Goal: Navigation & Orientation: Understand site structure

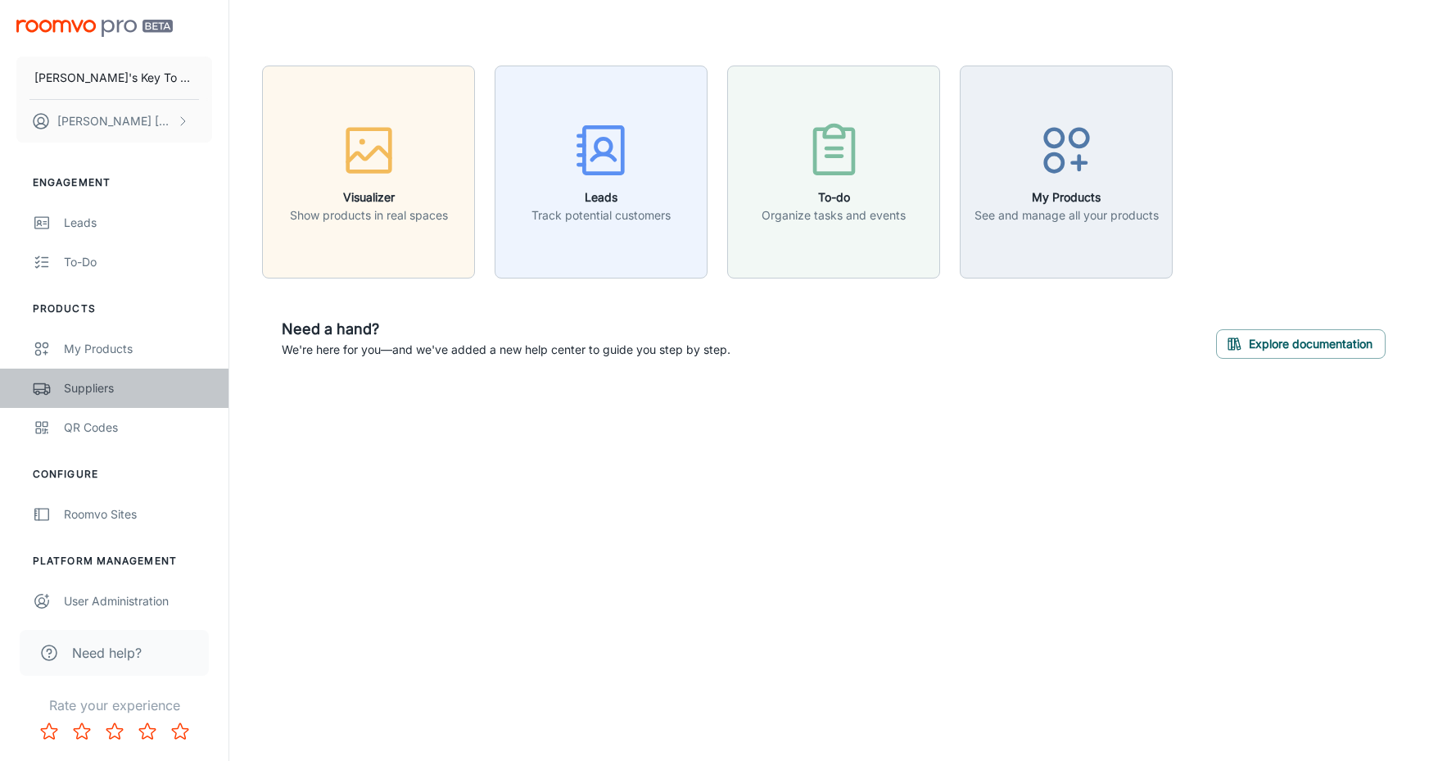
click at [95, 382] on div "Suppliers" at bounding box center [138, 388] width 148 height 18
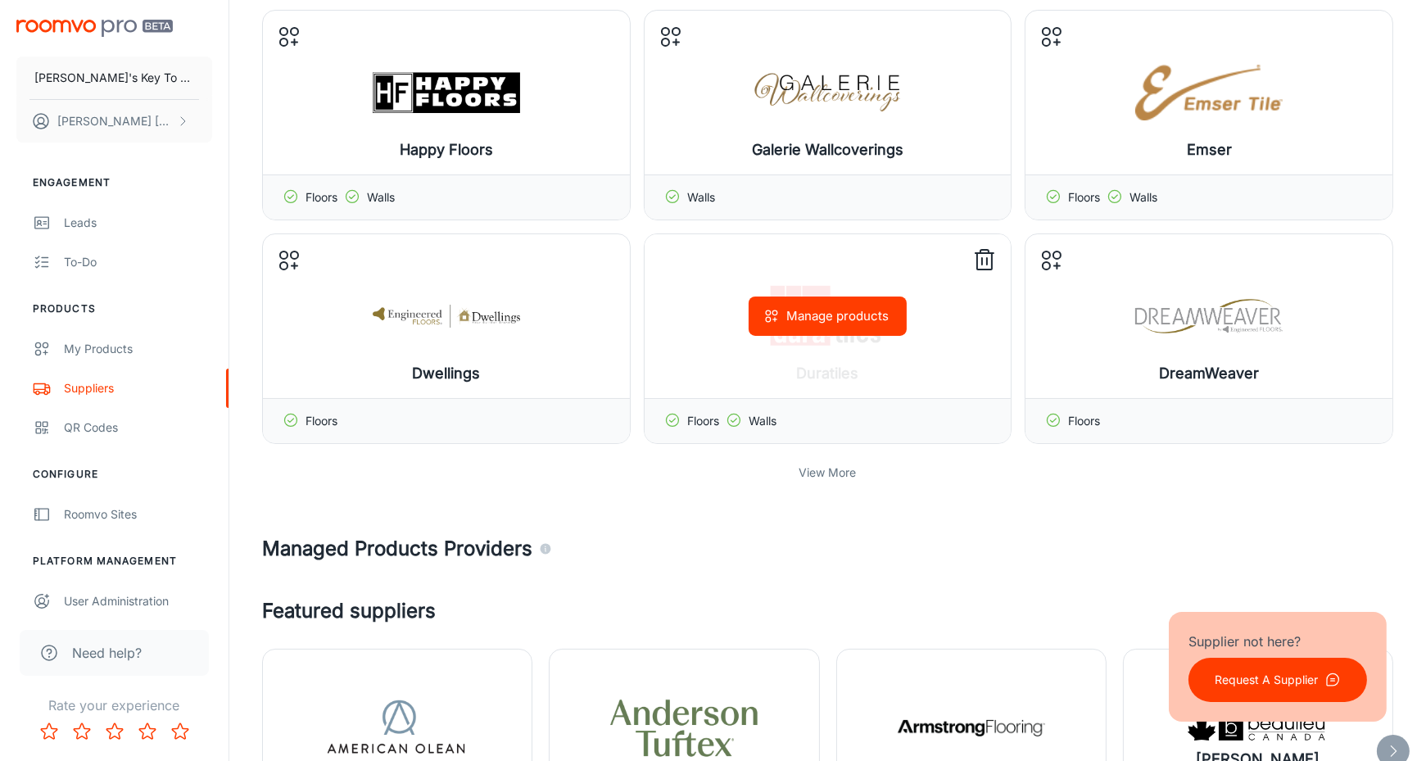
scroll to position [391, 0]
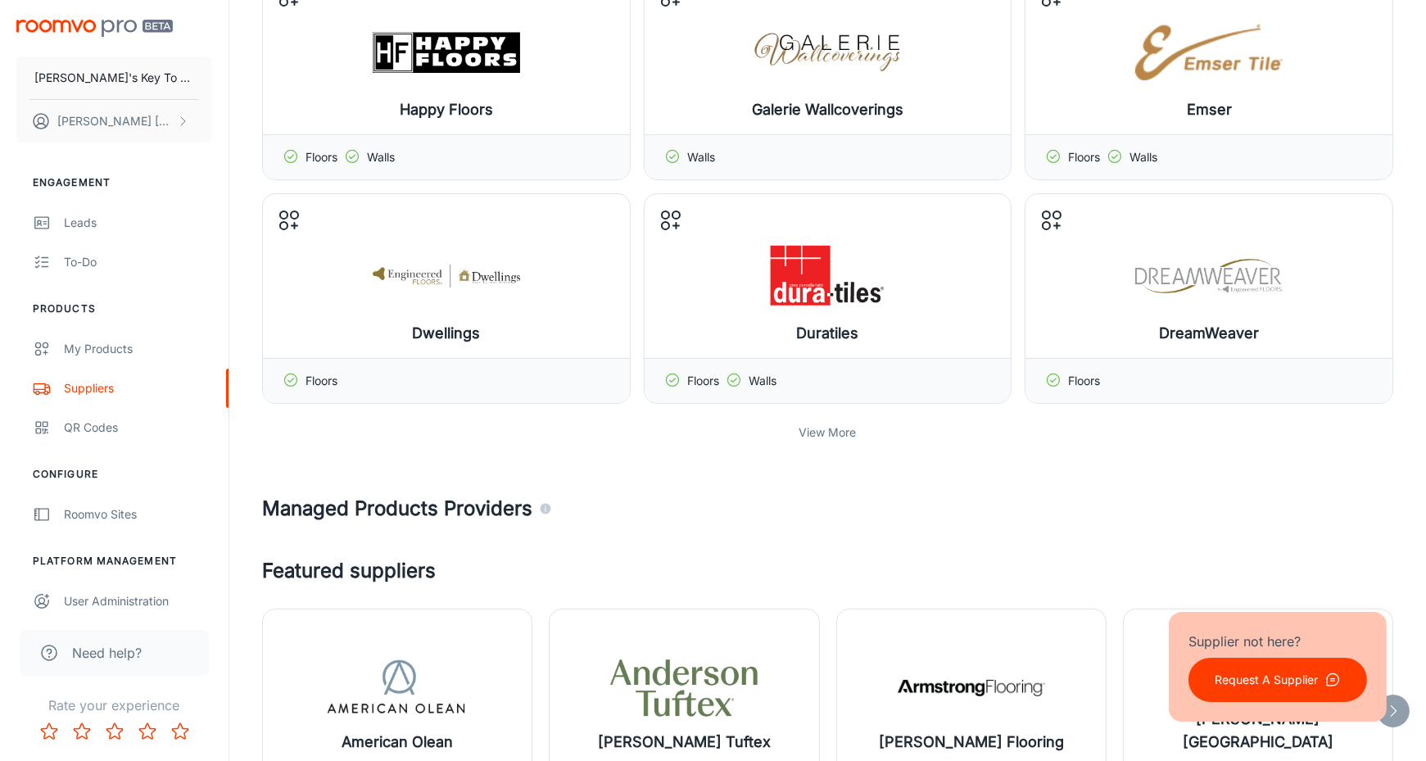
click at [813, 431] on p "View More" at bounding box center [827, 432] width 57 height 18
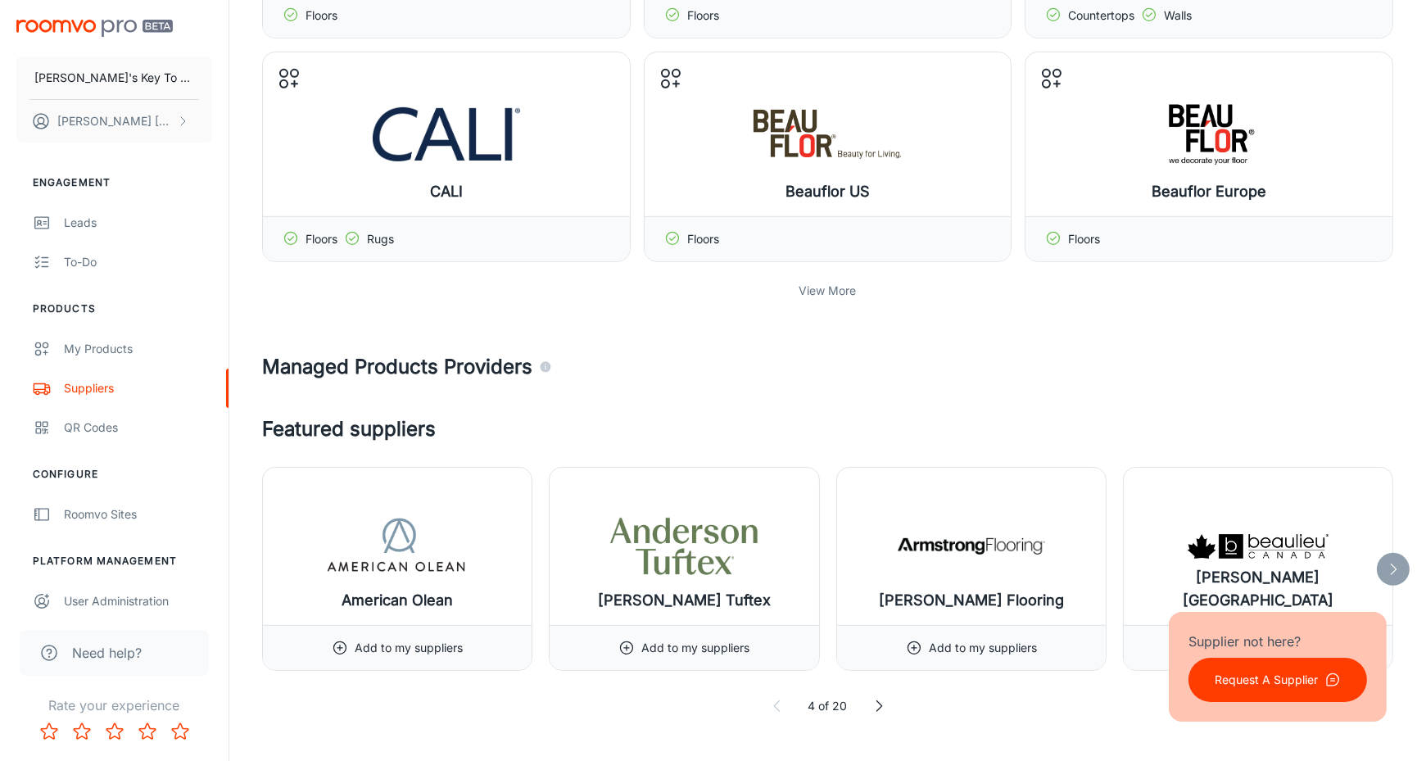
scroll to position [1206, 0]
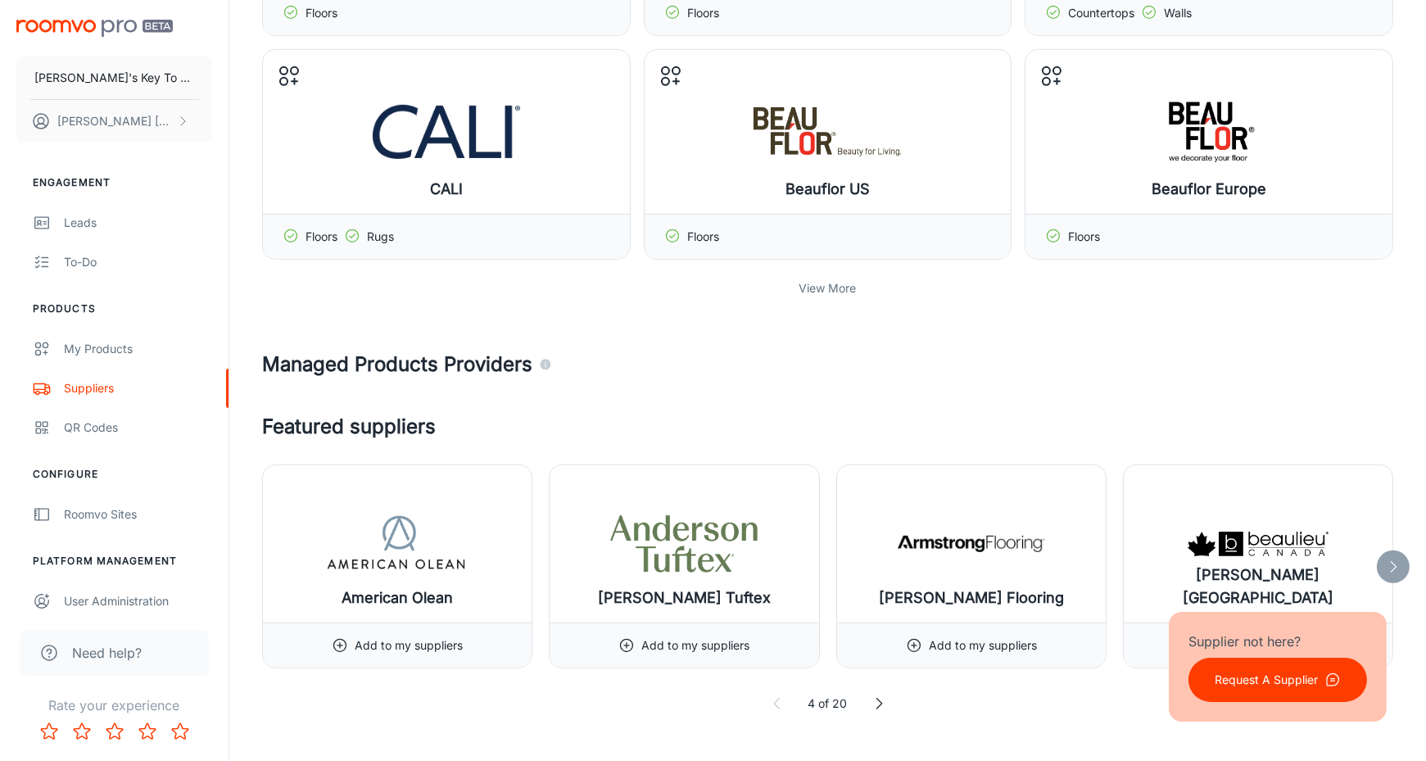
click at [843, 280] on p "View More" at bounding box center [827, 288] width 57 height 18
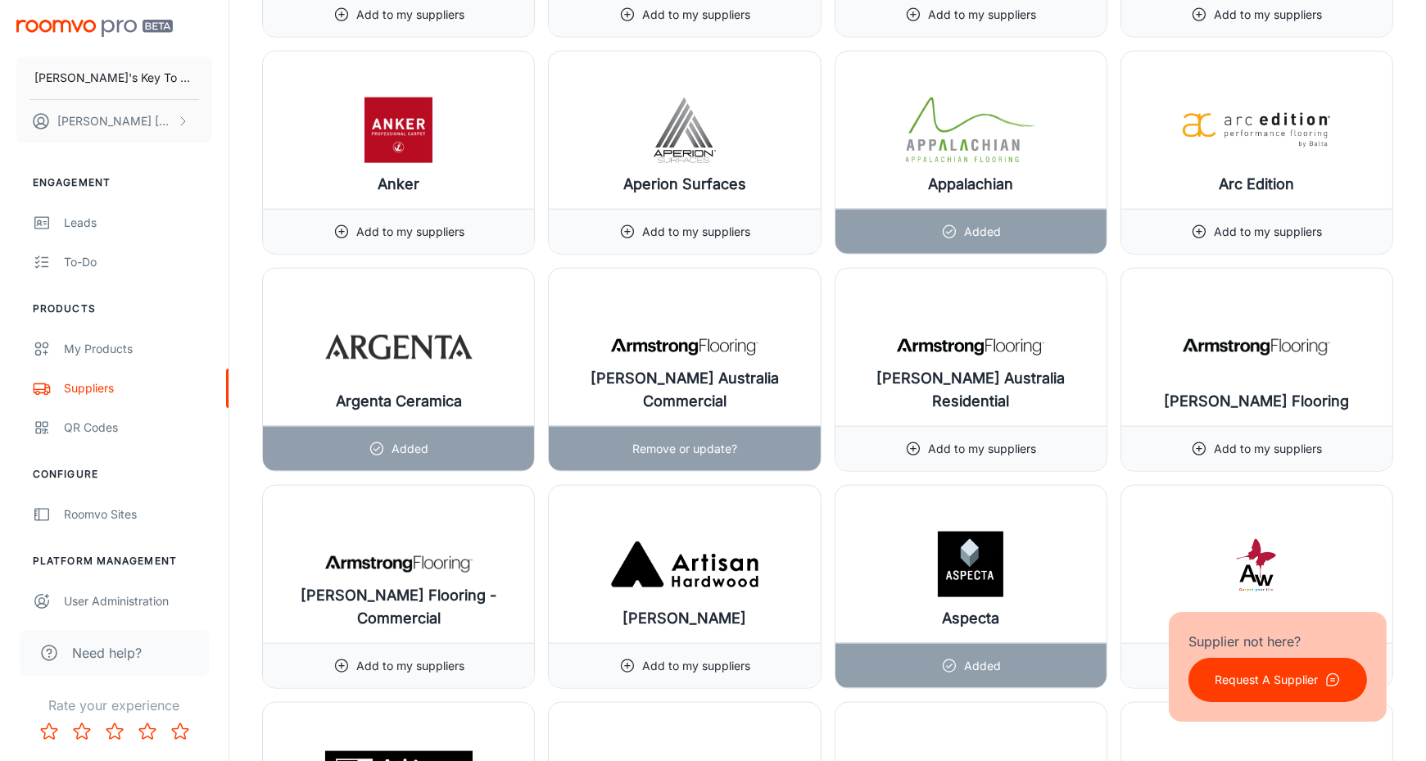
scroll to position [3243, 0]
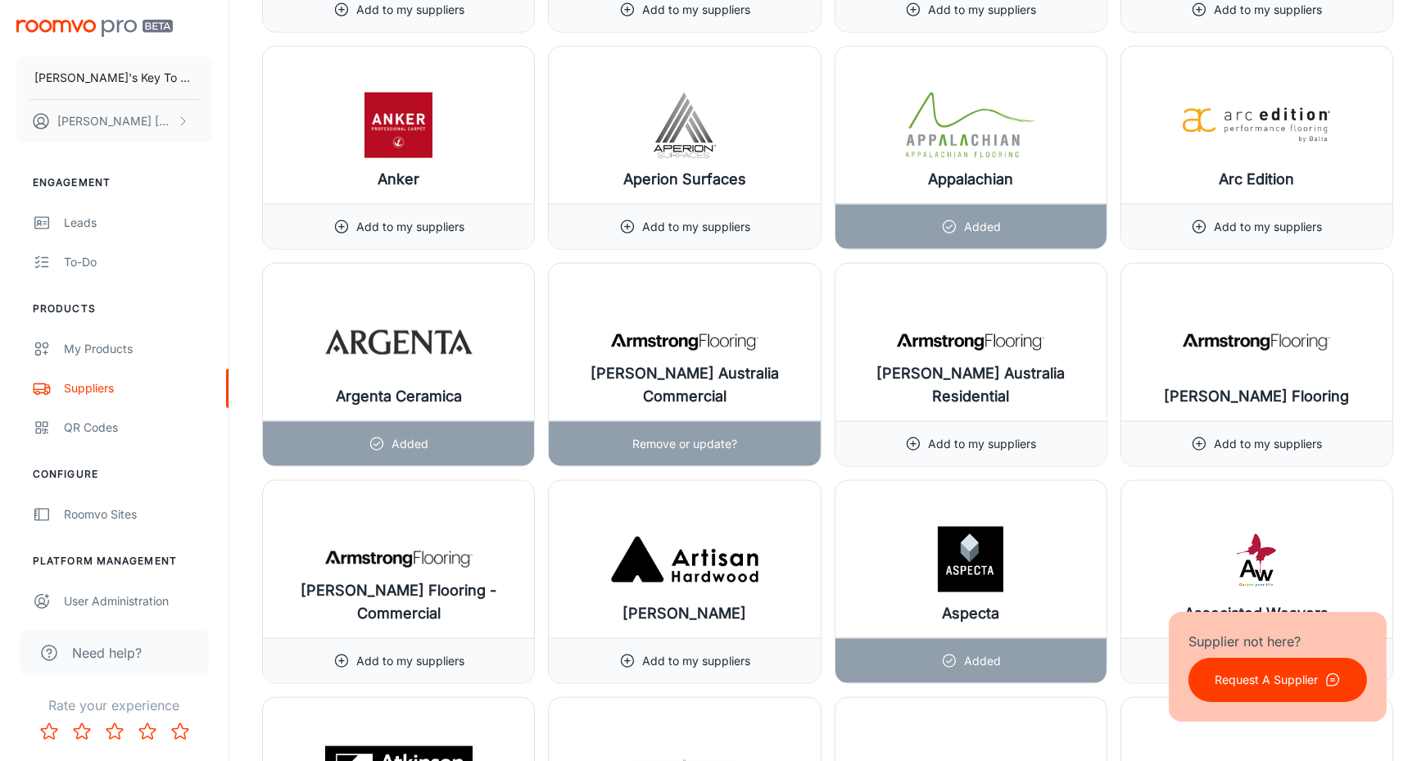
click at [673, 435] on p "Remove or update?" at bounding box center [684, 444] width 105 height 18
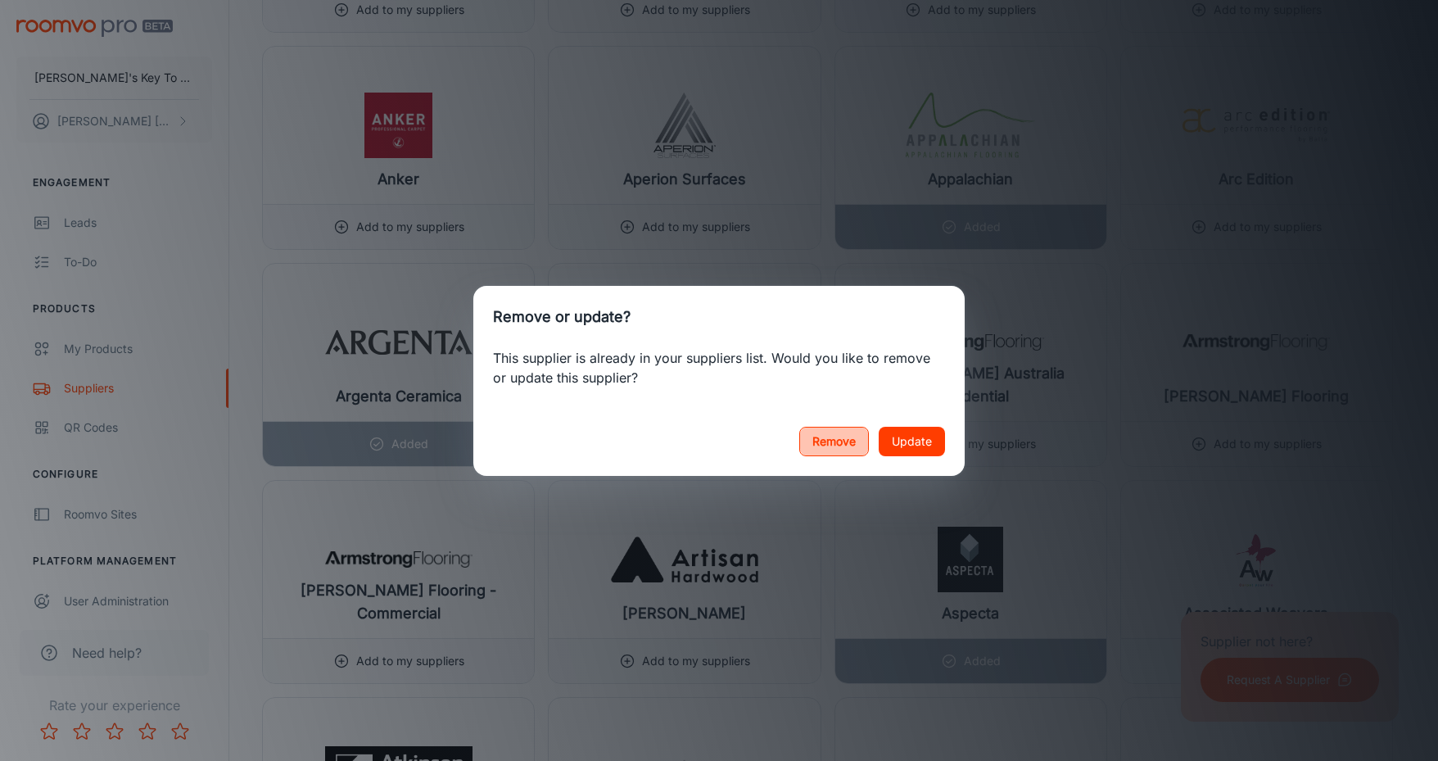
click at [829, 445] on button "Remove" at bounding box center [834, 441] width 70 height 29
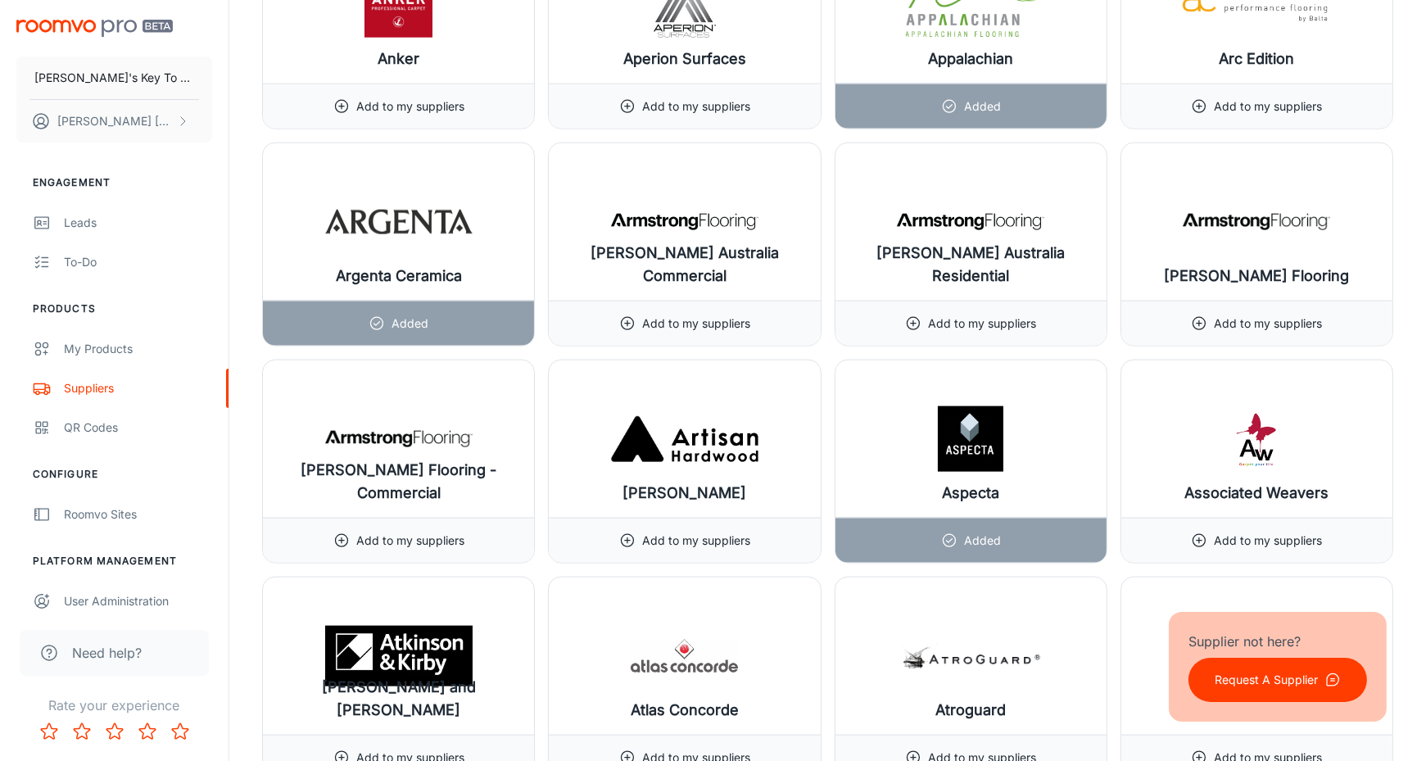
scroll to position [3139, 0]
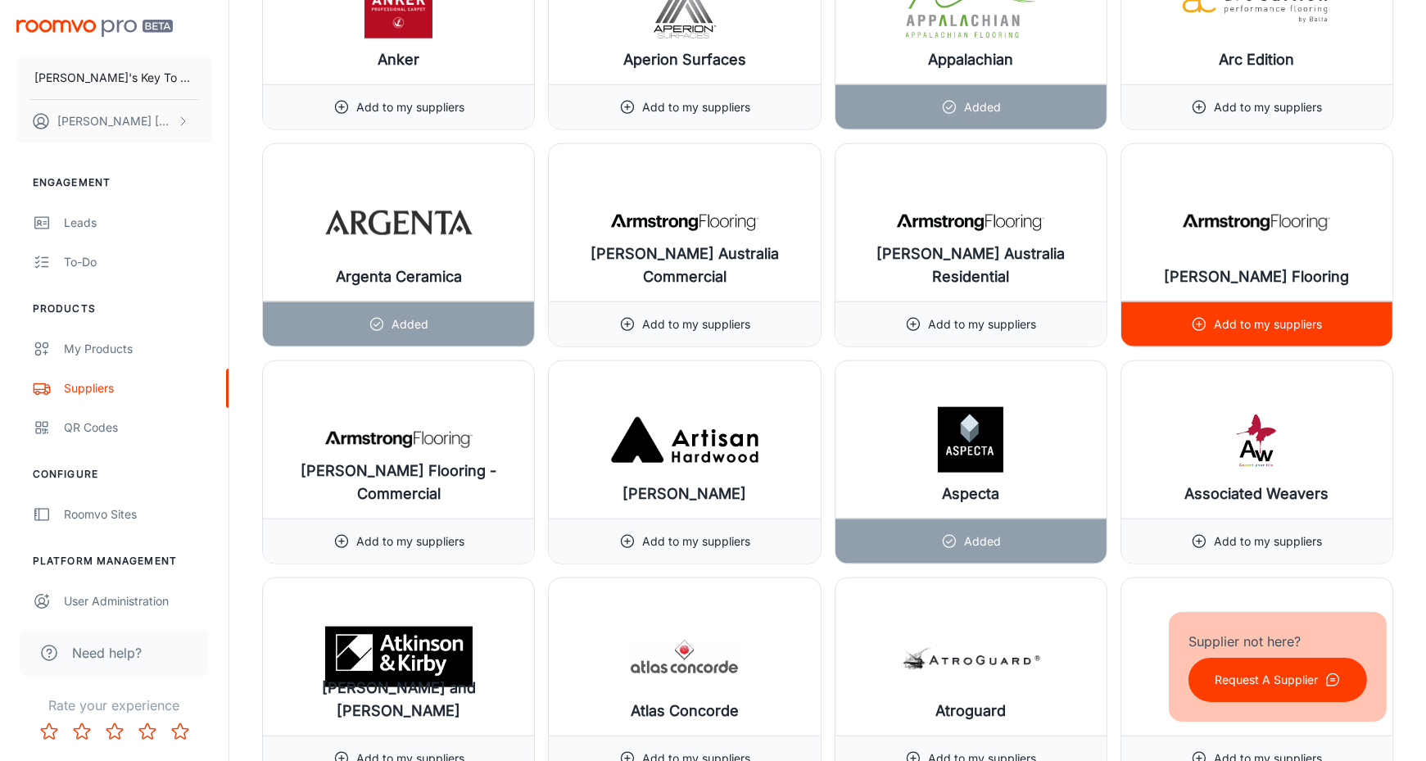
click at [1195, 319] on div "Add to my suppliers" at bounding box center [1256, 324] width 131 height 44
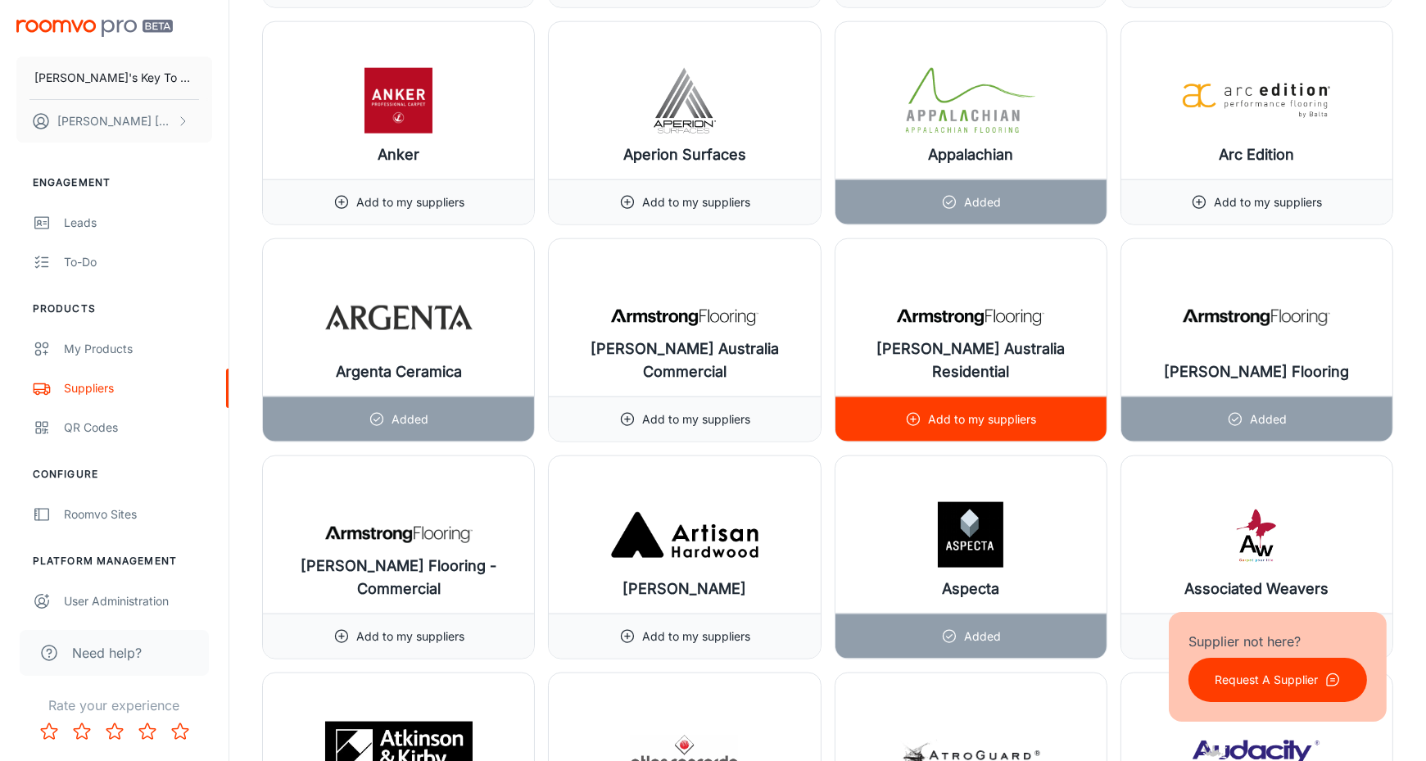
scroll to position [3278, 0]
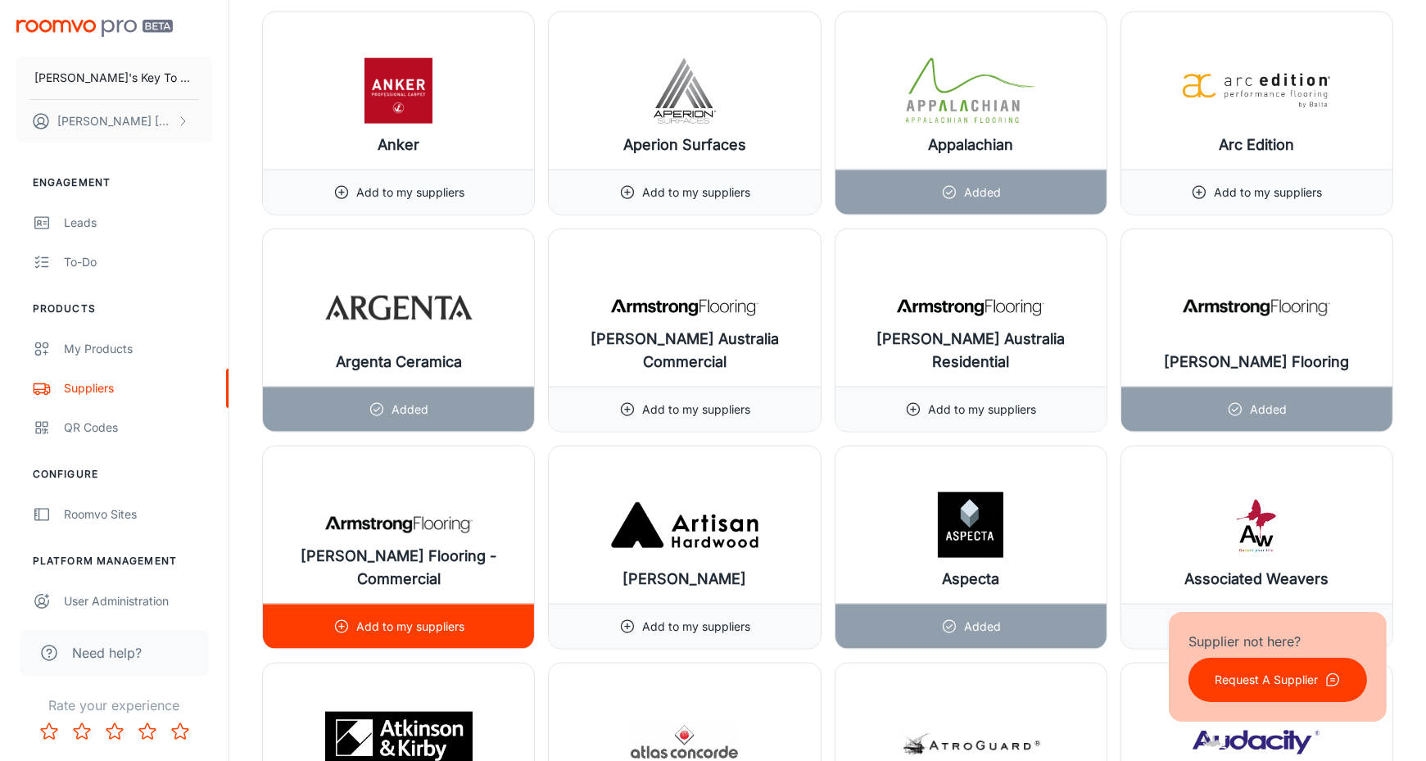
click at [344, 618] on icon at bounding box center [341, 626] width 16 height 16
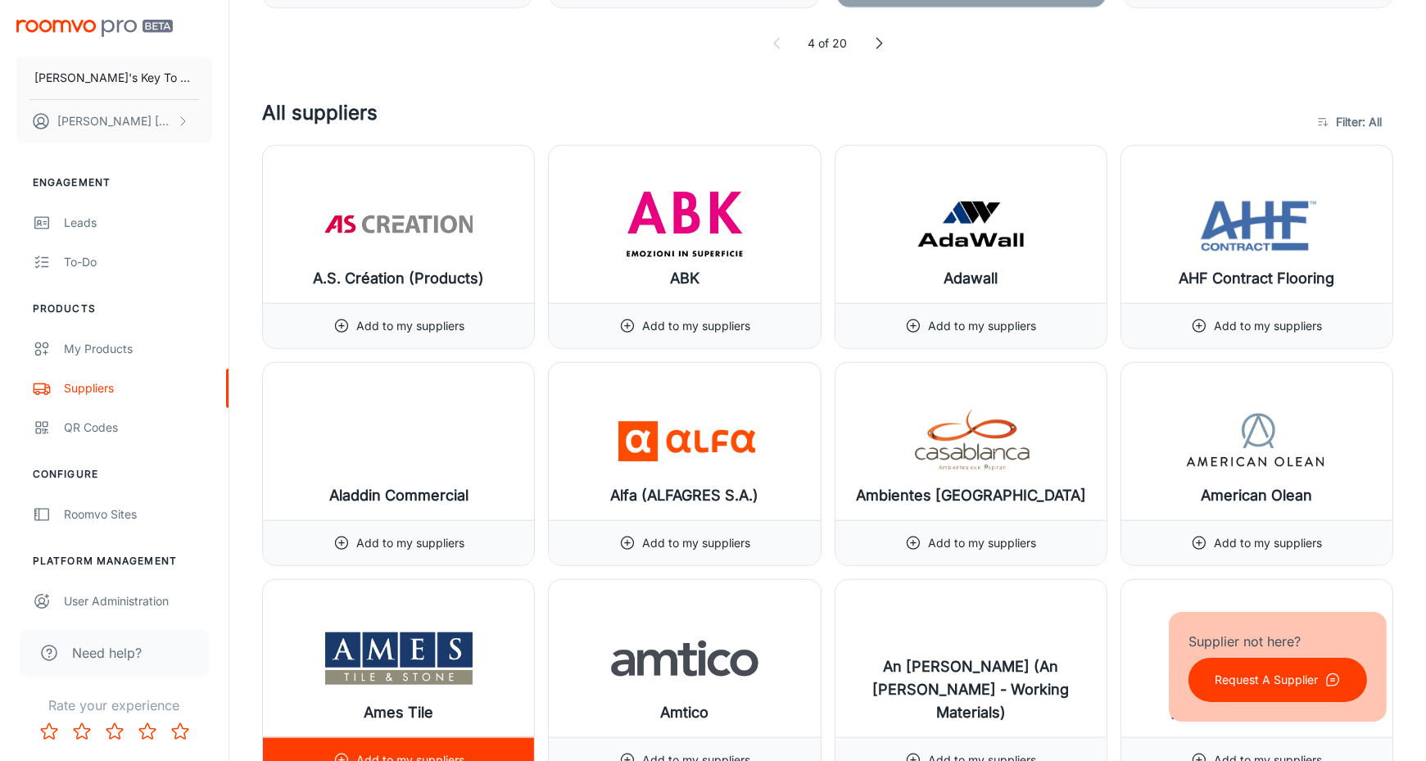
scroll to position [2491, 0]
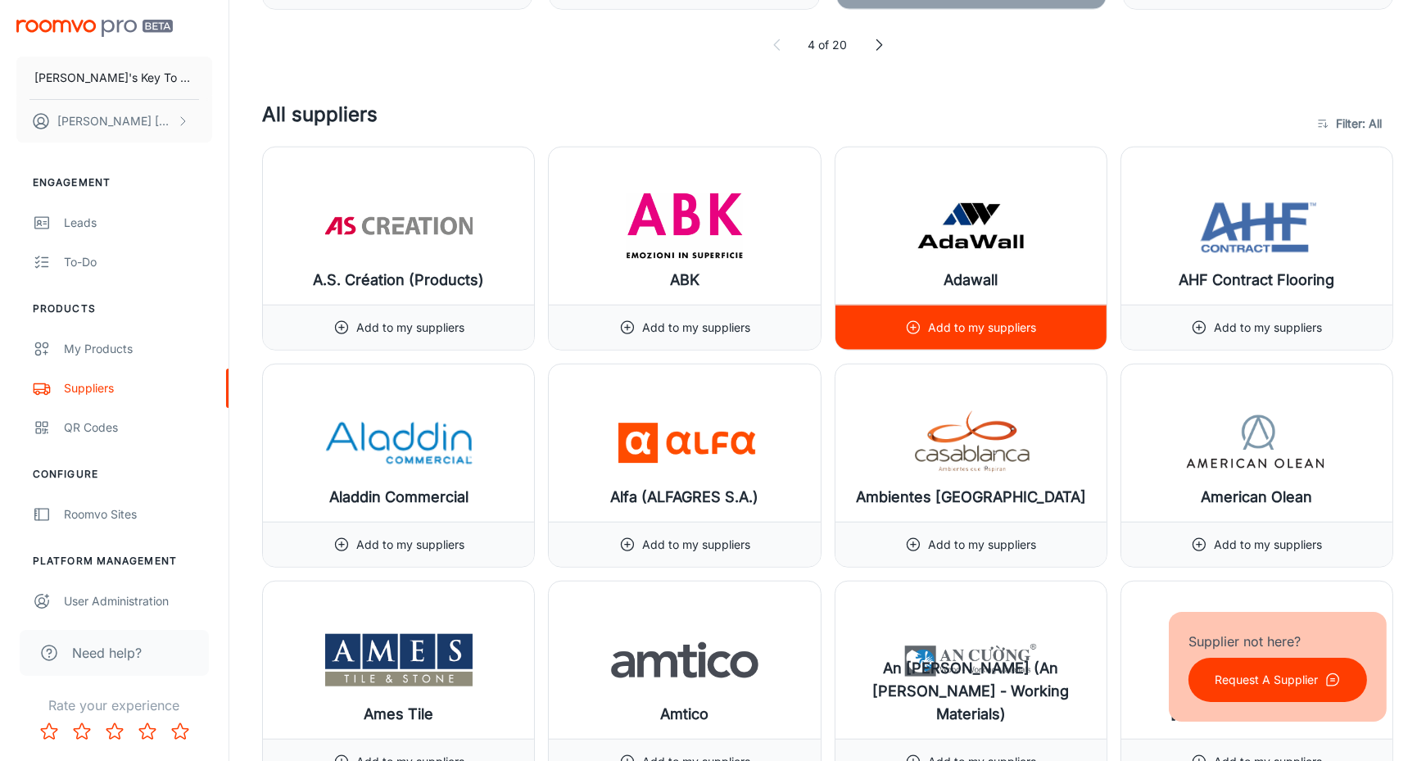
click at [916, 319] on icon at bounding box center [913, 327] width 16 height 16
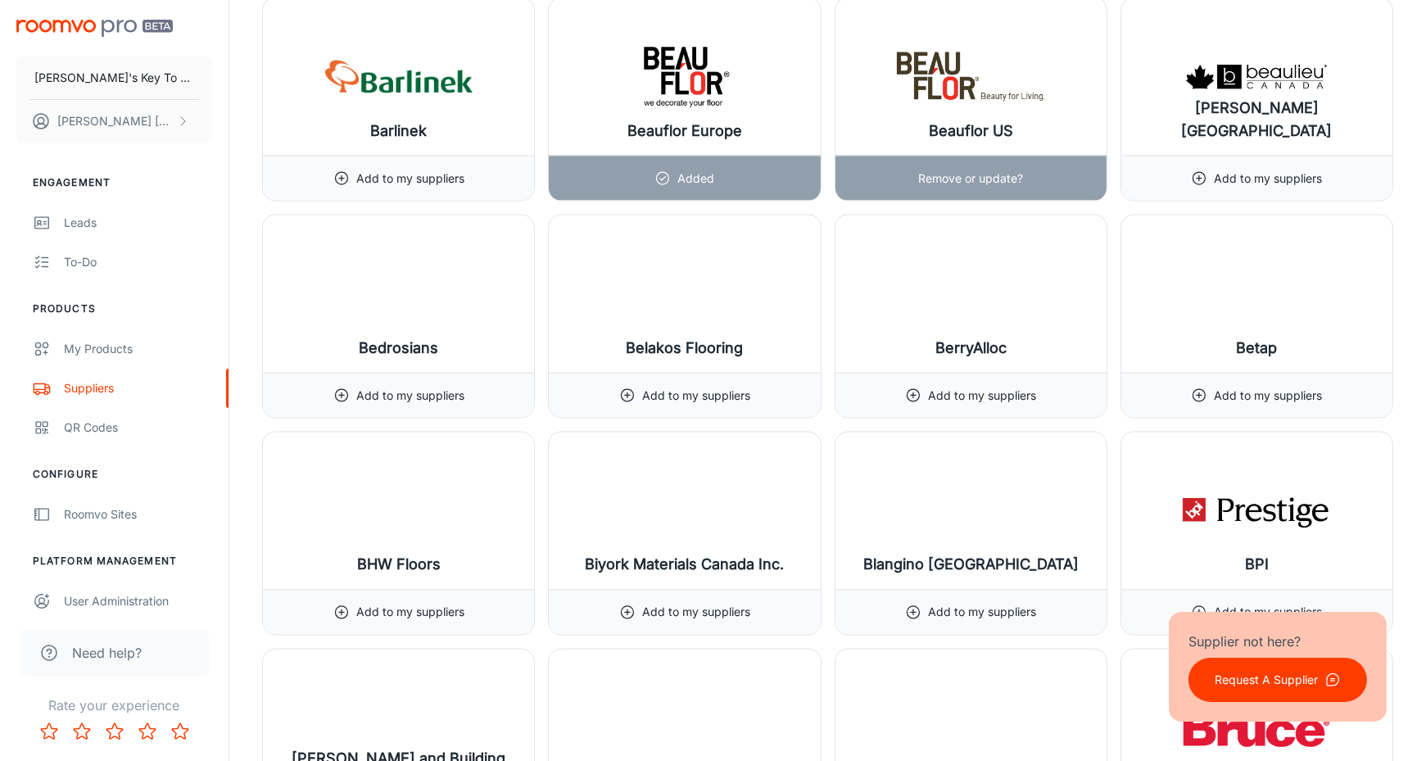
scroll to position [4597, 0]
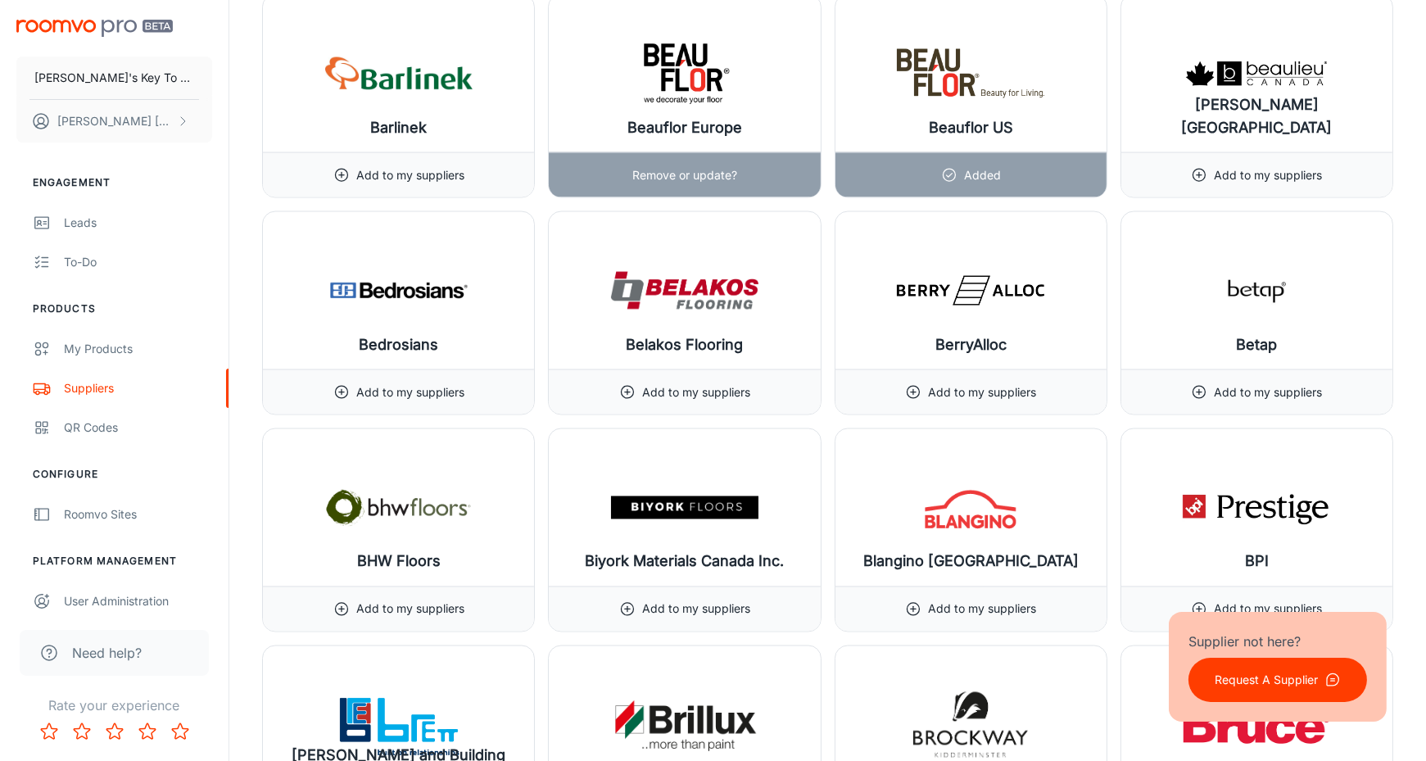
click at [657, 166] on p "Remove or update?" at bounding box center [684, 175] width 105 height 18
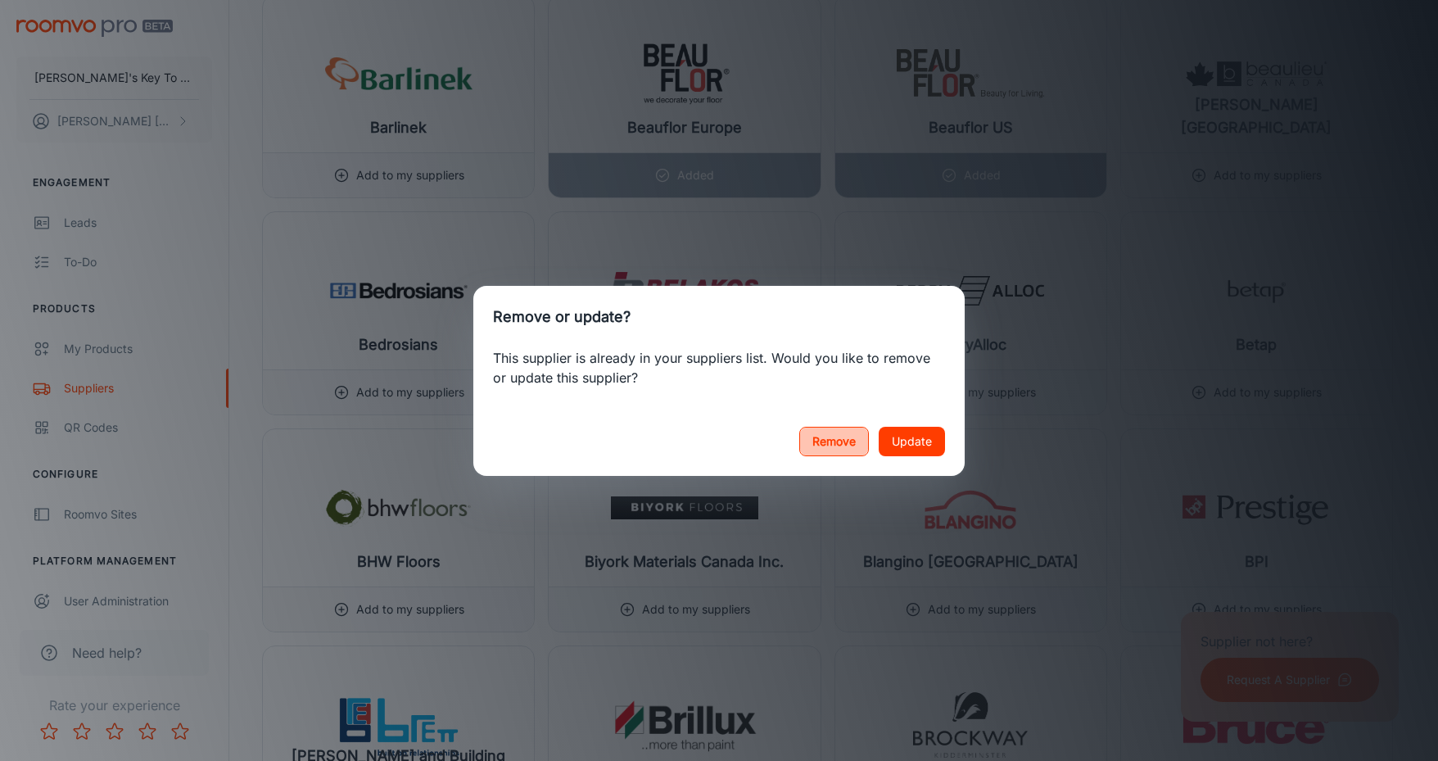
click at [844, 446] on button "Remove" at bounding box center [834, 441] width 70 height 29
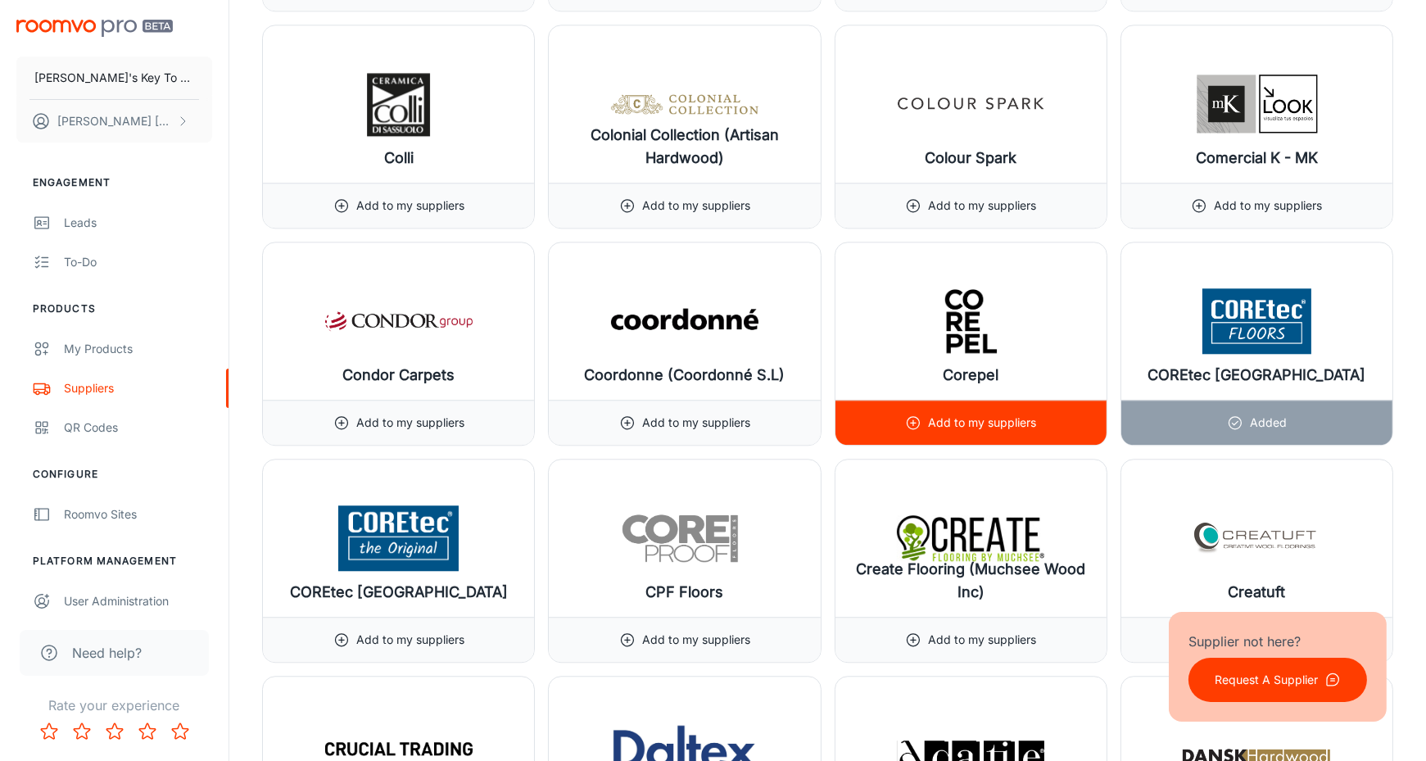
scroll to position [6739, 0]
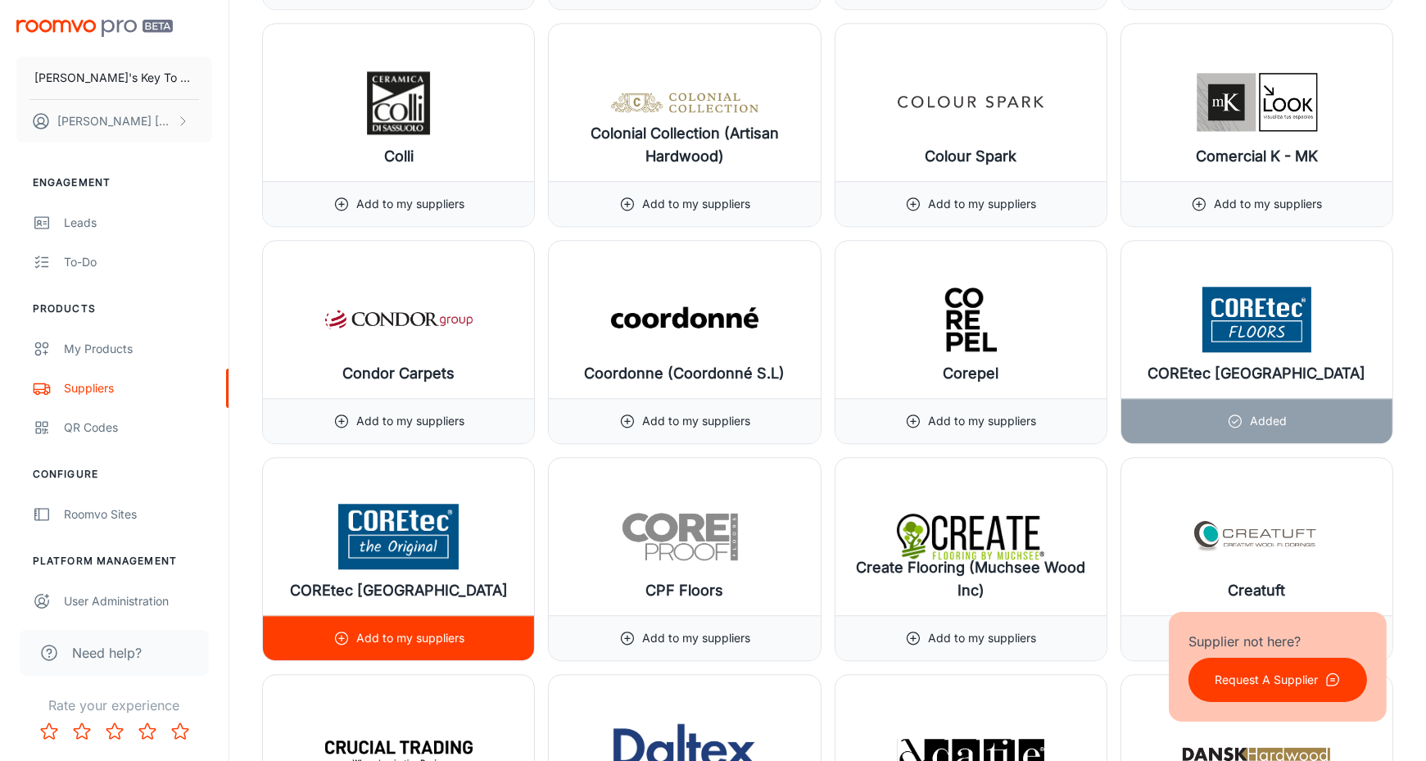
click at [376, 629] on p "Add to my suppliers" at bounding box center [410, 638] width 108 height 18
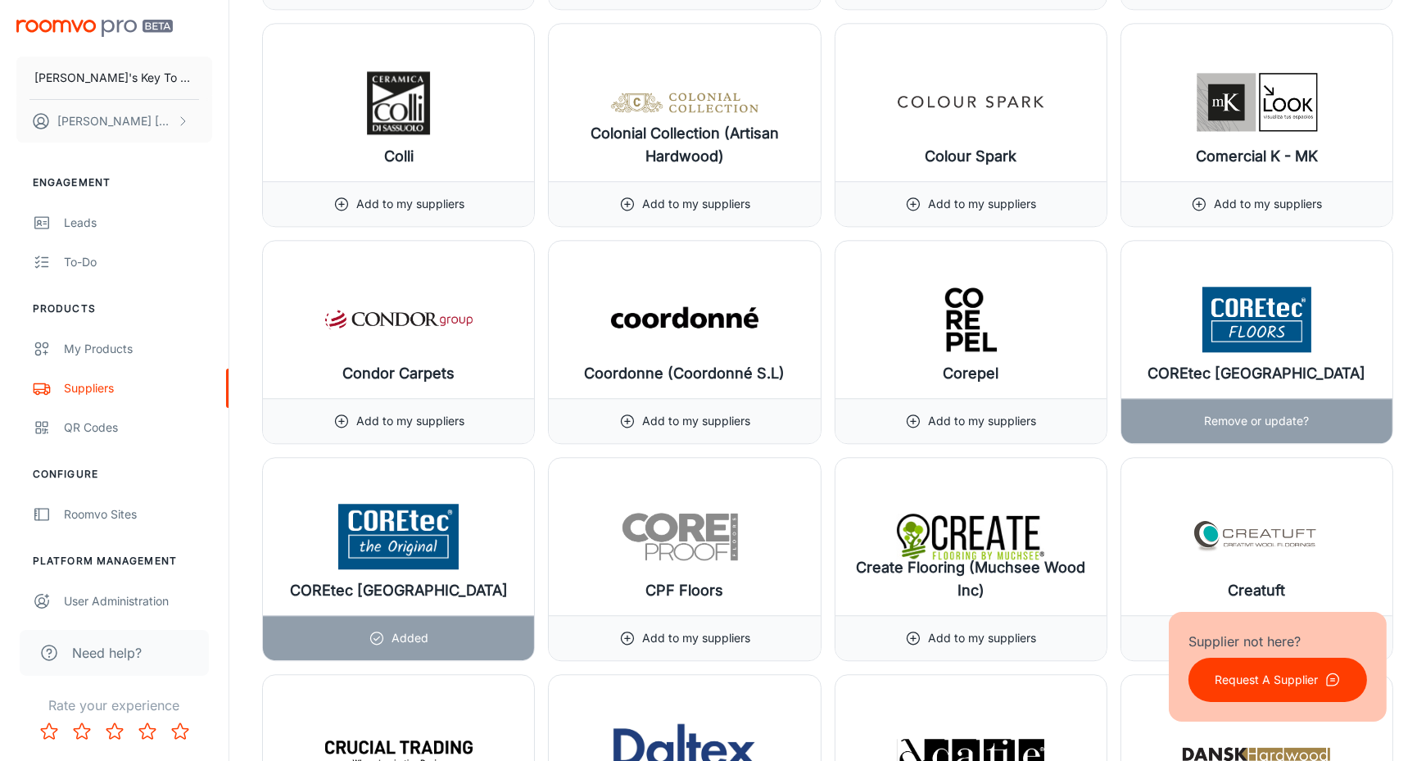
click at [1213, 412] on p "Remove or update?" at bounding box center [1256, 421] width 105 height 18
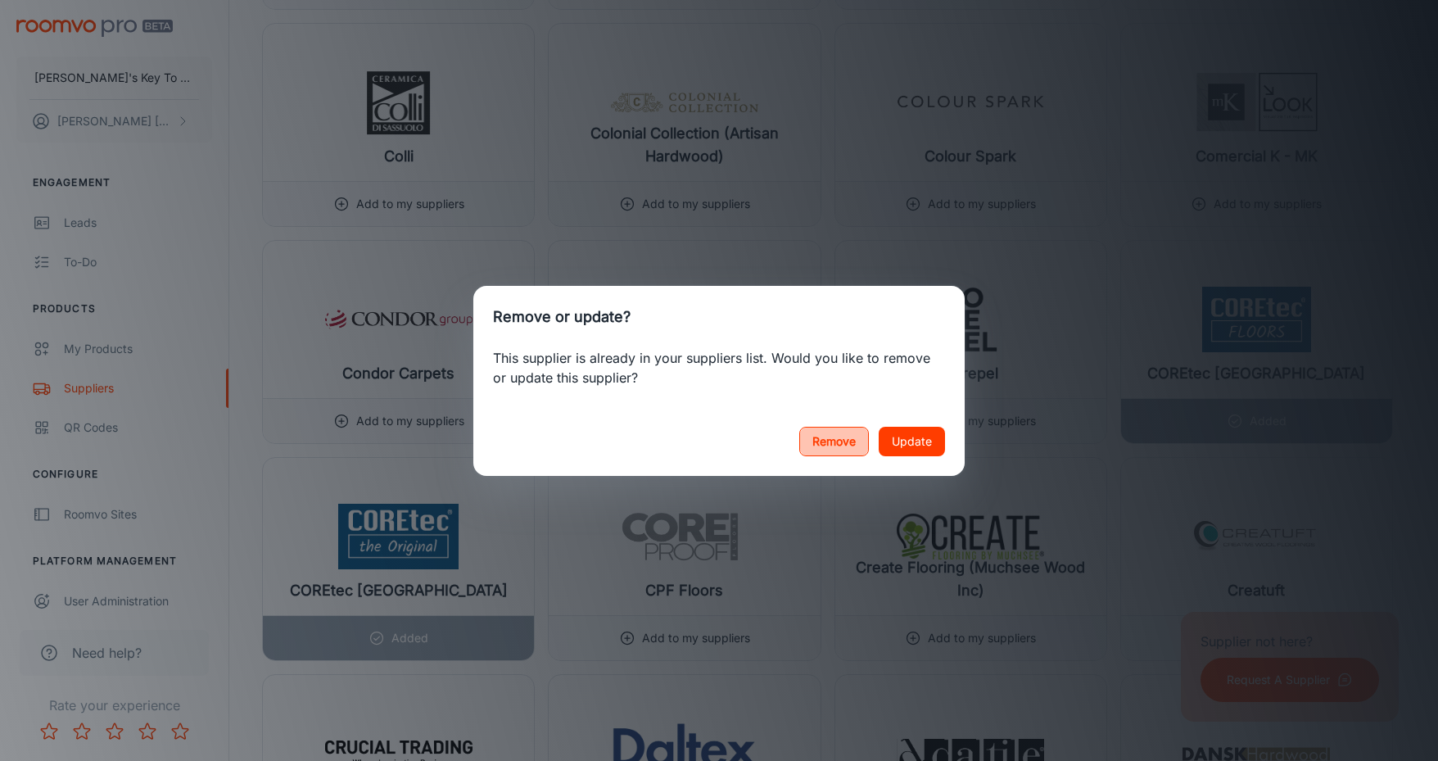
click at [848, 437] on button "Remove" at bounding box center [834, 441] width 70 height 29
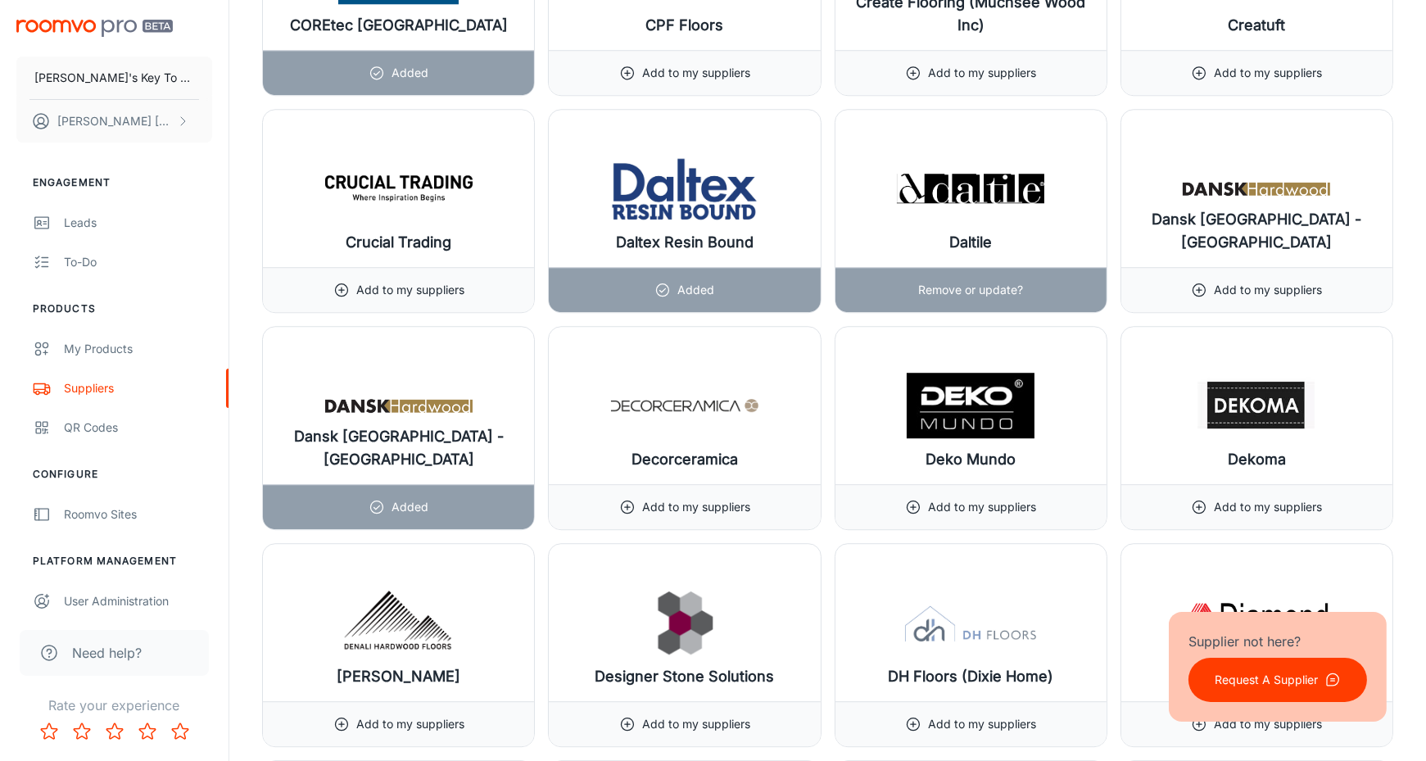
scroll to position [7306, 0]
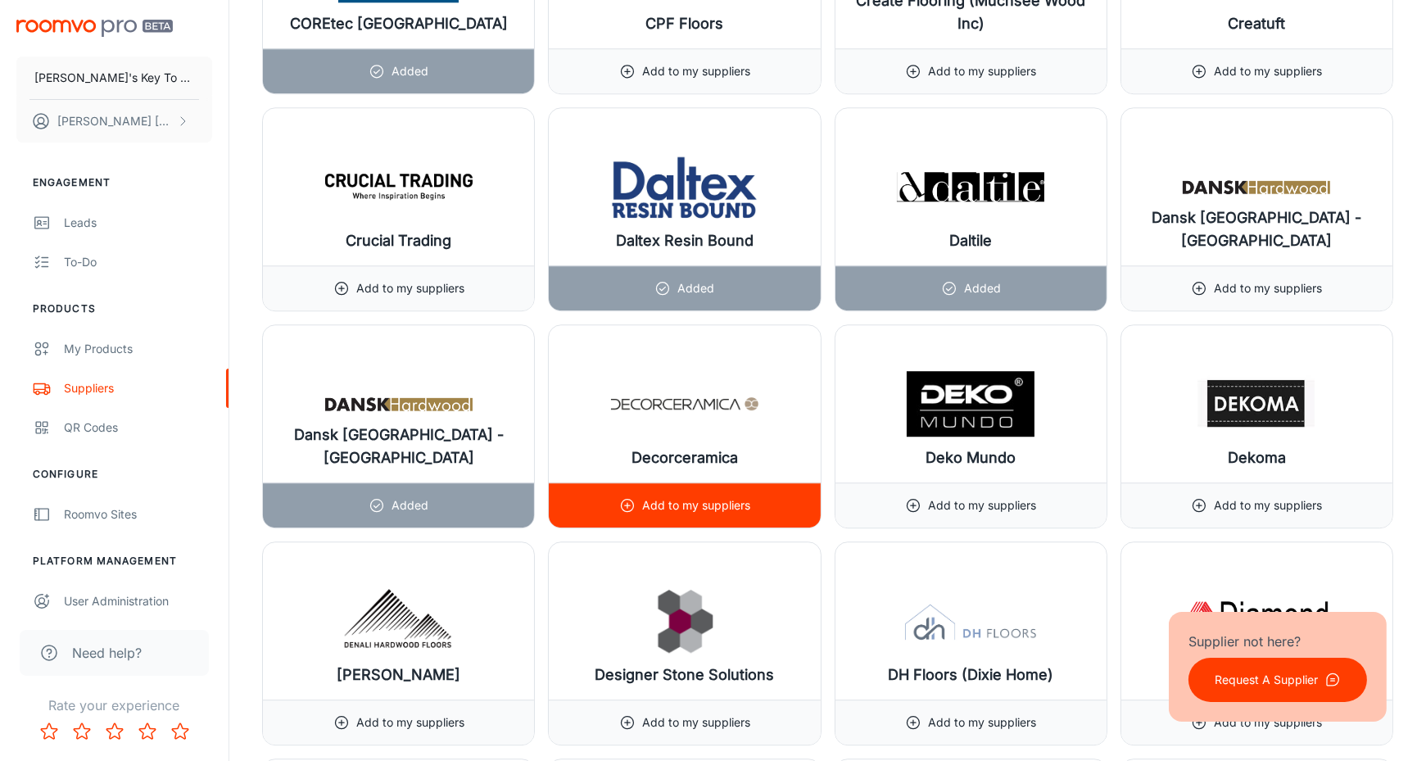
click at [656, 483] on div "Add to my suppliers" at bounding box center [684, 505] width 131 height 44
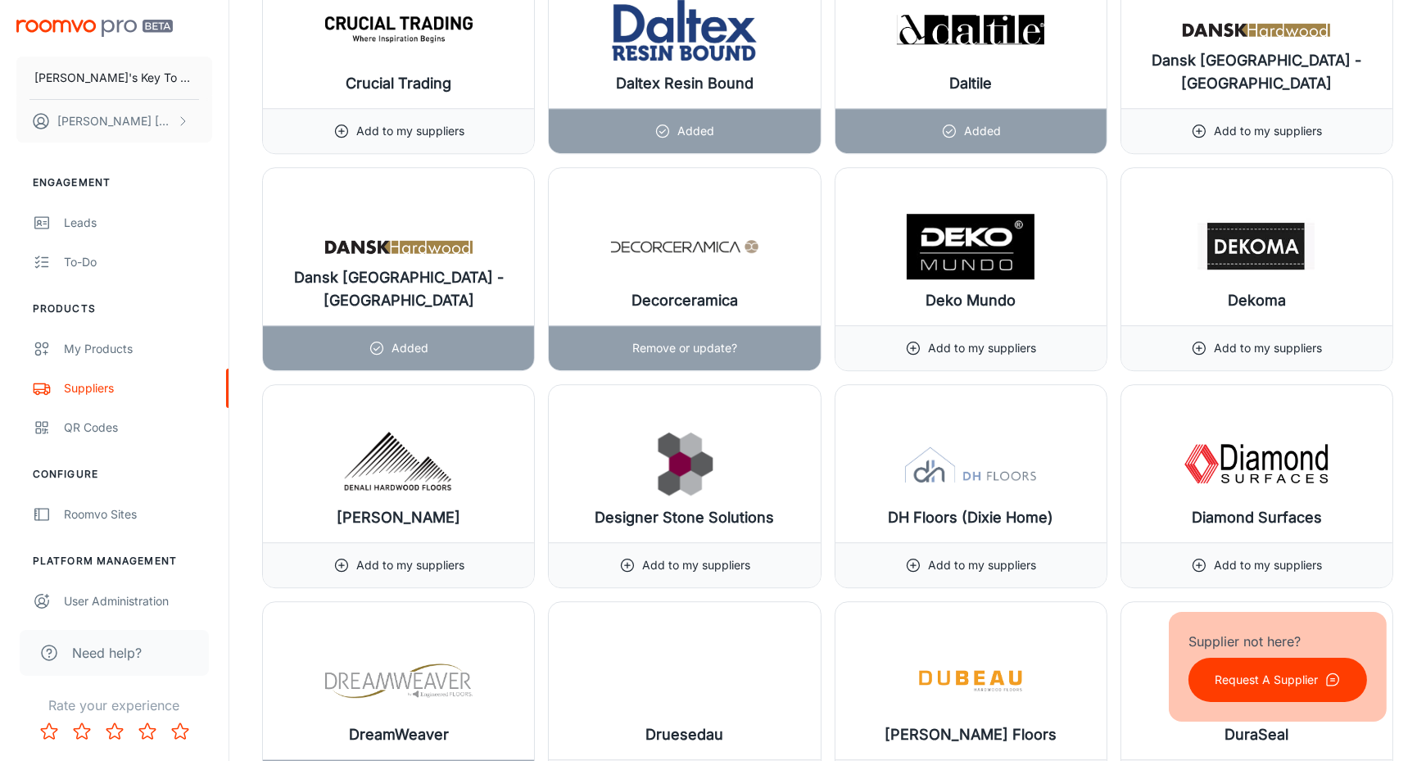
scroll to position [7468, 0]
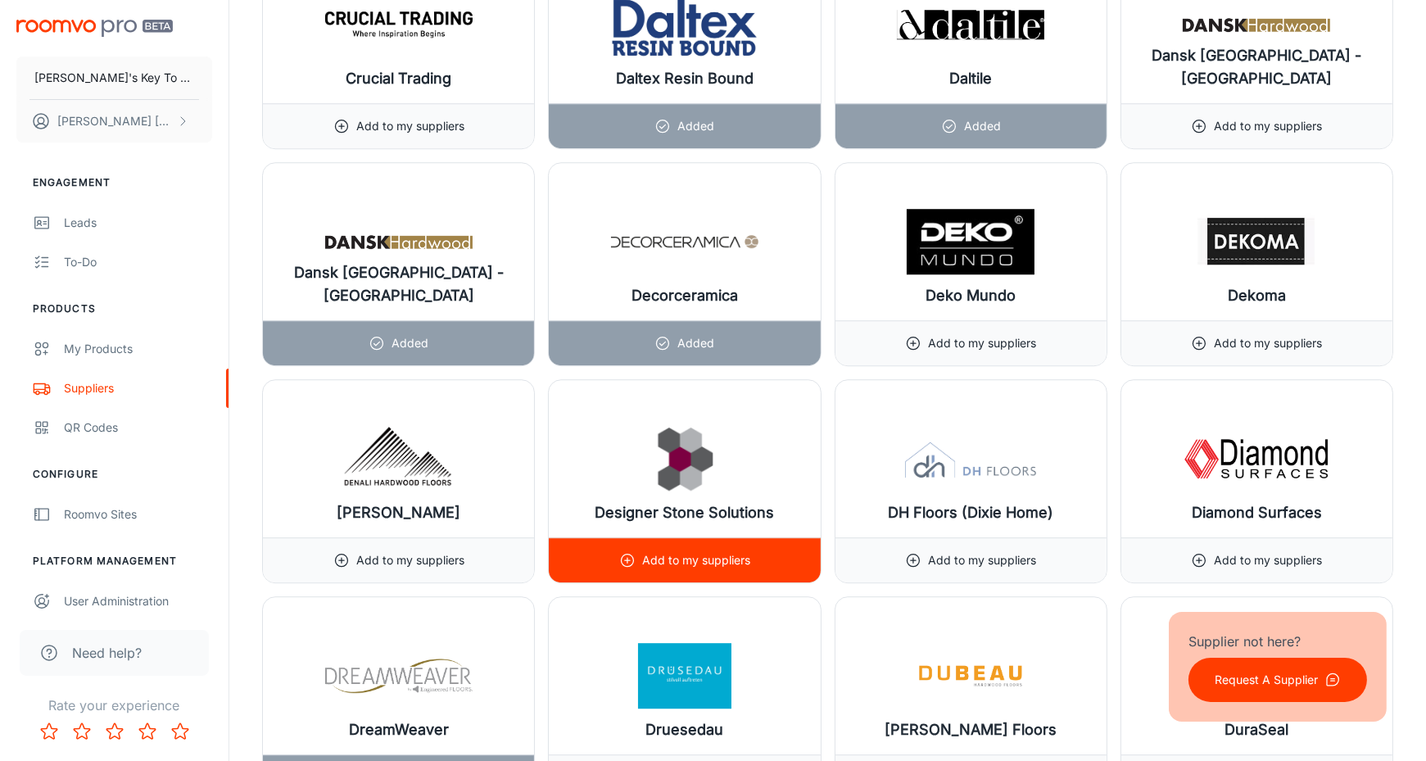
click at [706, 538] on div "Add to my suppliers" at bounding box center [684, 560] width 131 height 44
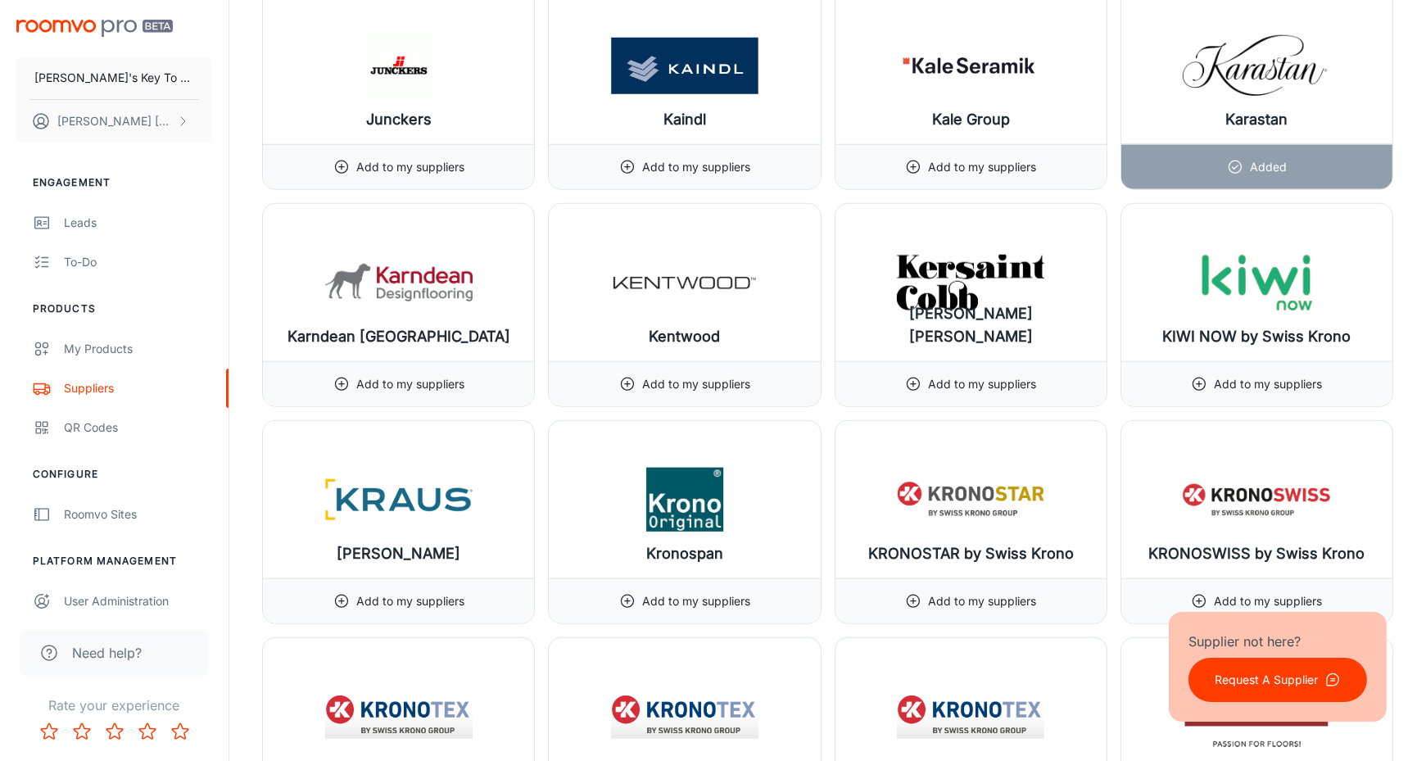
scroll to position [12464, 0]
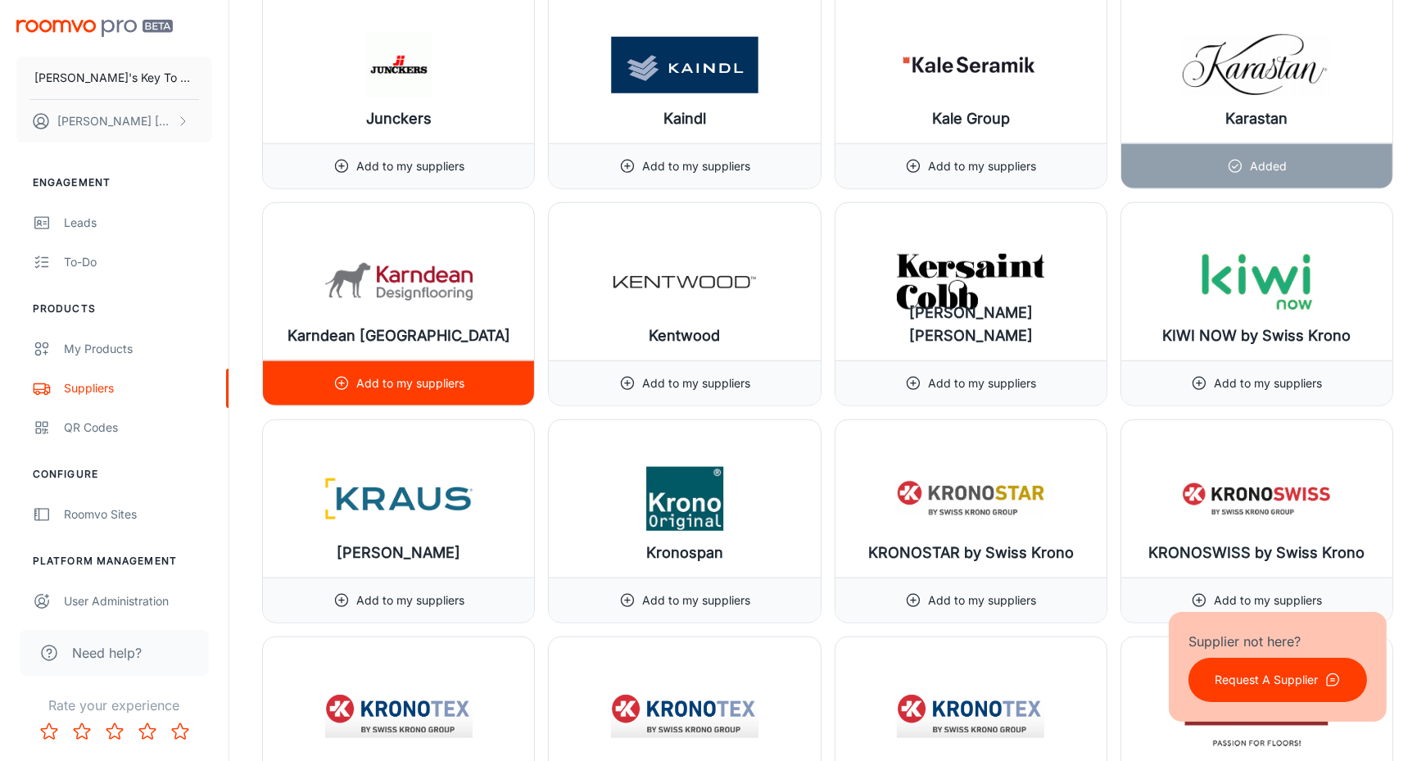
click at [346, 378] on circle at bounding box center [341, 384] width 12 height 12
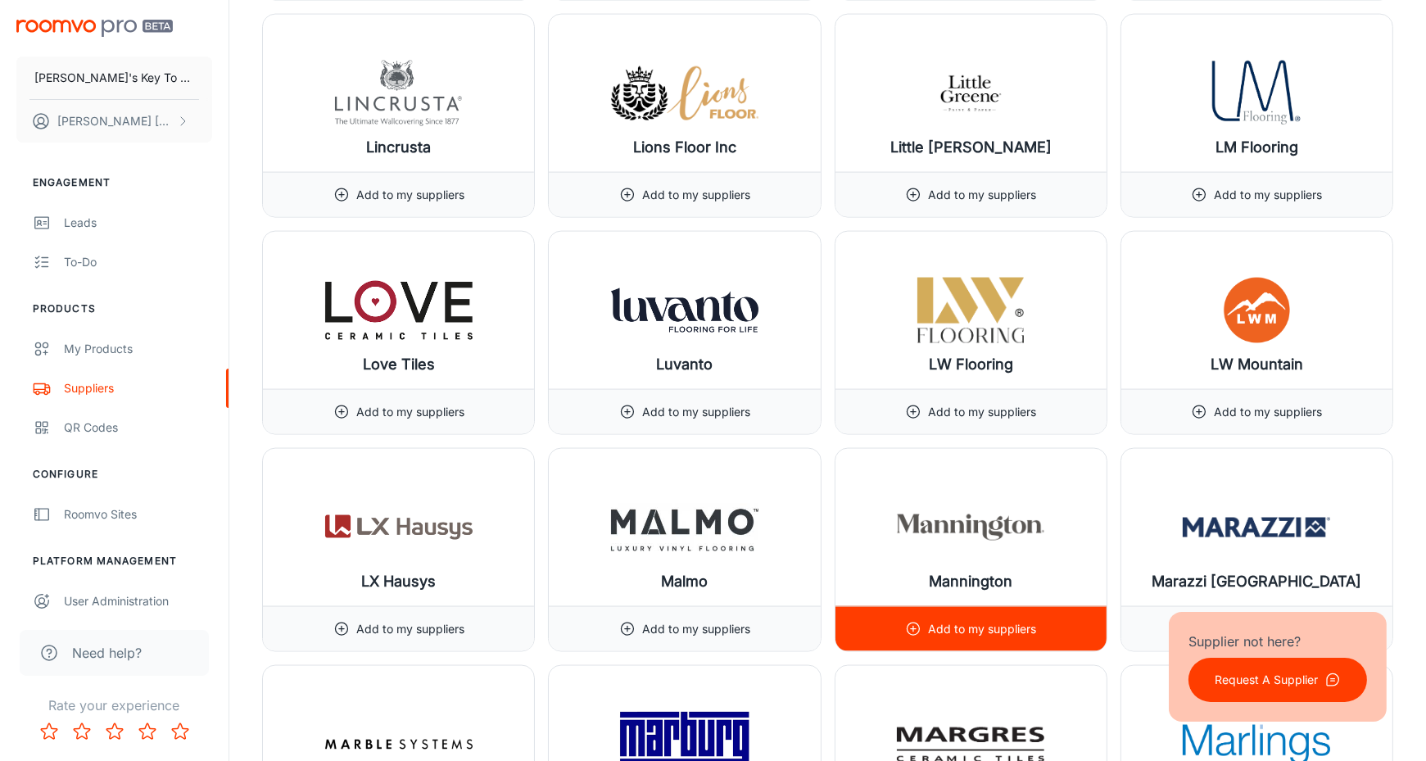
scroll to position [14087, 0]
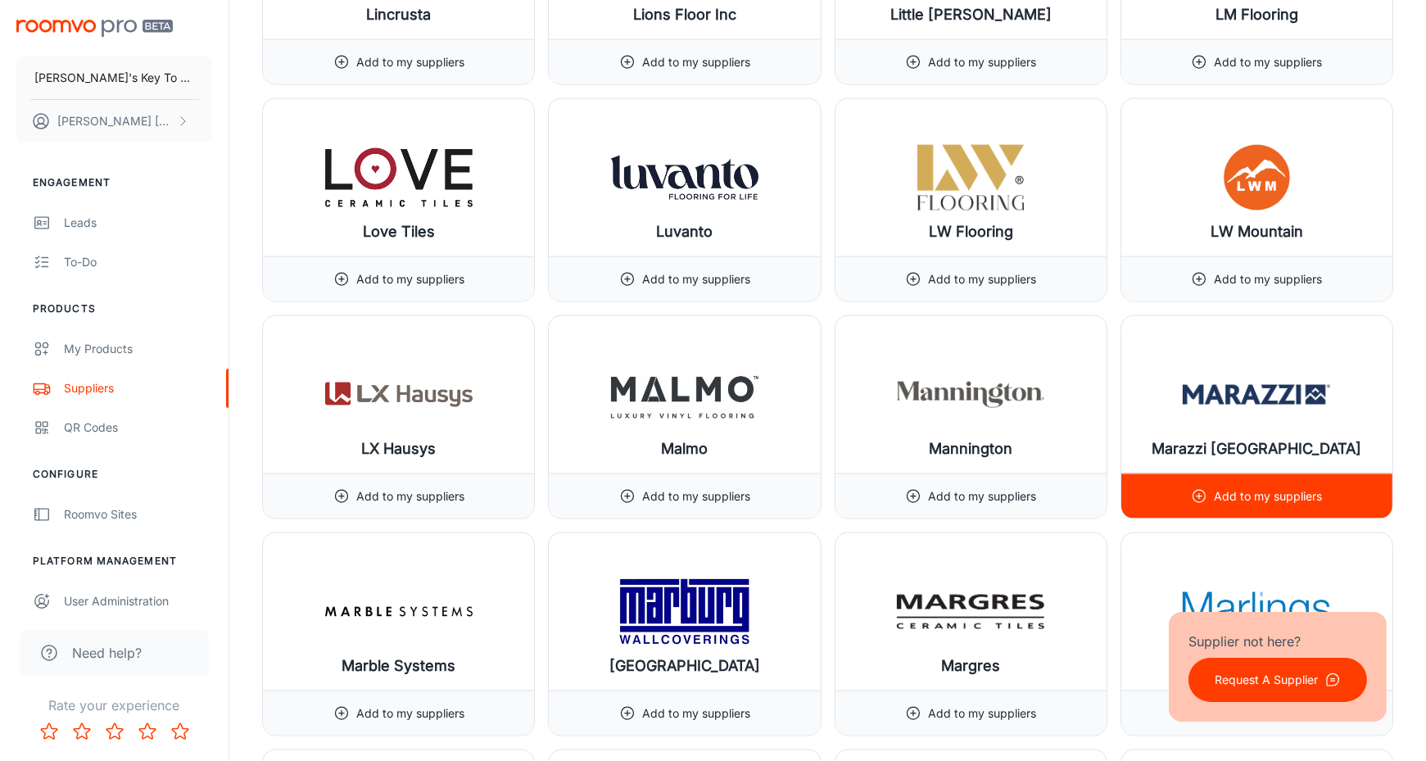
click at [1192, 488] on icon at bounding box center [1199, 496] width 16 height 16
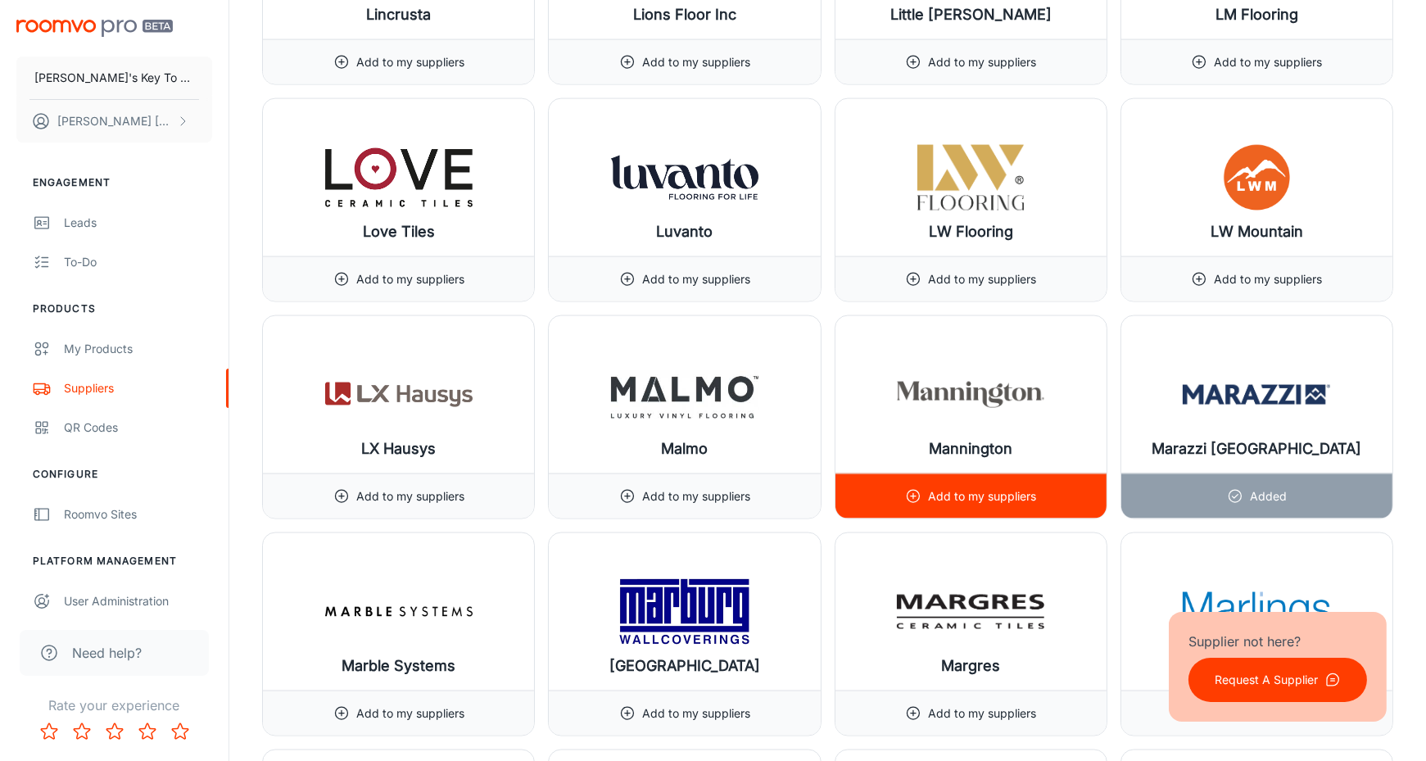
click at [951, 487] on p "Add to my suppliers" at bounding box center [982, 496] width 108 height 18
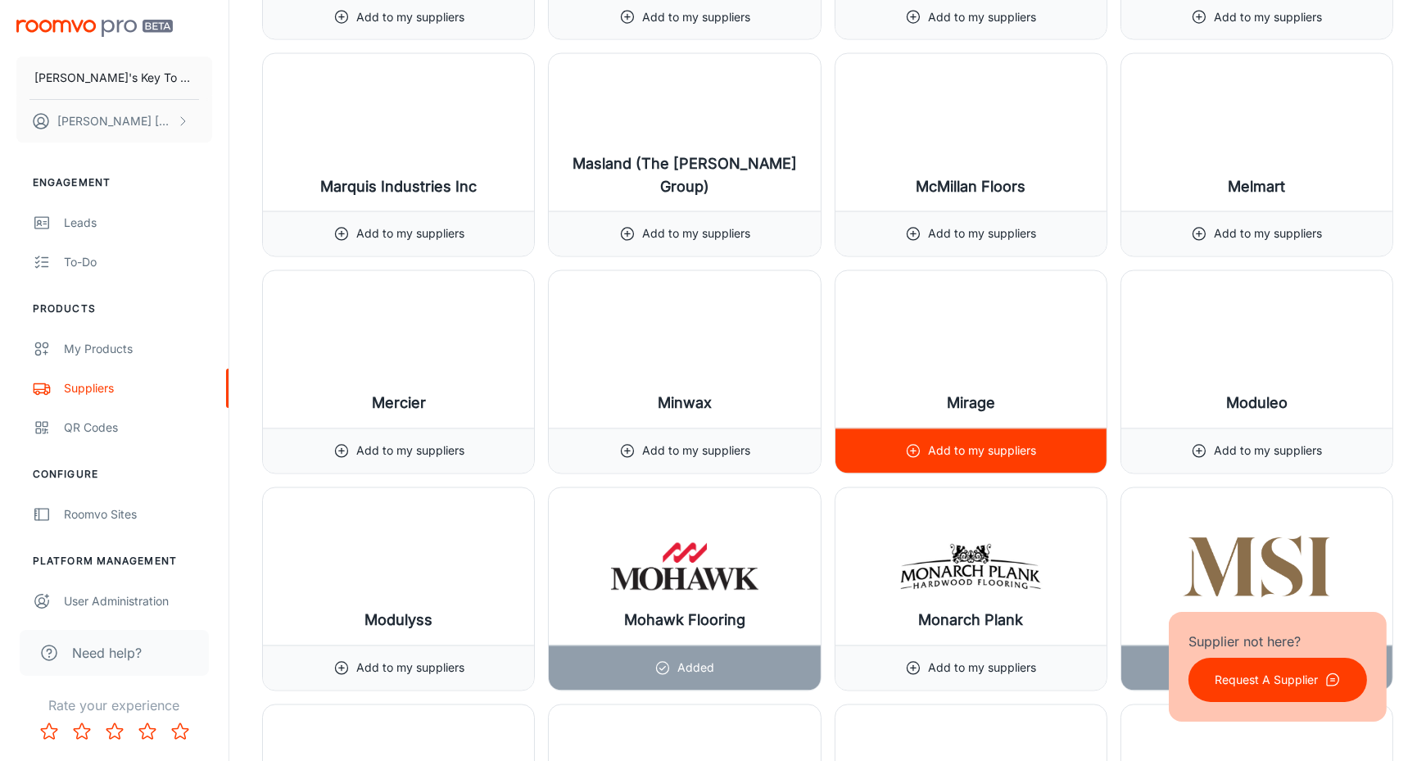
scroll to position [14786, 0]
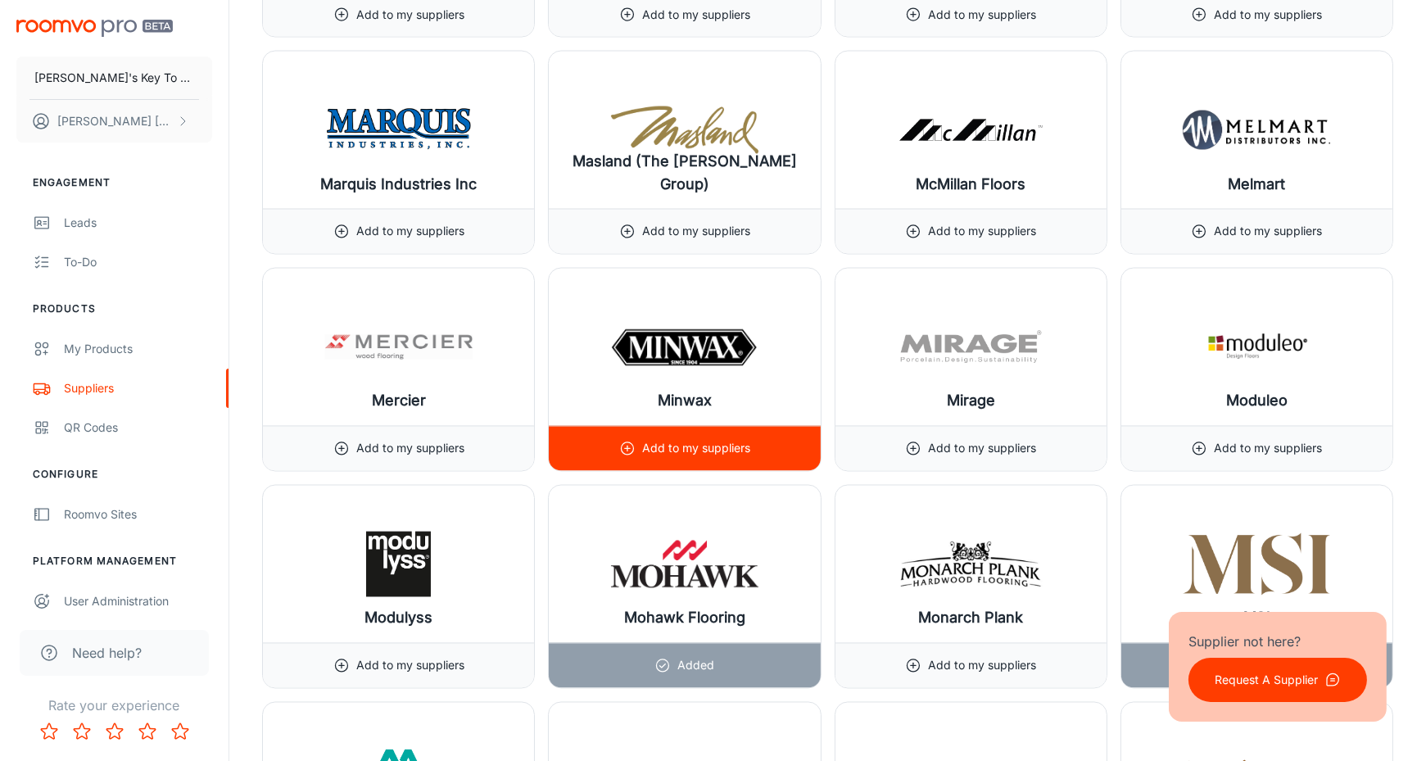
click at [695, 440] on p "Add to my suppliers" at bounding box center [696, 449] width 108 height 18
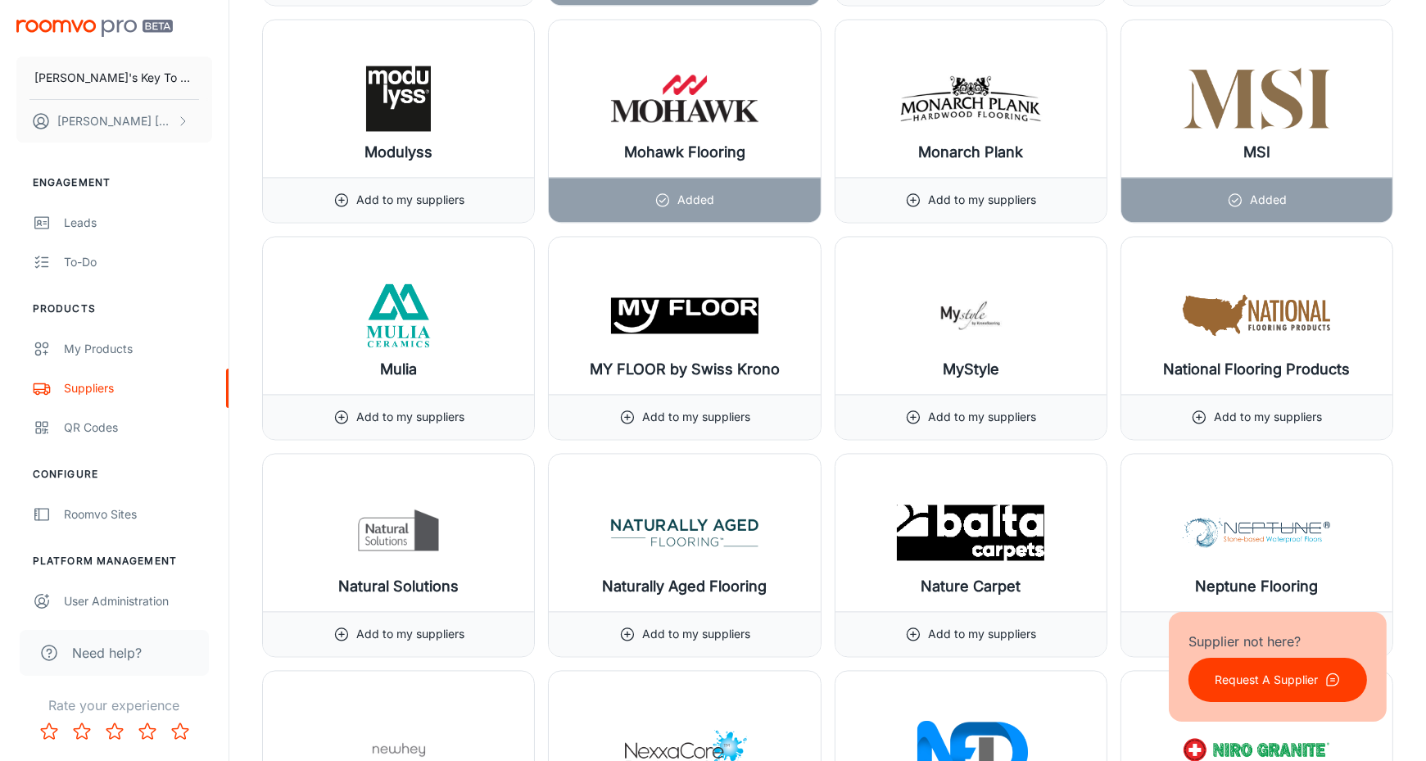
scroll to position [15254, 0]
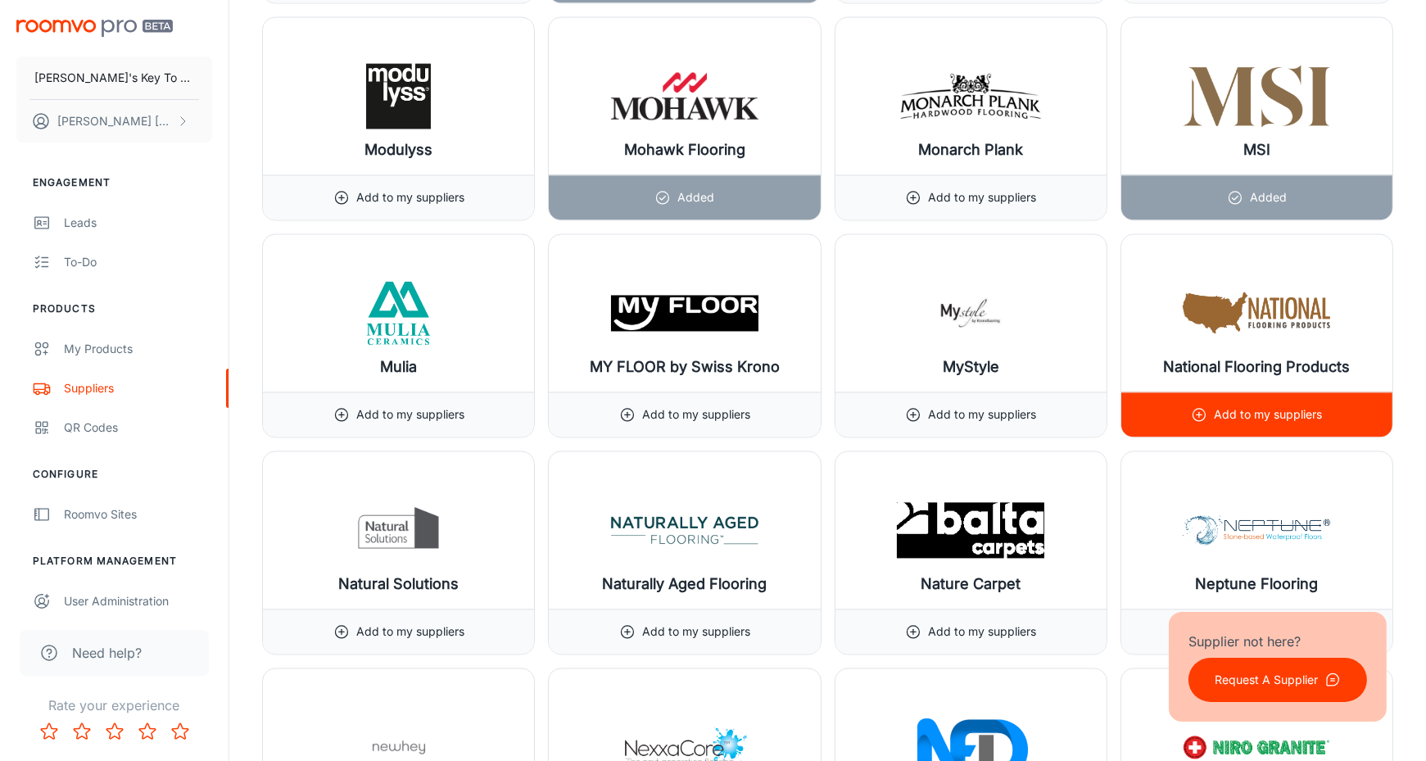
click at [1164, 391] on div "Add to my suppliers" at bounding box center [1256, 413] width 271 height 45
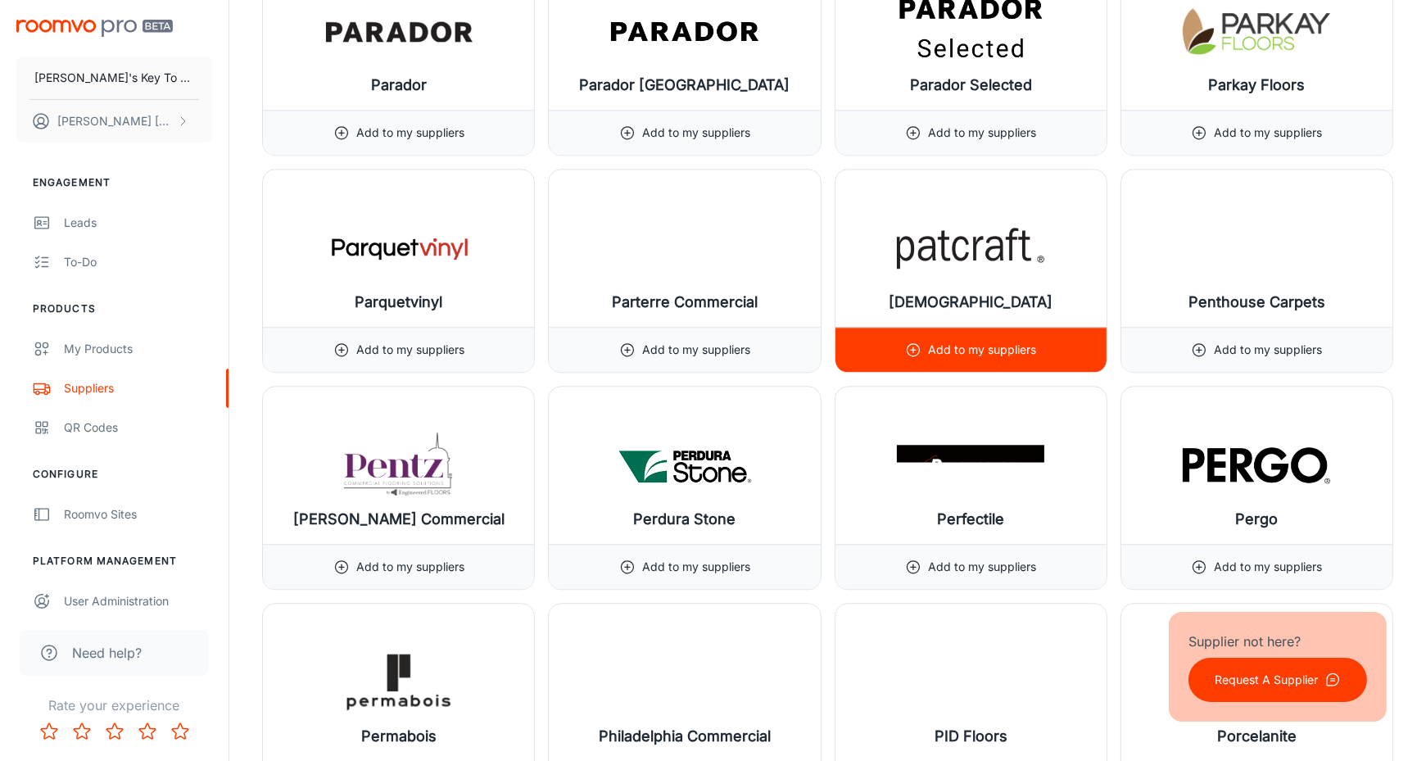
scroll to position [16623, 0]
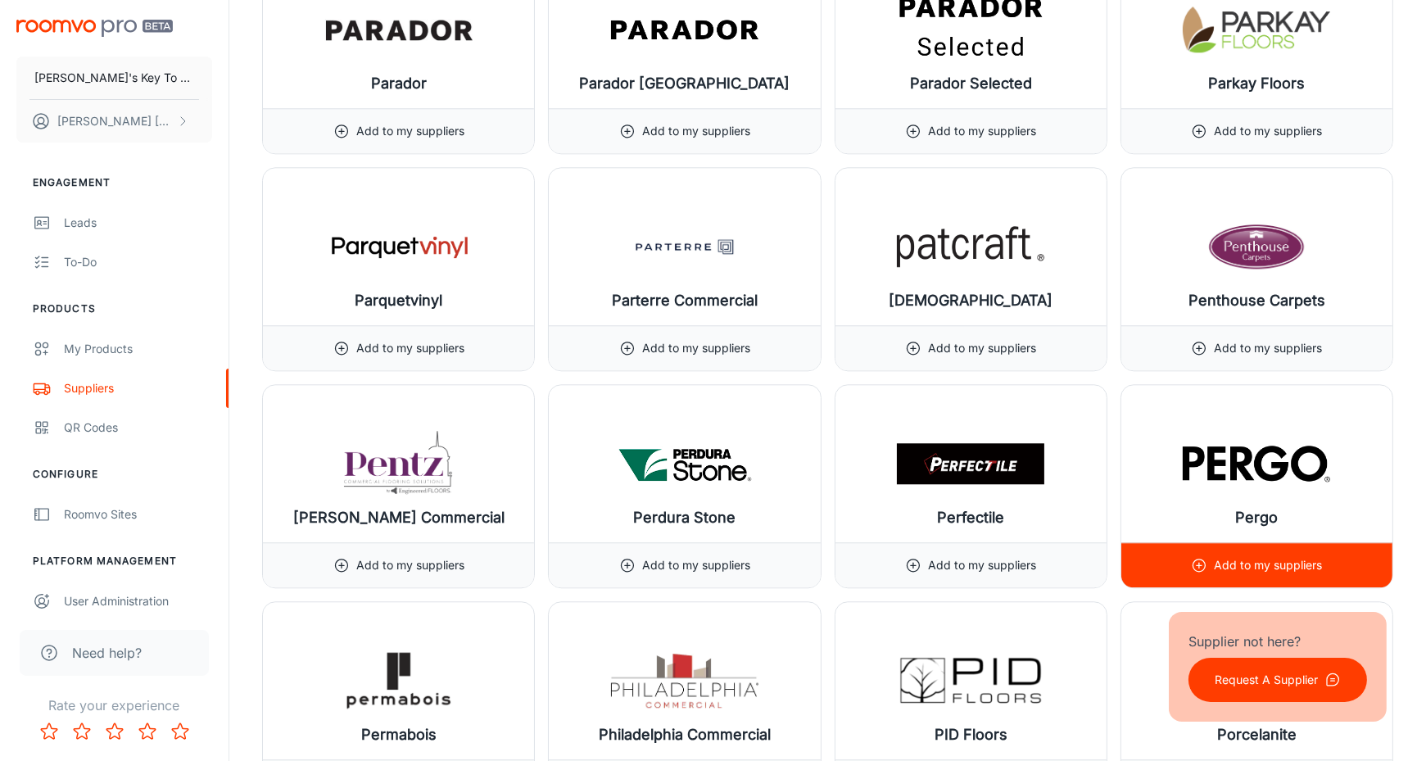
click at [1179, 542] on div "Add to my suppliers" at bounding box center [1256, 564] width 271 height 45
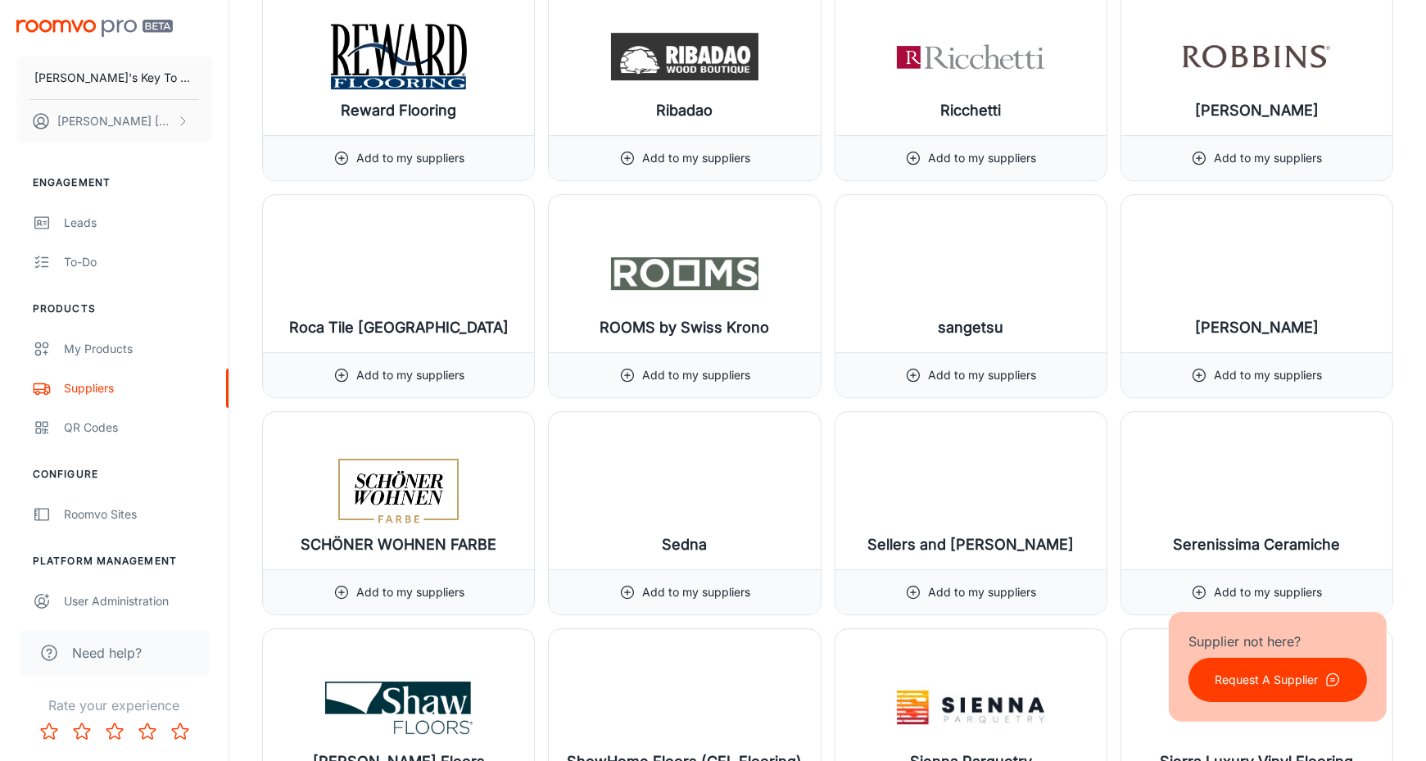
scroll to position [18146, 0]
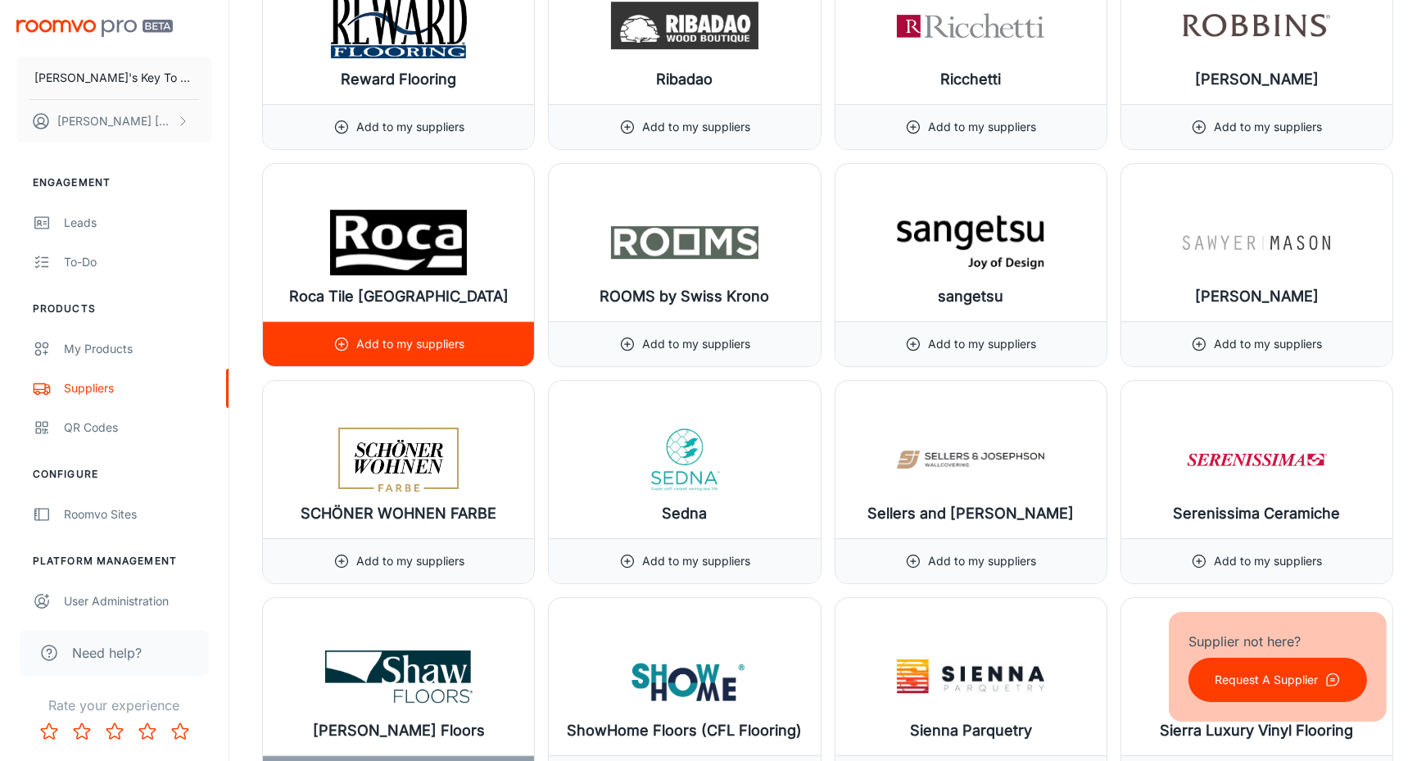
click at [364, 322] on div "Add to my suppliers" at bounding box center [398, 344] width 131 height 44
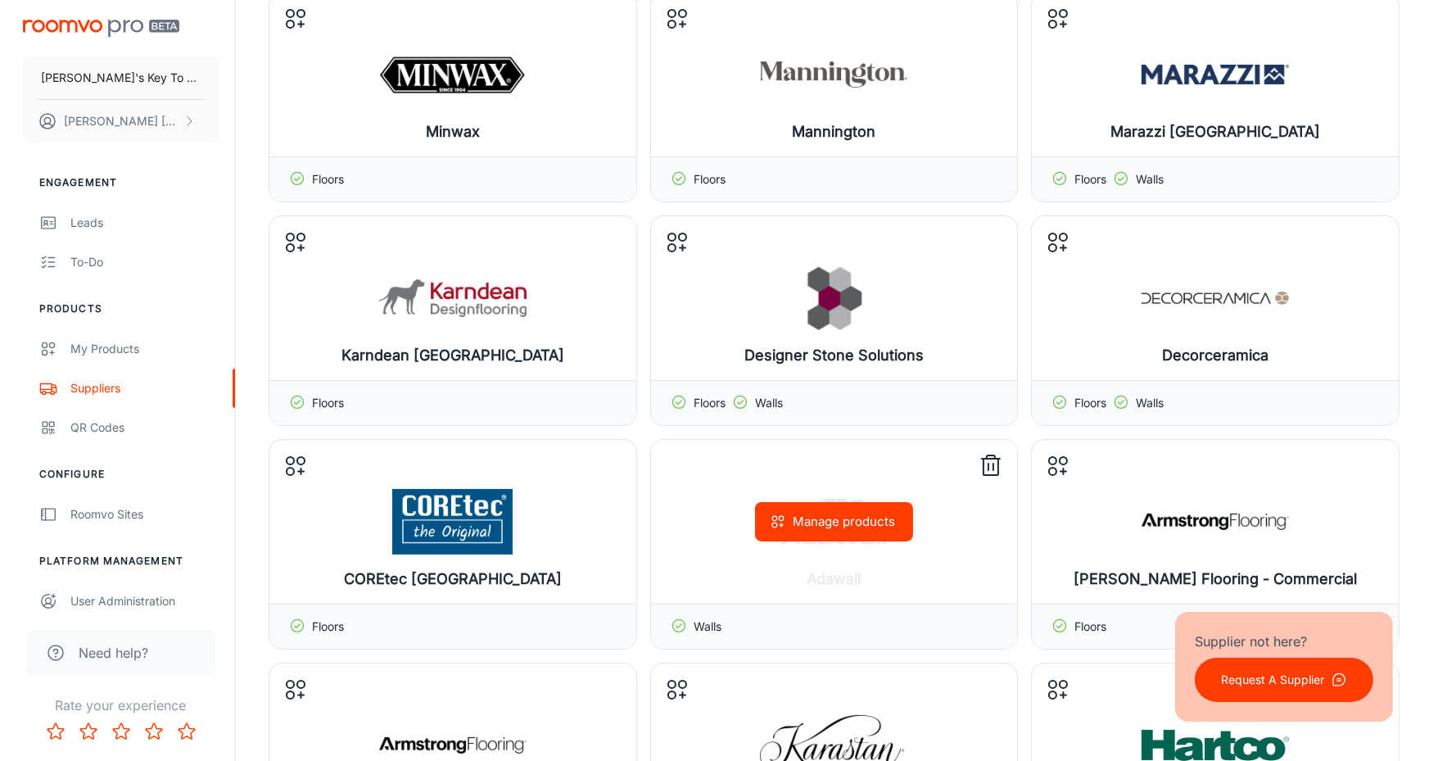
scroll to position [0, 0]
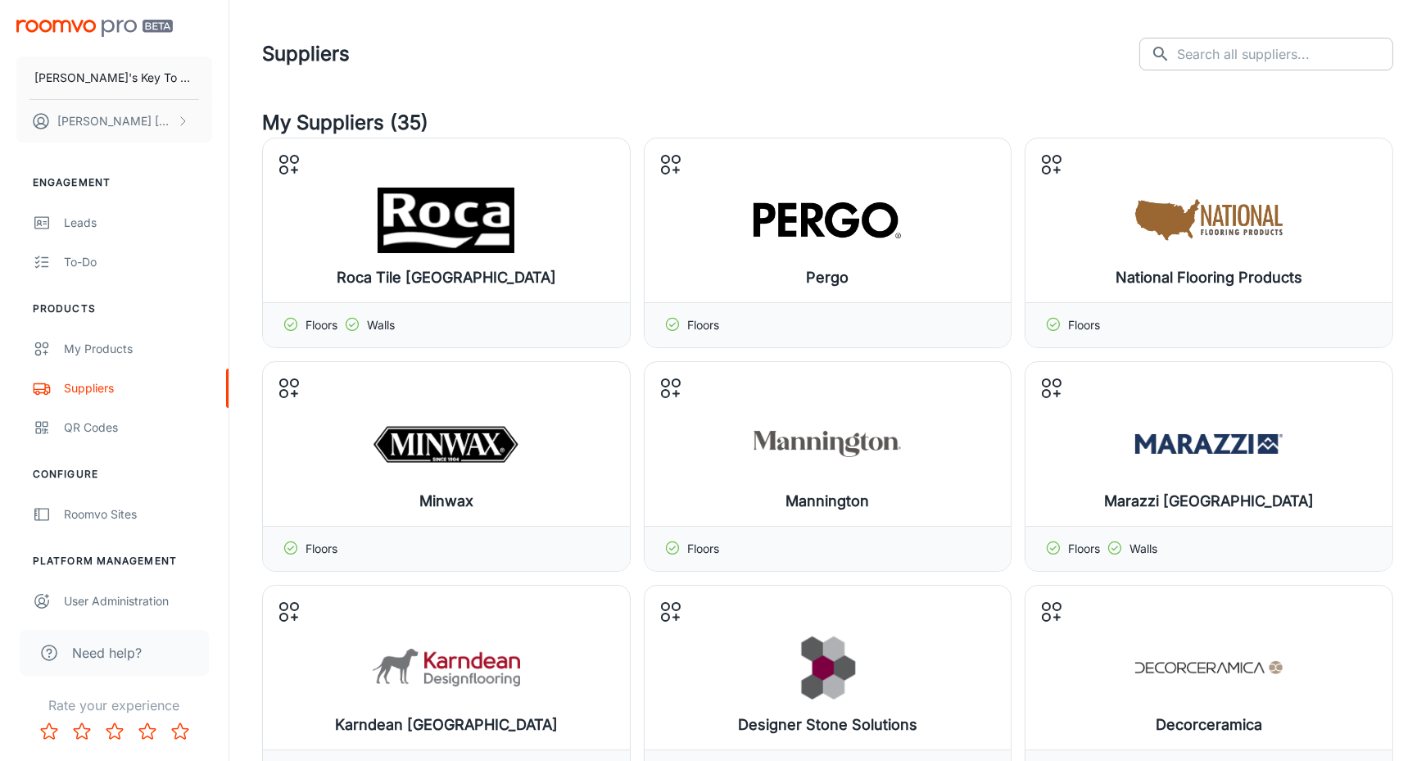
click at [1240, 49] on input "text" at bounding box center [1285, 54] width 216 height 33
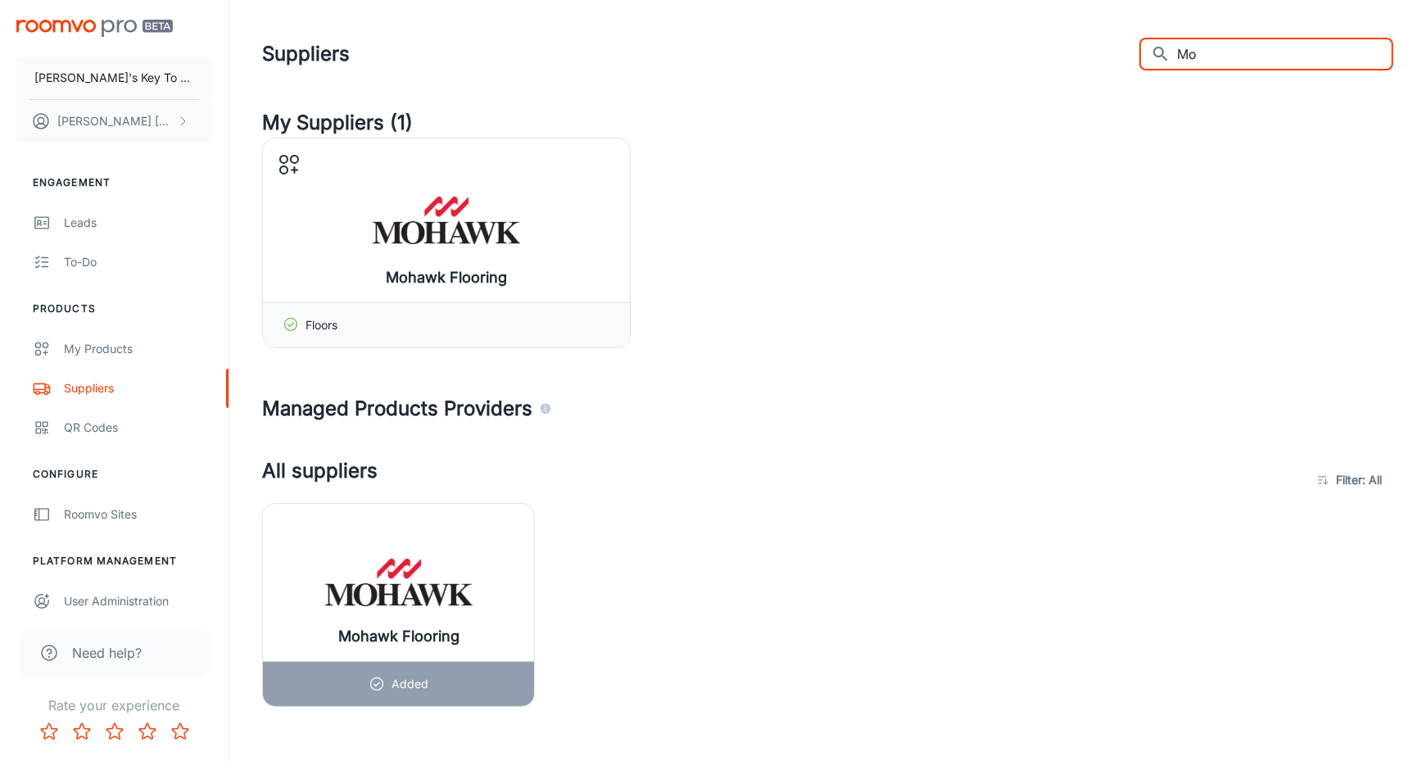
type input "M"
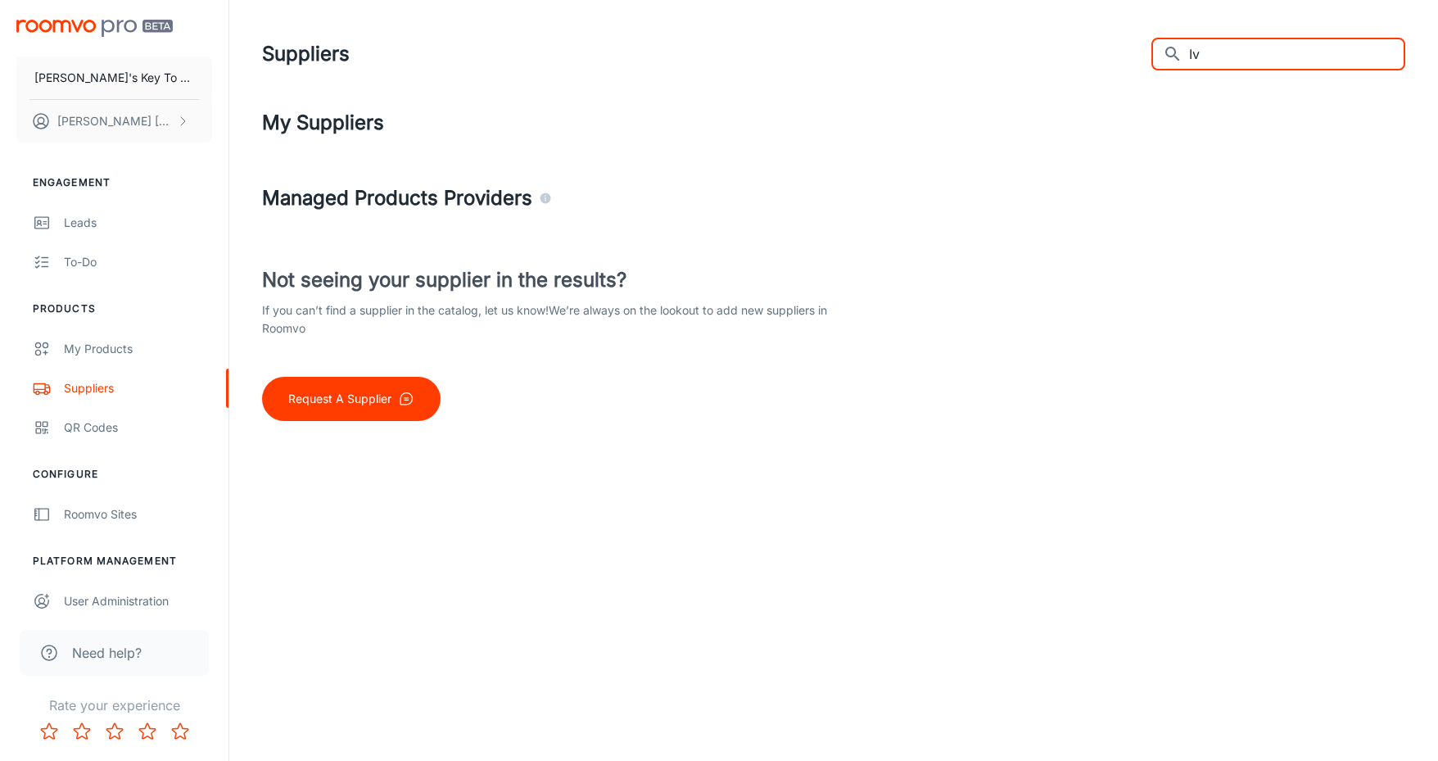
type input "I"
type input "L"
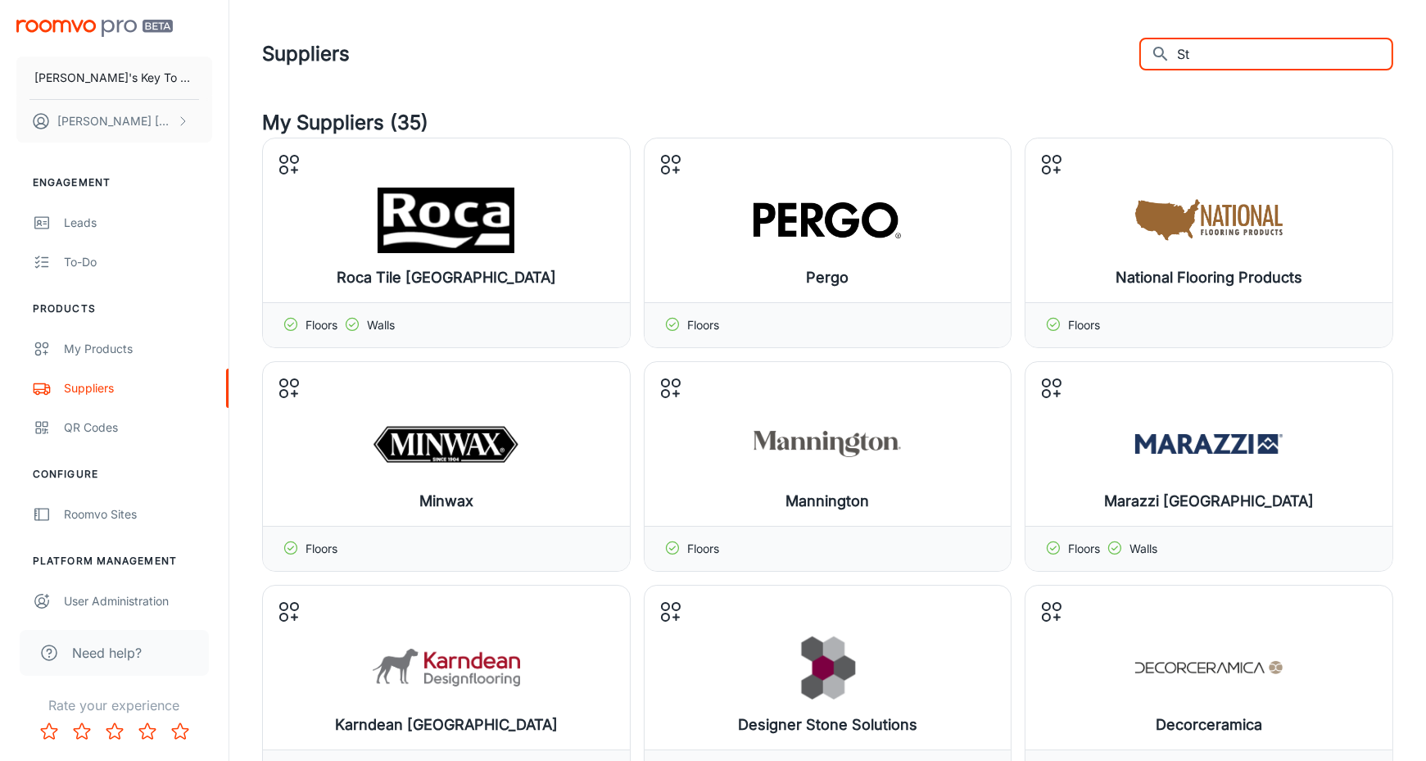
type input "S"
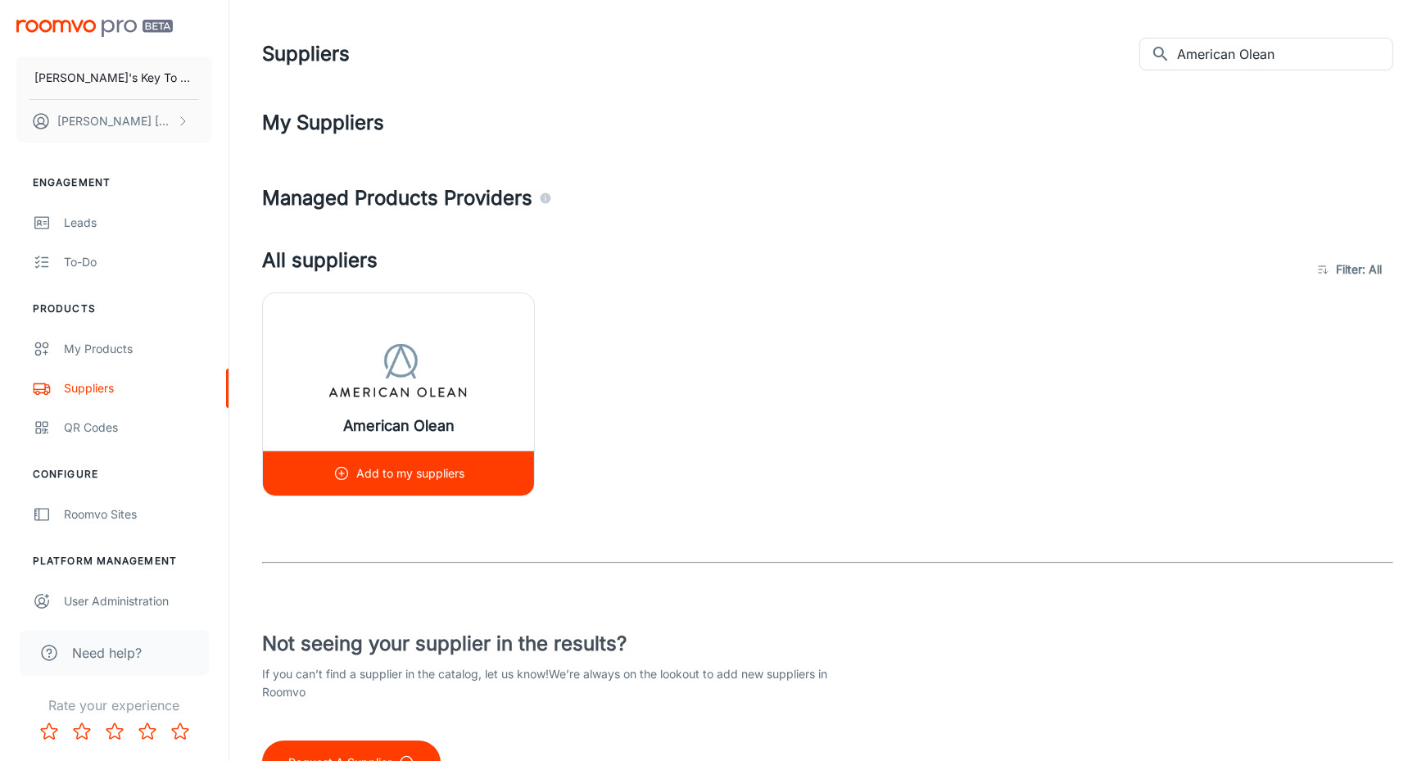
click at [360, 469] on p "Add to my suppliers" at bounding box center [410, 473] width 108 height 18
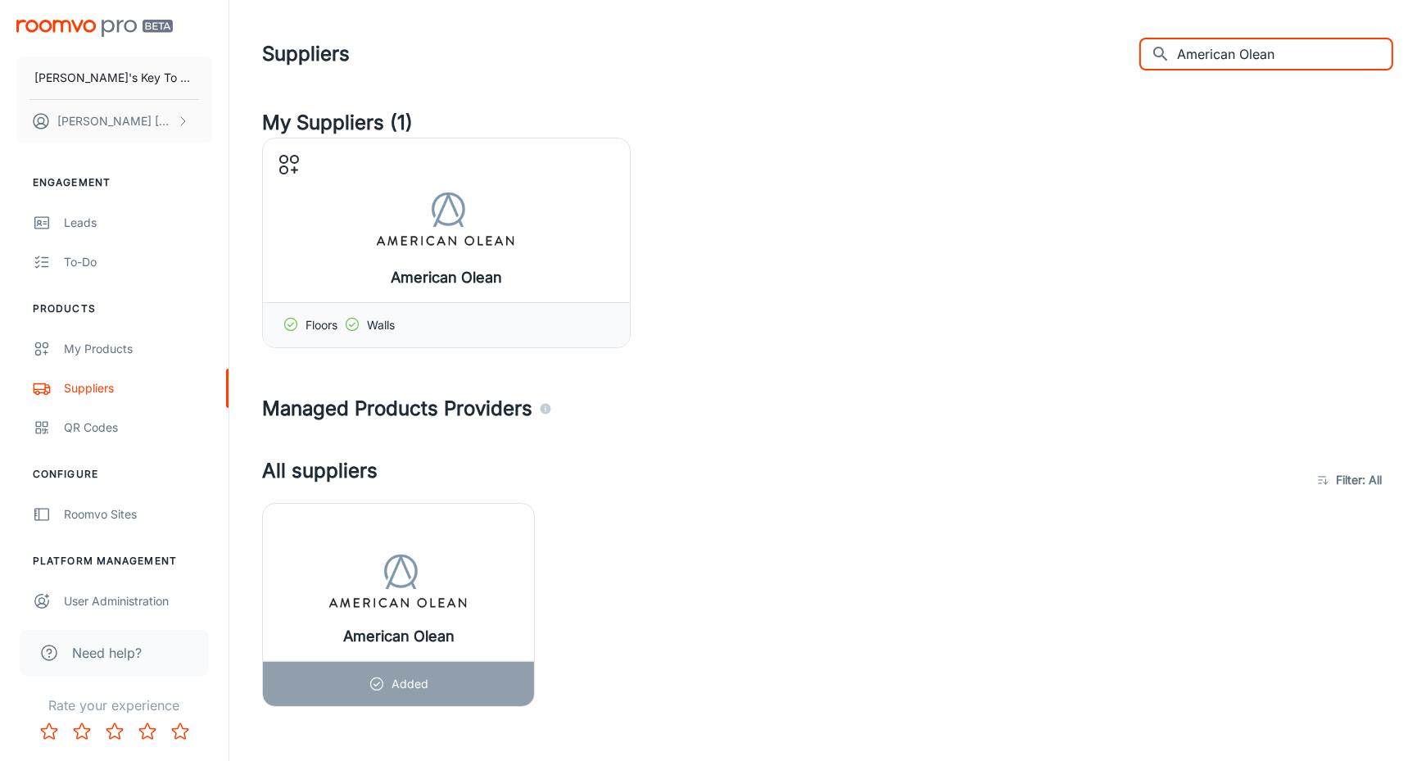
click at [1319, 61] on input "American Olean" at bounding box center [1285, 54] width 216 height 33
type input "A"
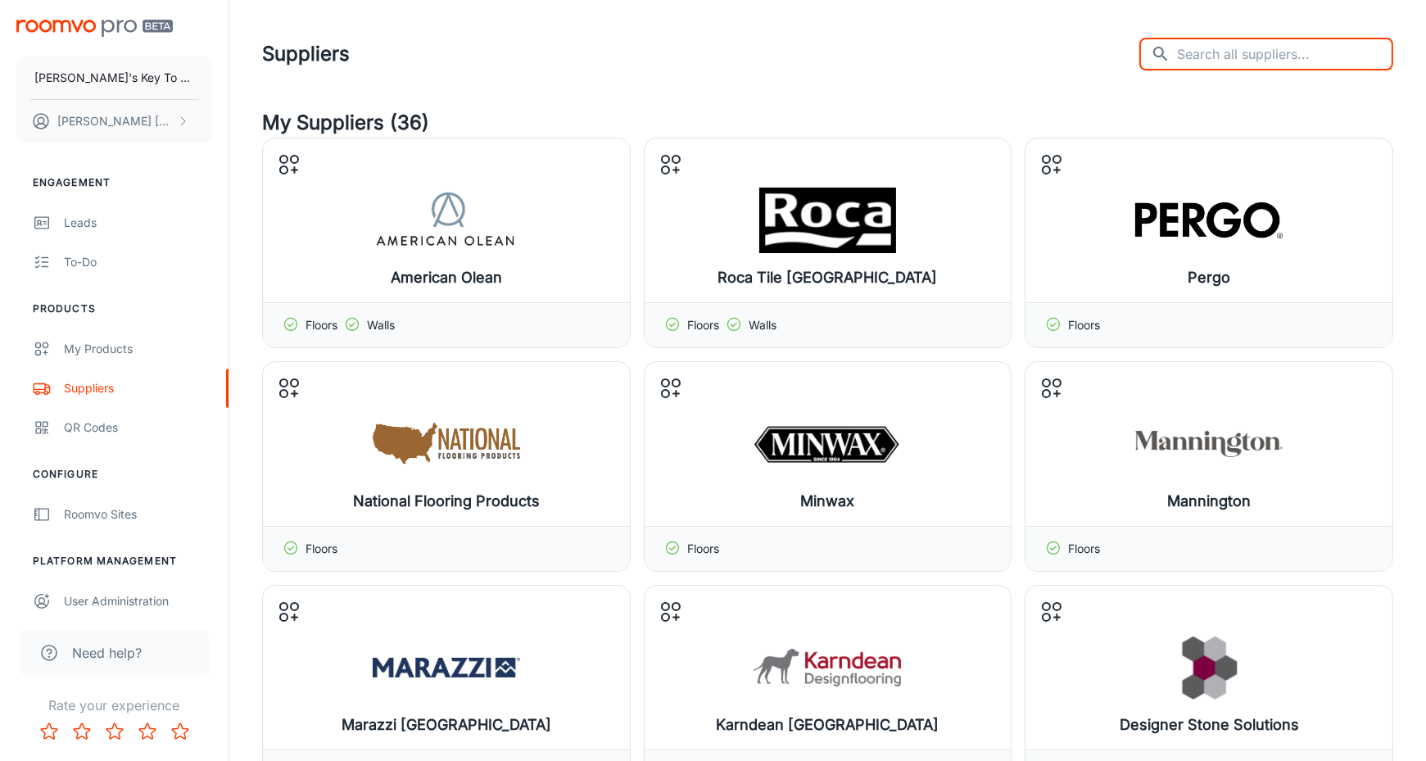
type input "E"
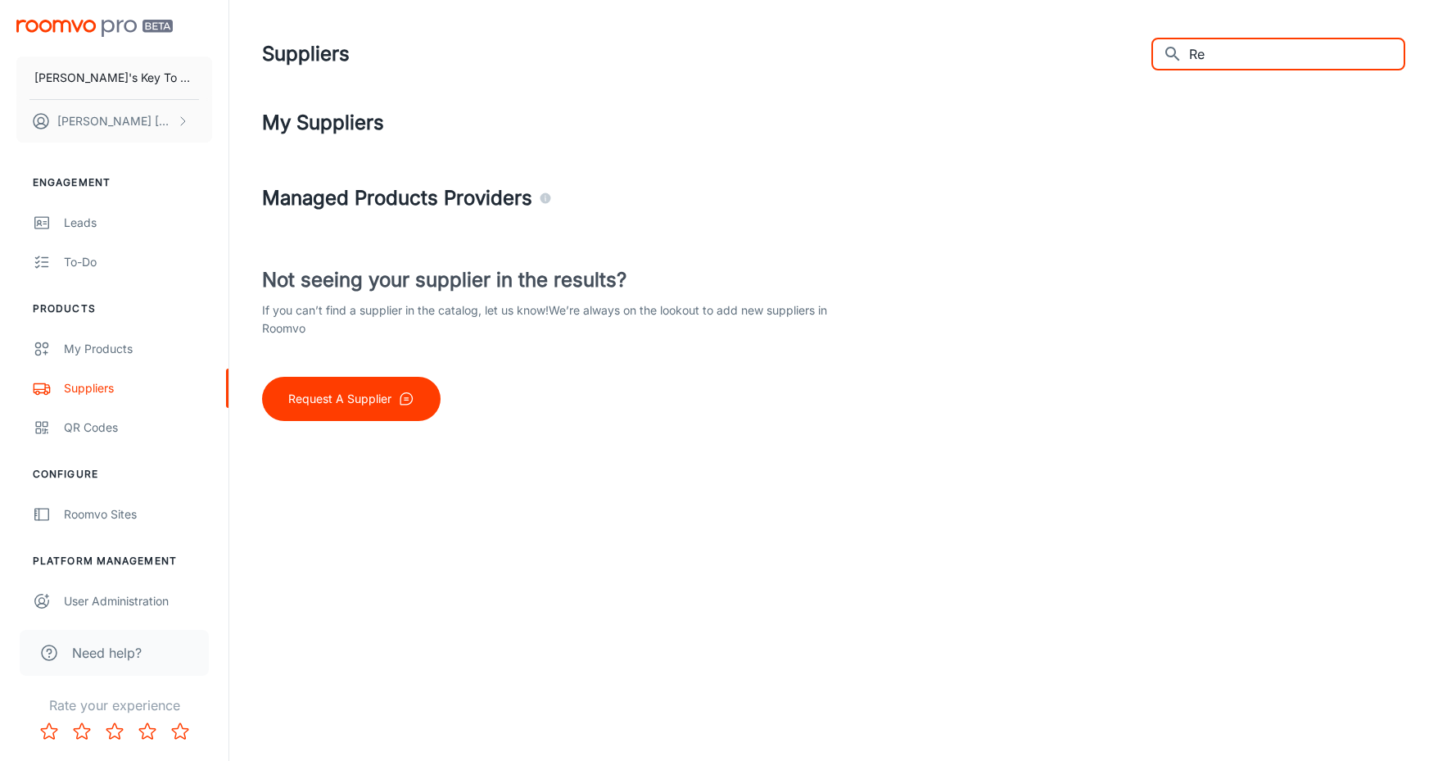
type input "R"
type input "S"
type input "A"
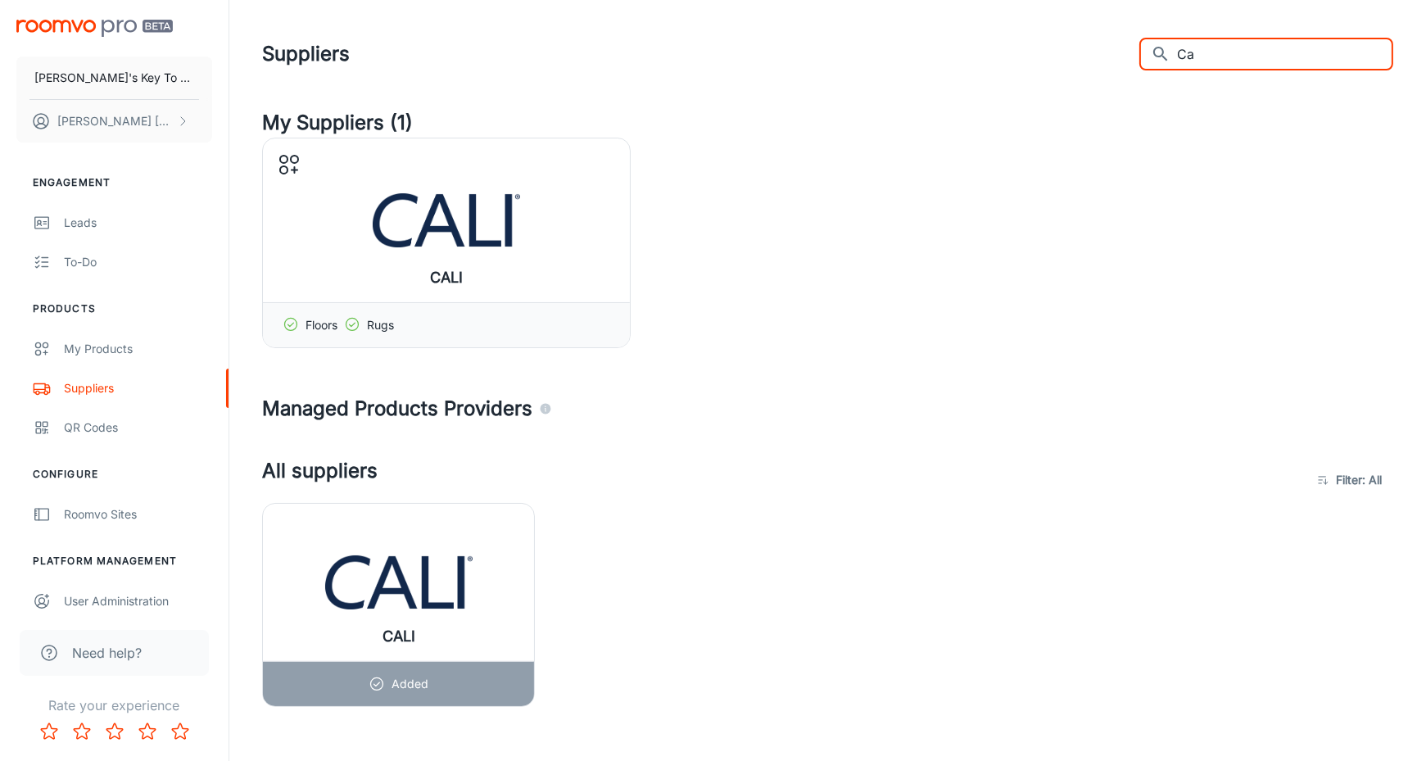
type input "C"
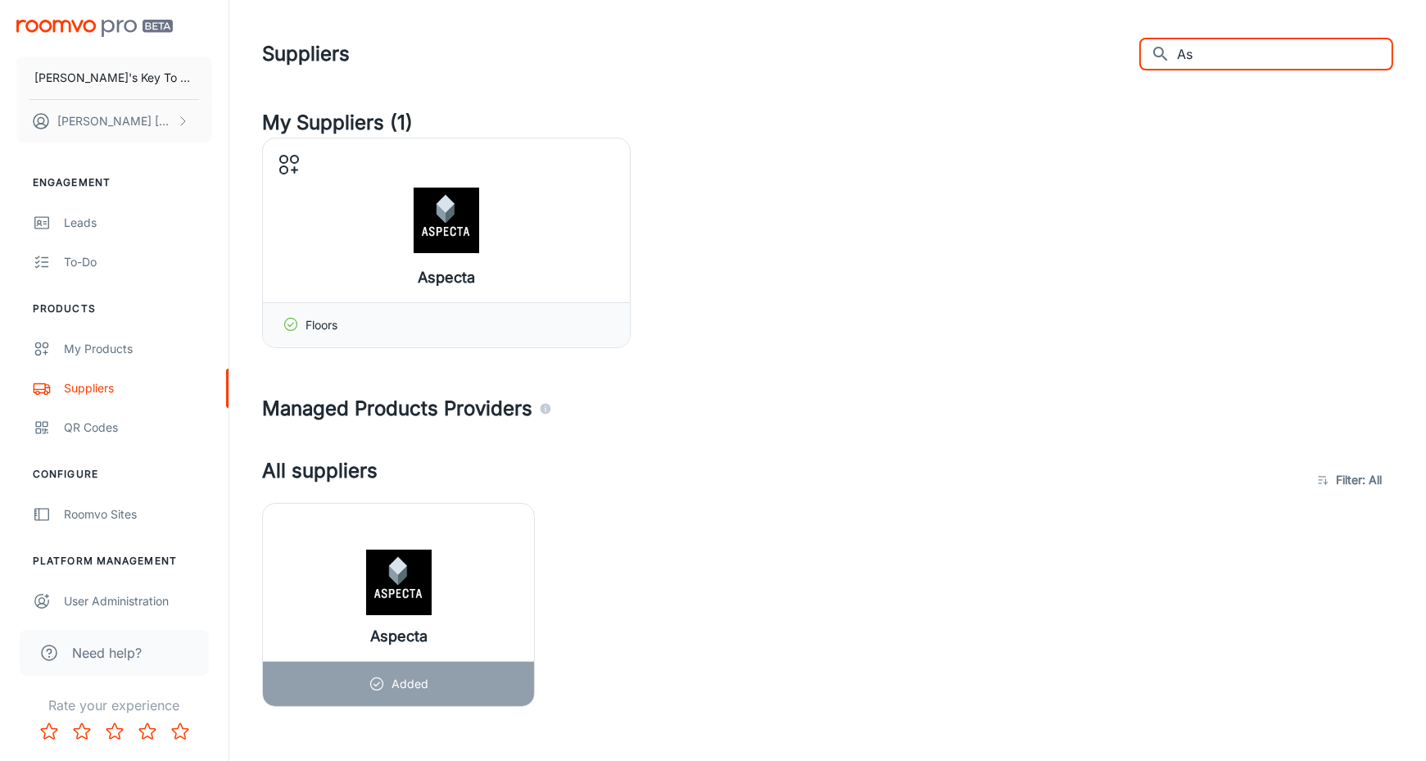
type input "A"
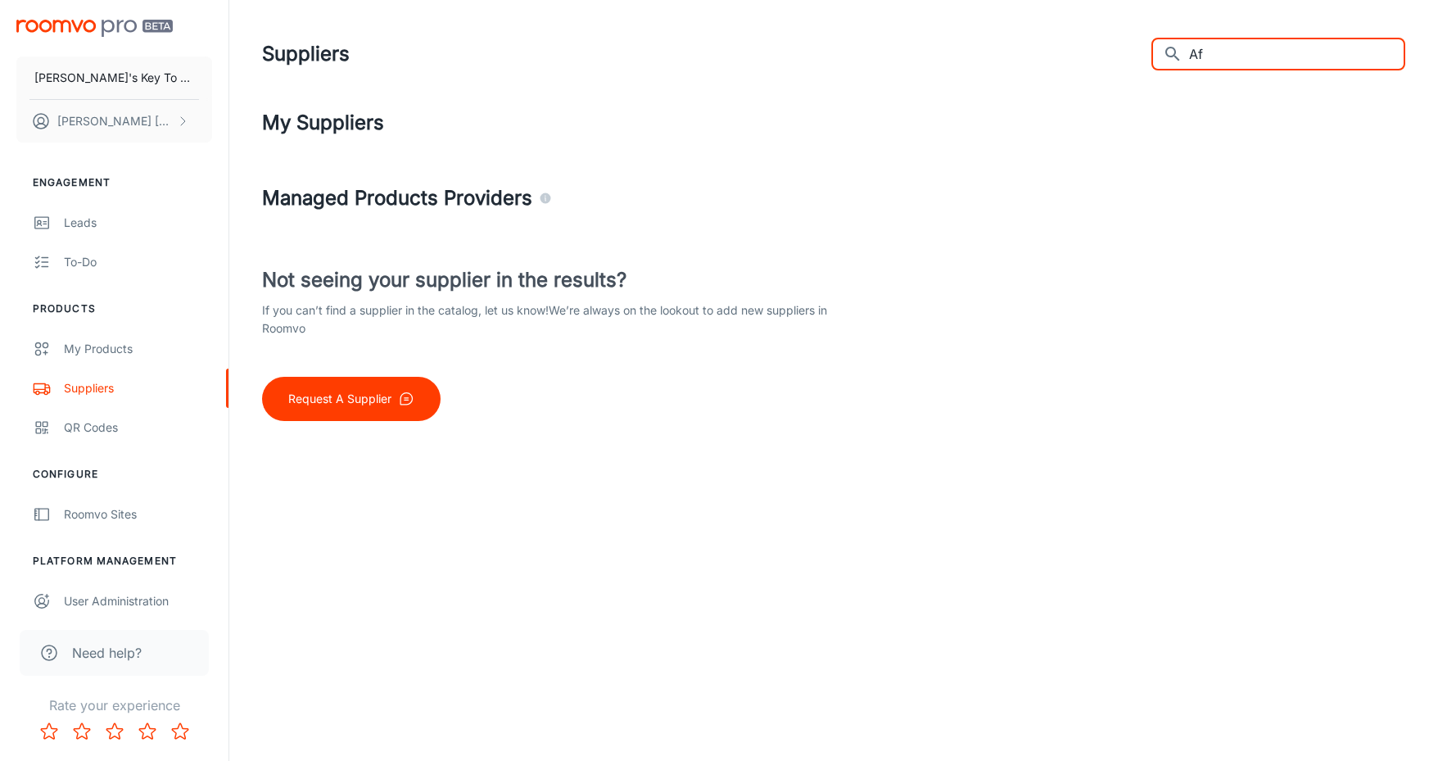
type input "A"
type input "F"
type input "A"
type input "M"
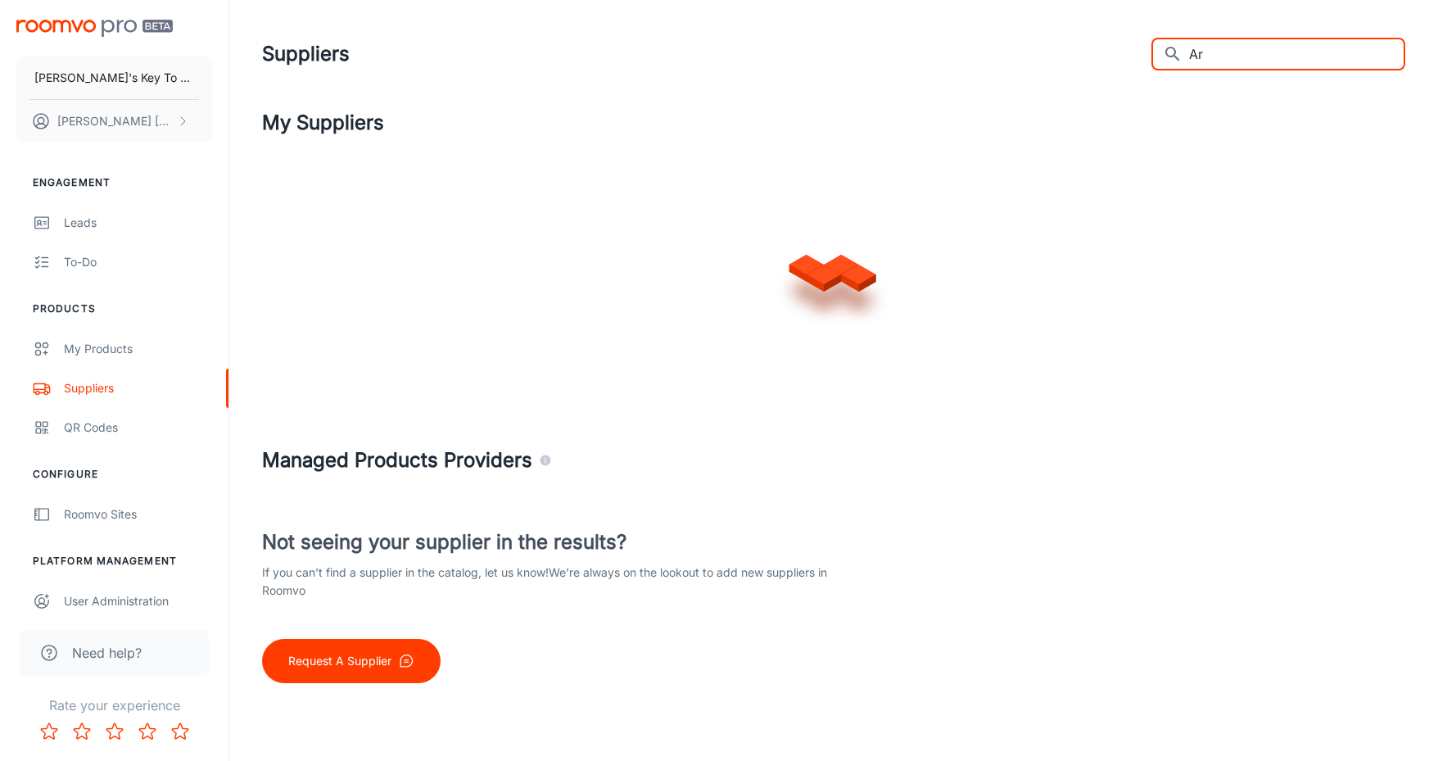
type input "A"
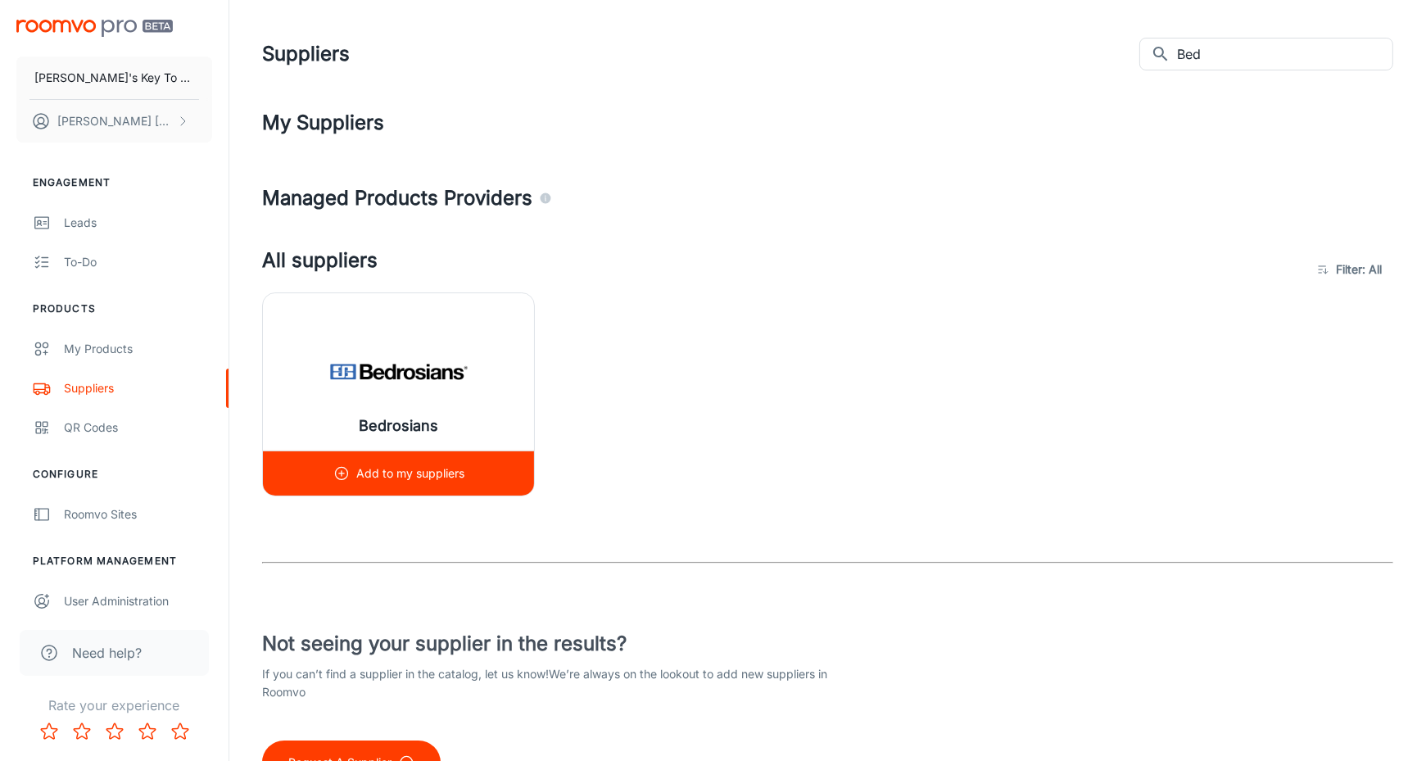
click at [364, 469] on p "Add to my suppliers" at bounding box center [410, 473] width 108 height 18
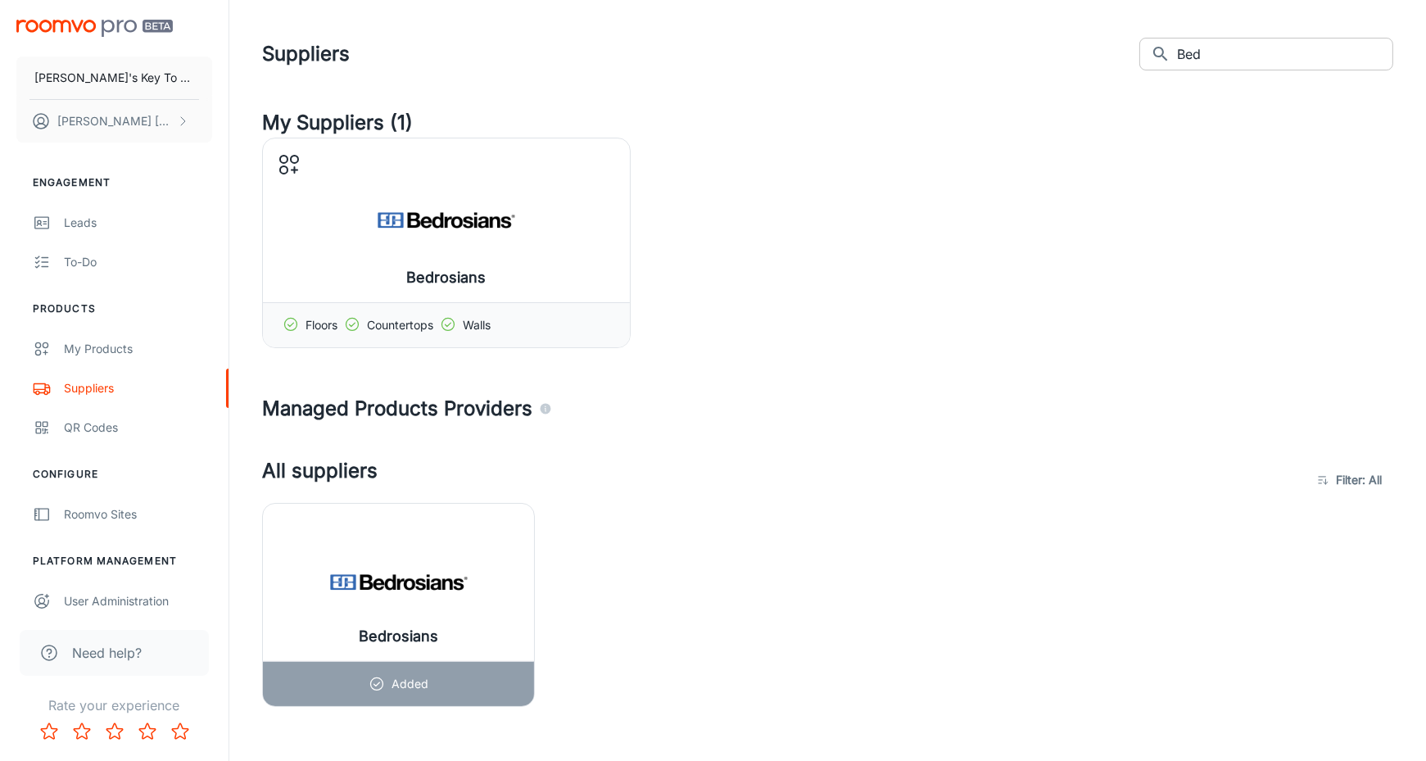
click at [1260, 48] on input "Bed" at bounding box center [1285, 54] width 216 height 33
type input "B"
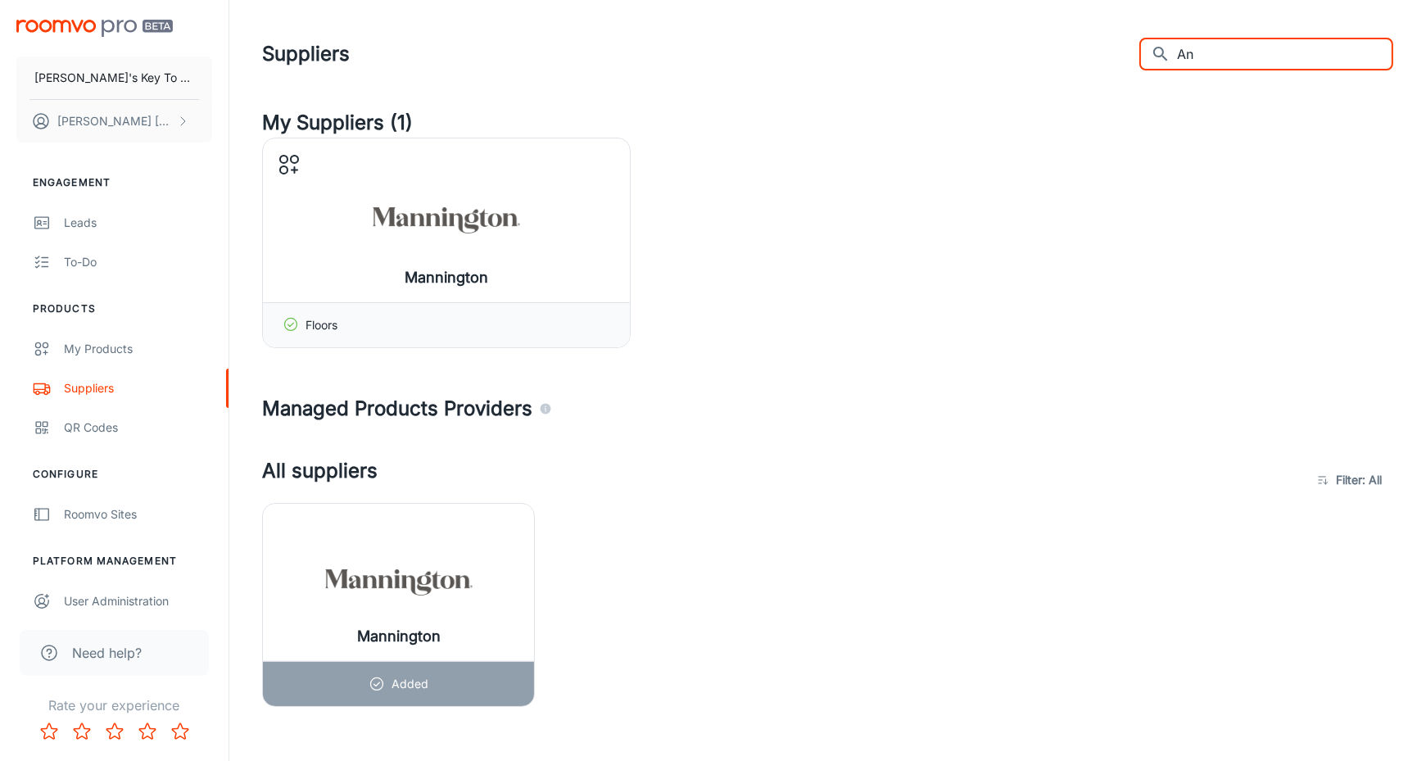
type input "A"
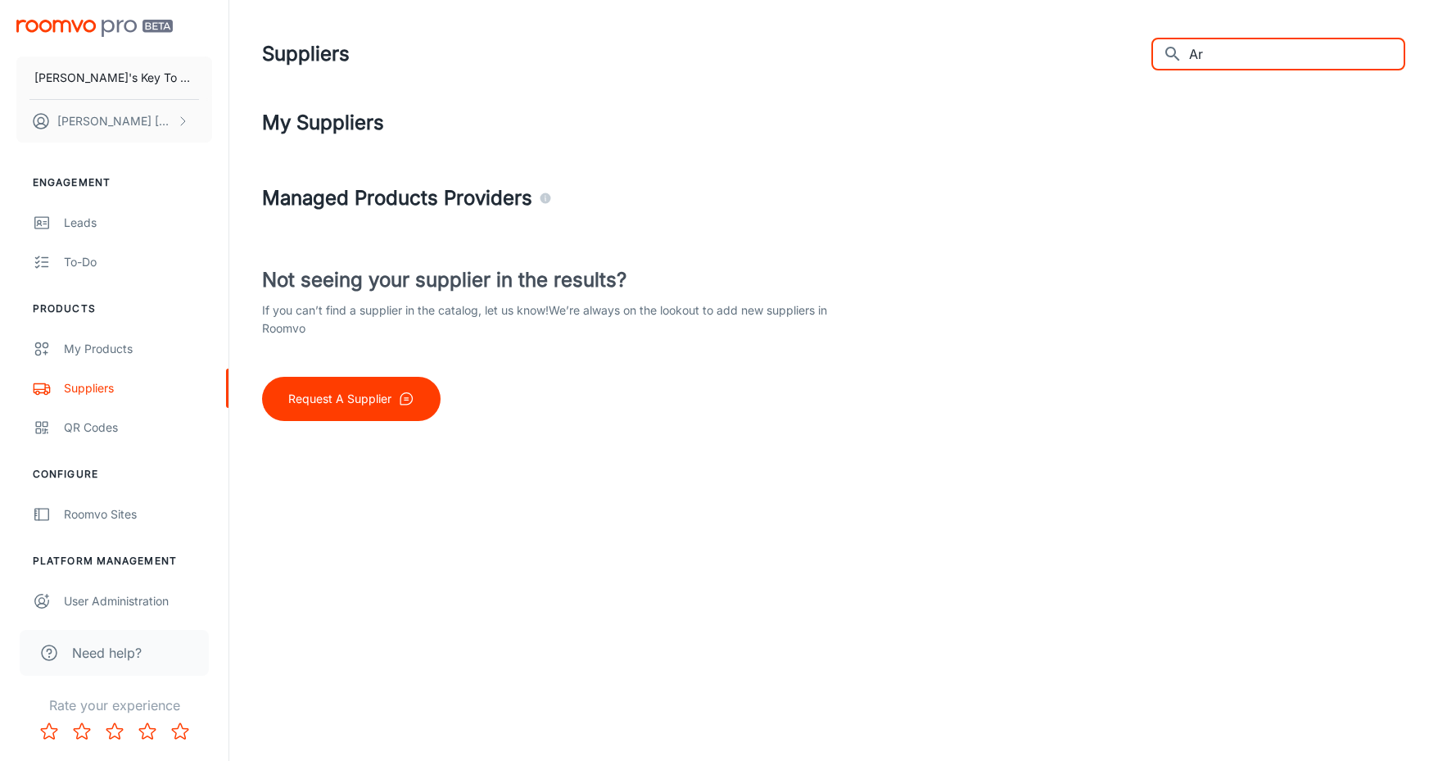
type input "A"
type input "T"
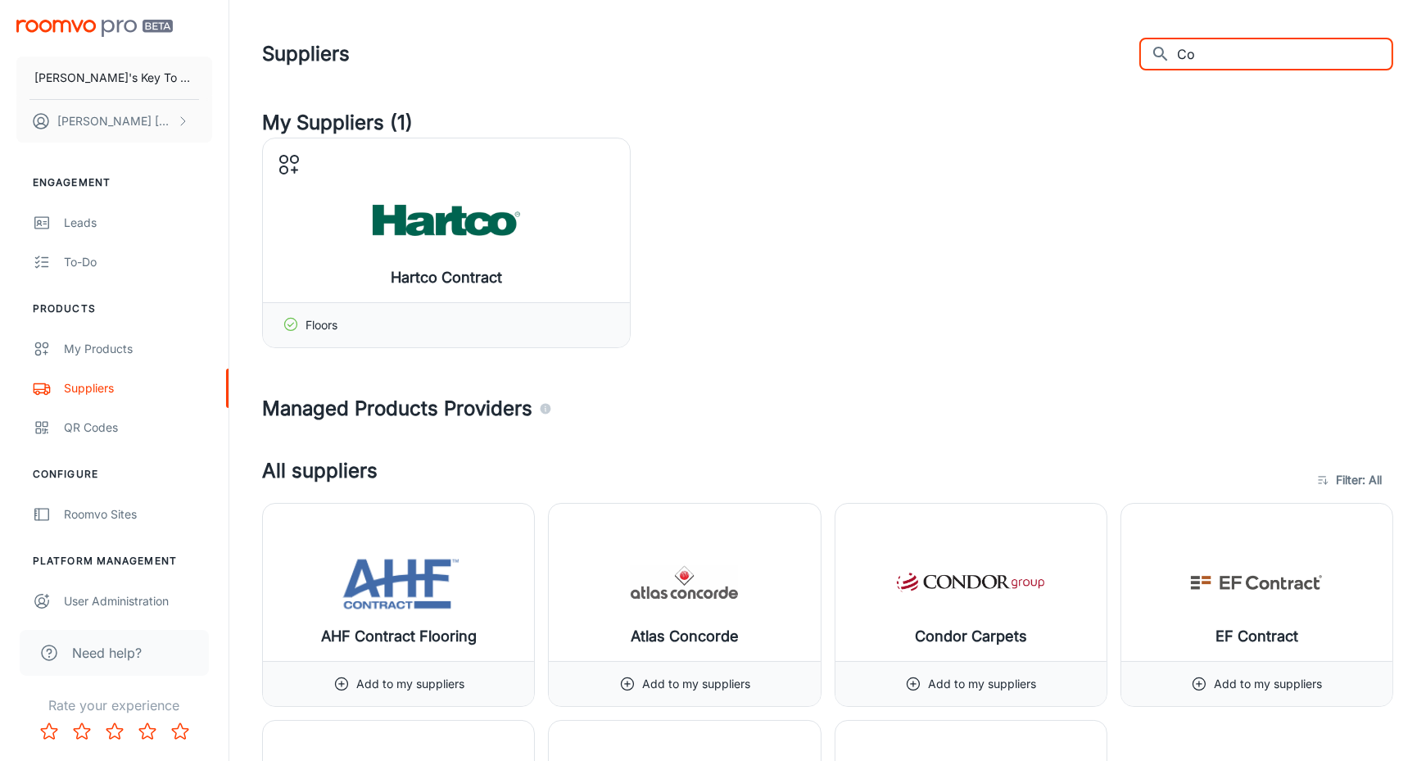
type input "C"
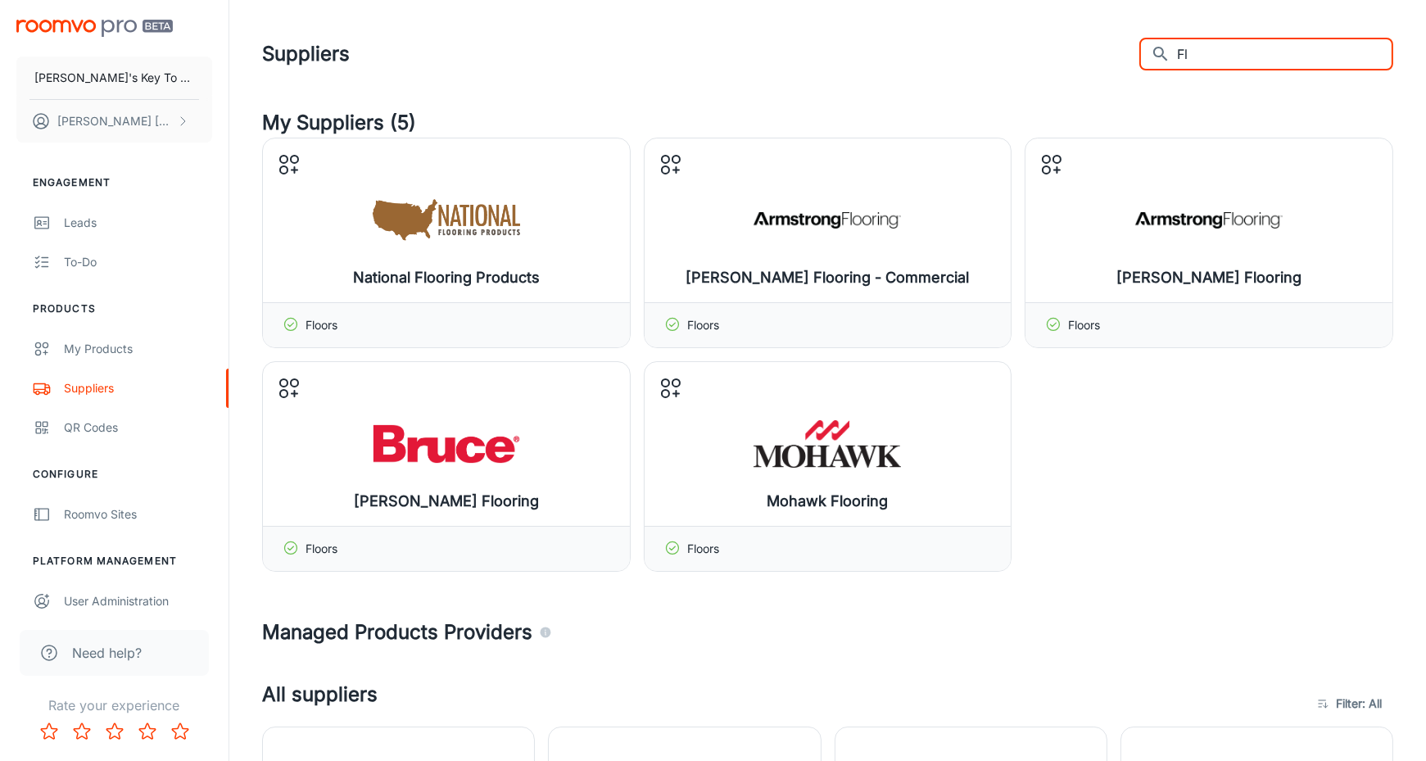
type input "F"
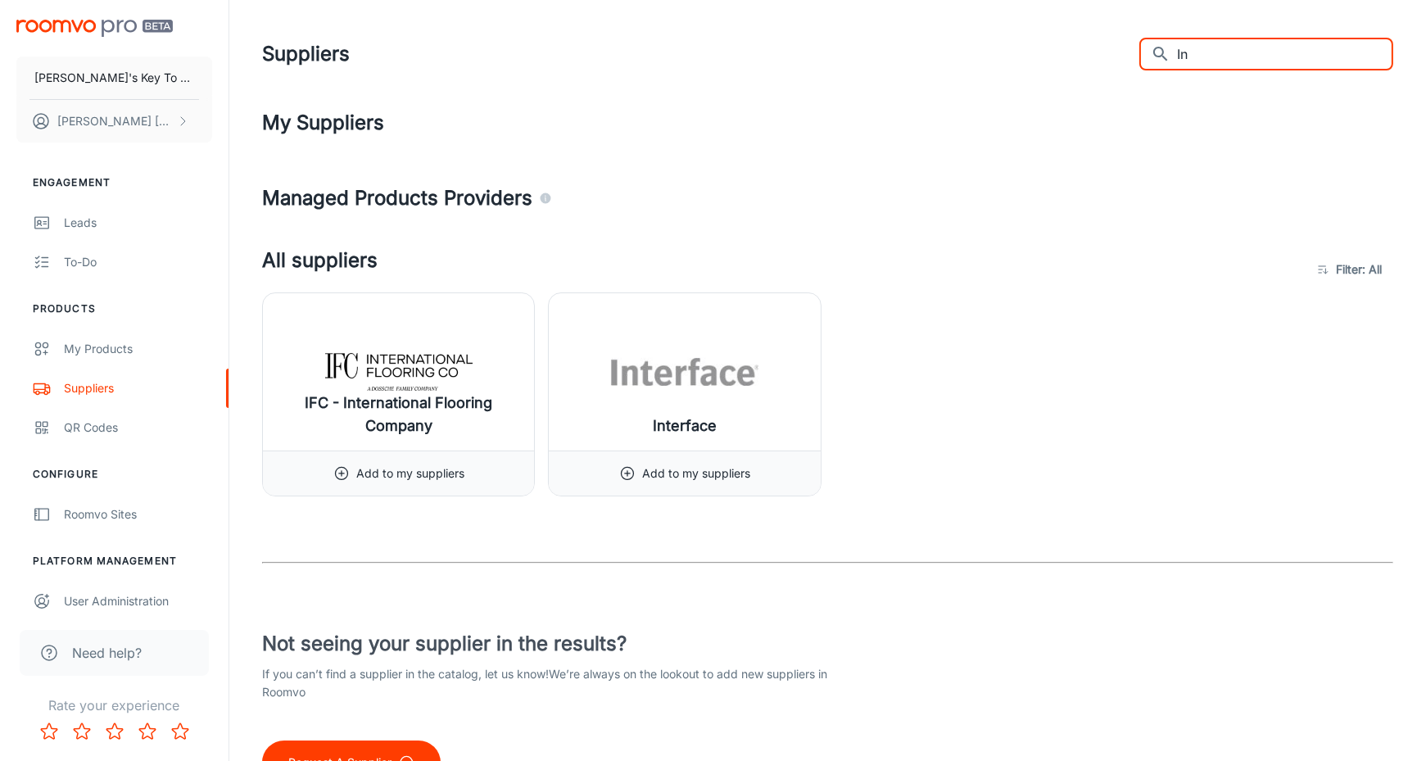
type input "I"
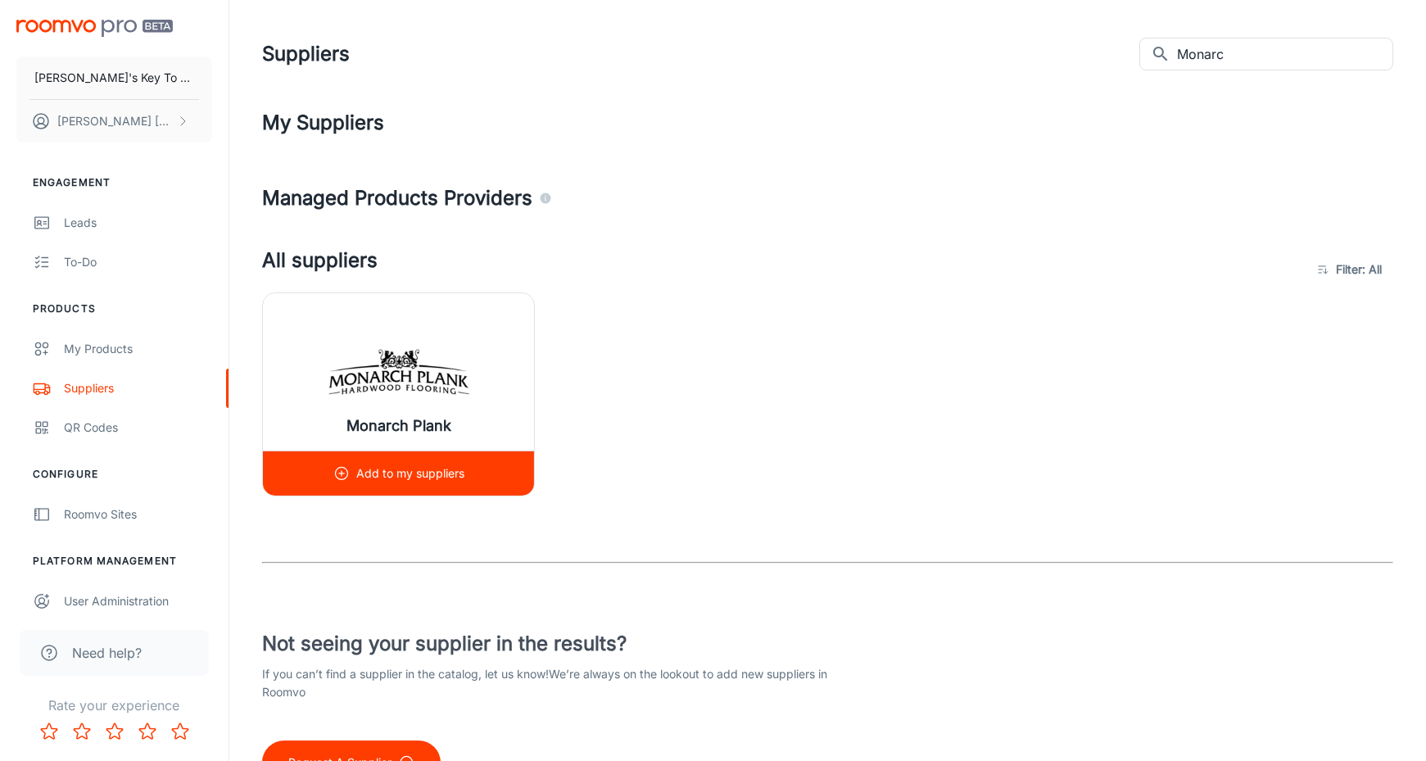
click at [341, 469] on icon at bounding box center [341, 473] width 16 height 16
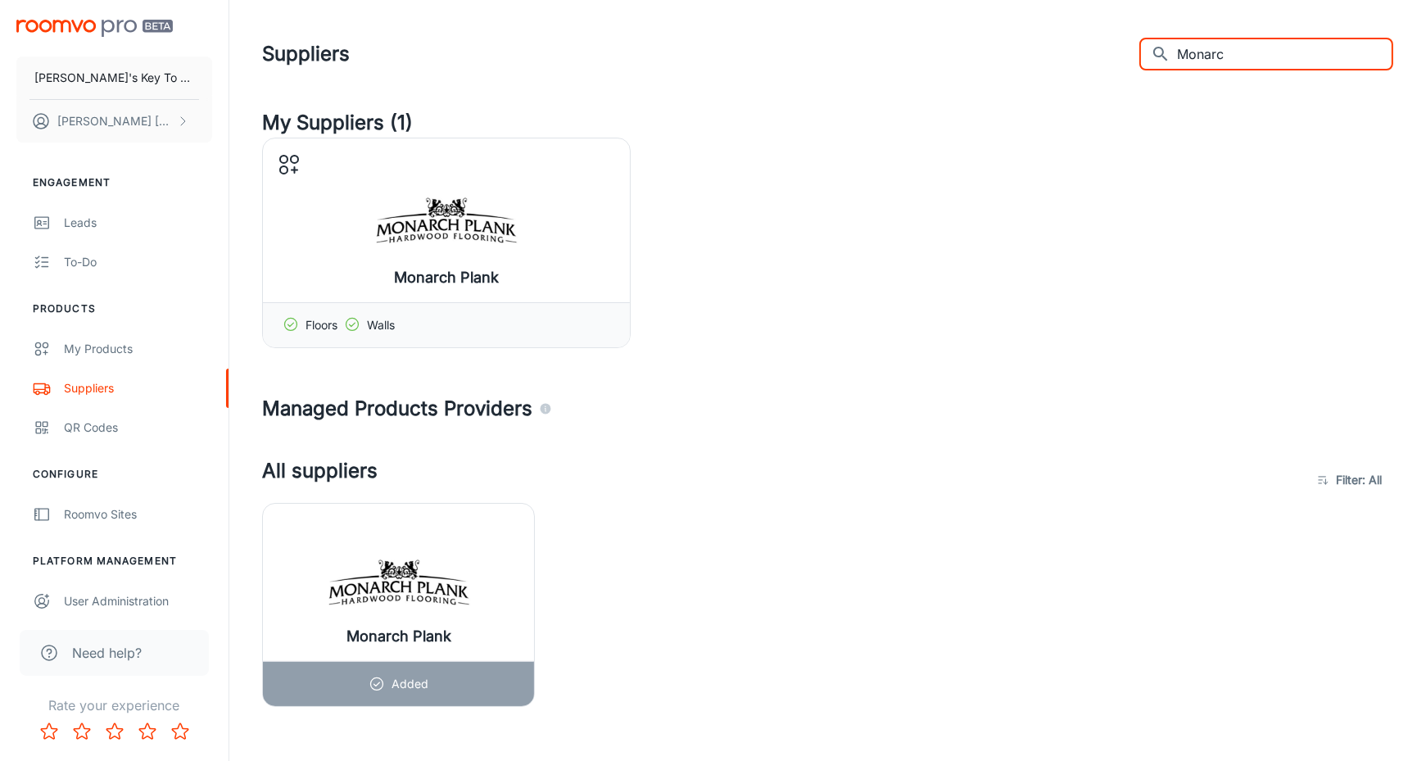
click at [1282, 42] on input "Monarc" at bounding box center [1285, 54] width 216 height 33
type input "M"
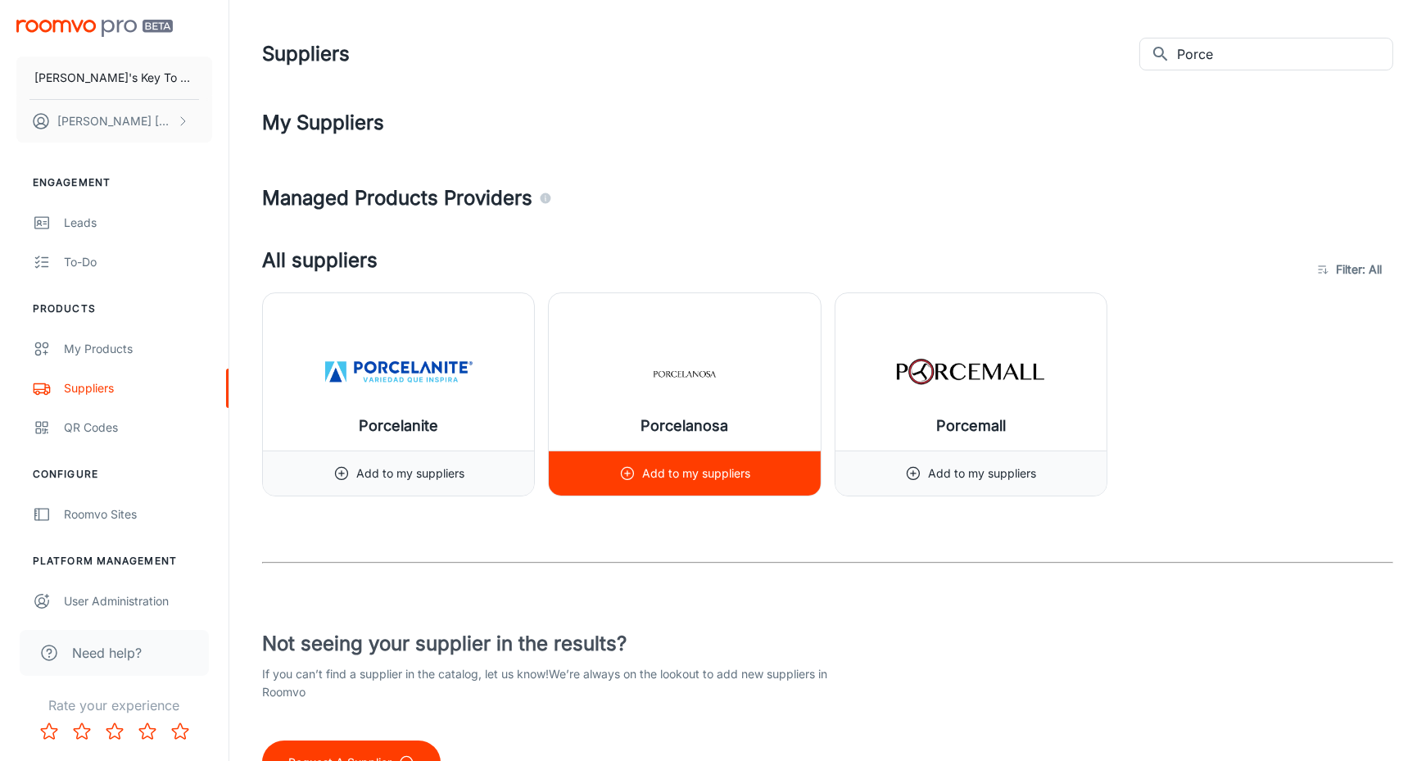
click at [627, 468] on icon at bounding box center [627, 473] width 16 height 16
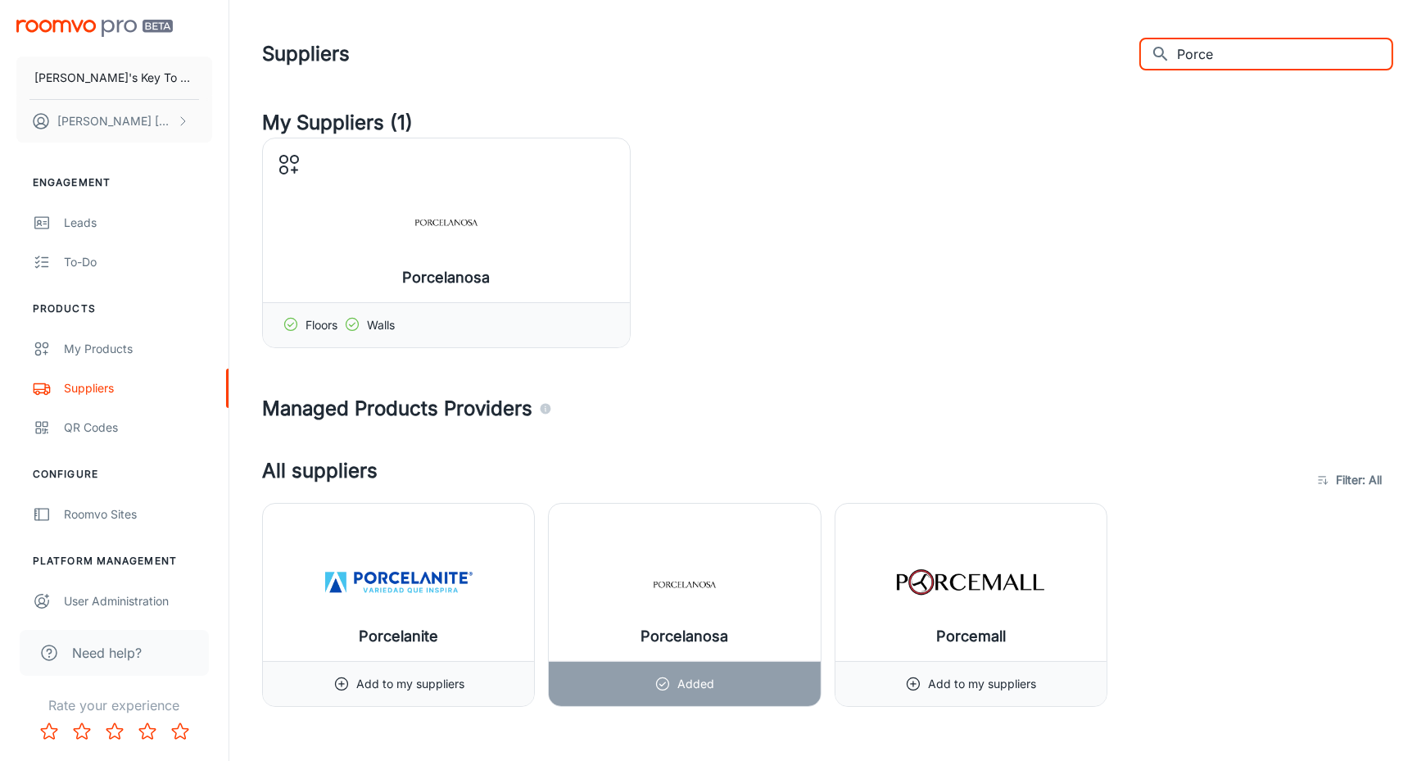
click at [1263, 61] on input "Porce" at bounding box center [1285, 54] width 216 height 33
type input "P"
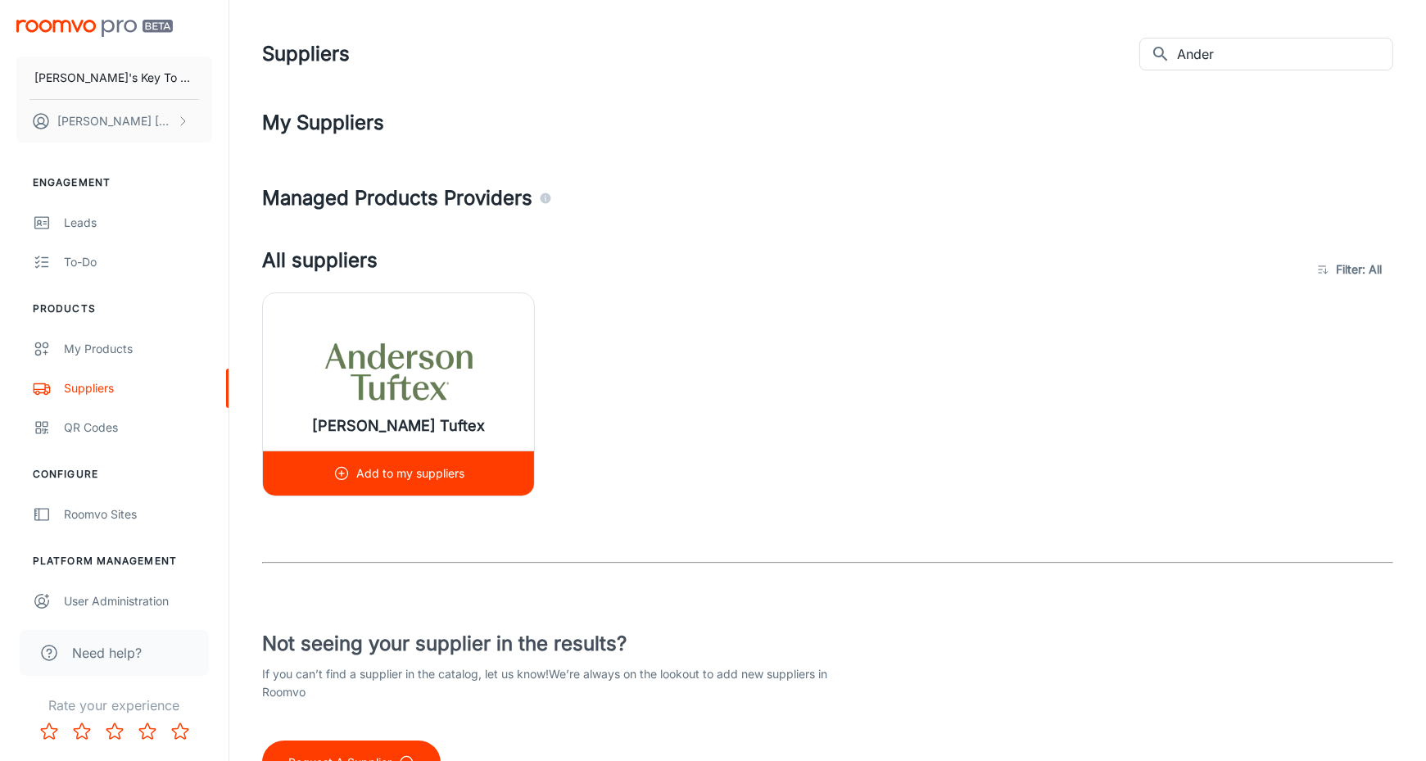
click at [336, 469] on circle at bounding box center [341, 474] width 12 height 12
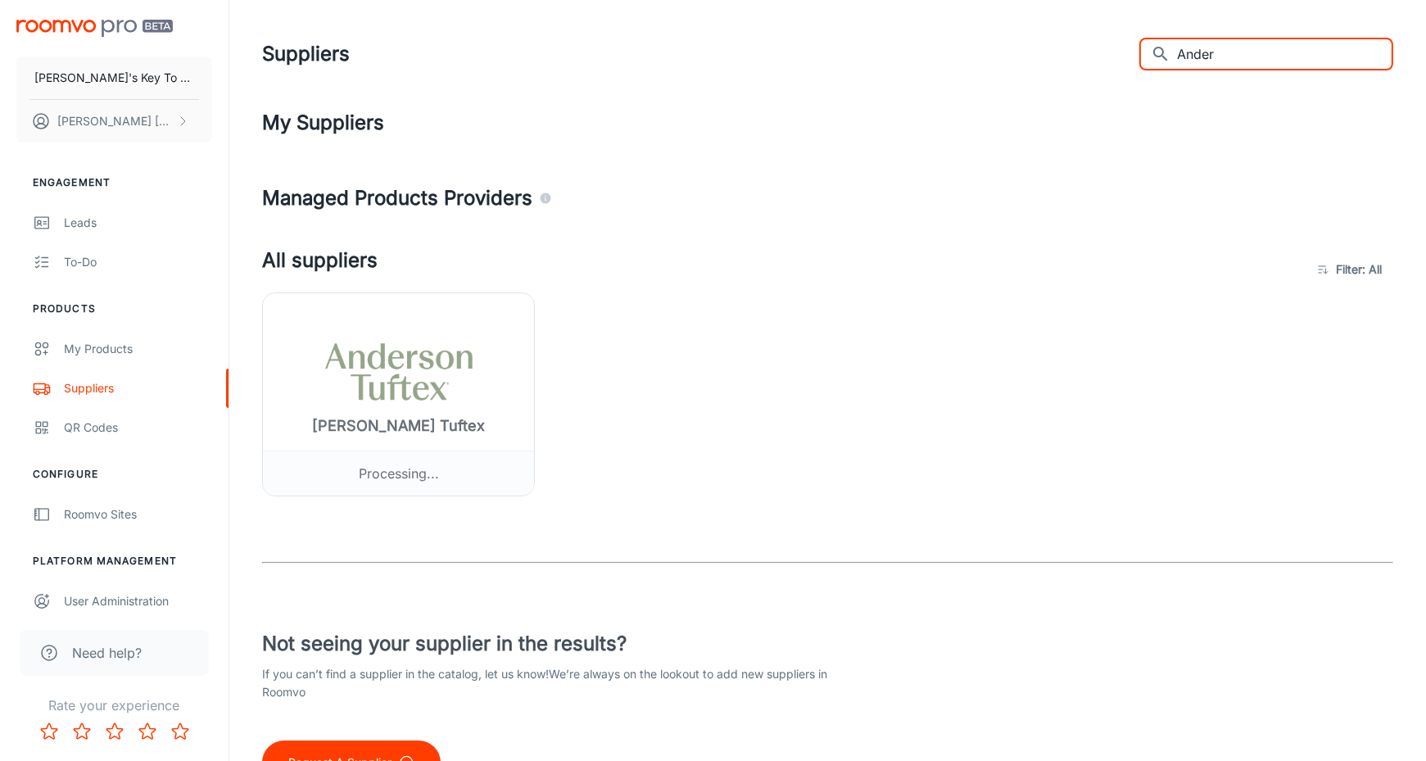
click at [1266, 61] on input "Ander" at bounding box center [1285, 54] width 216 height 33
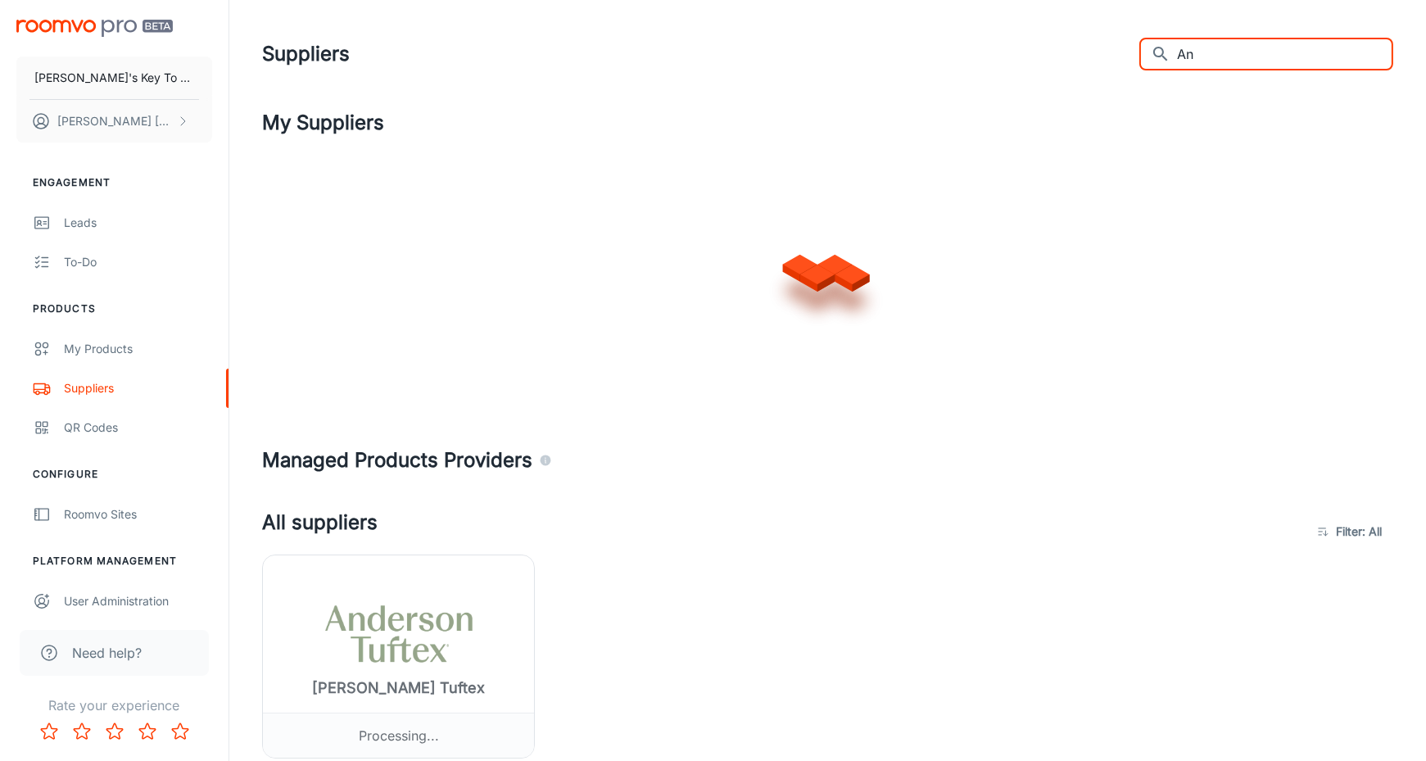
type input "A"
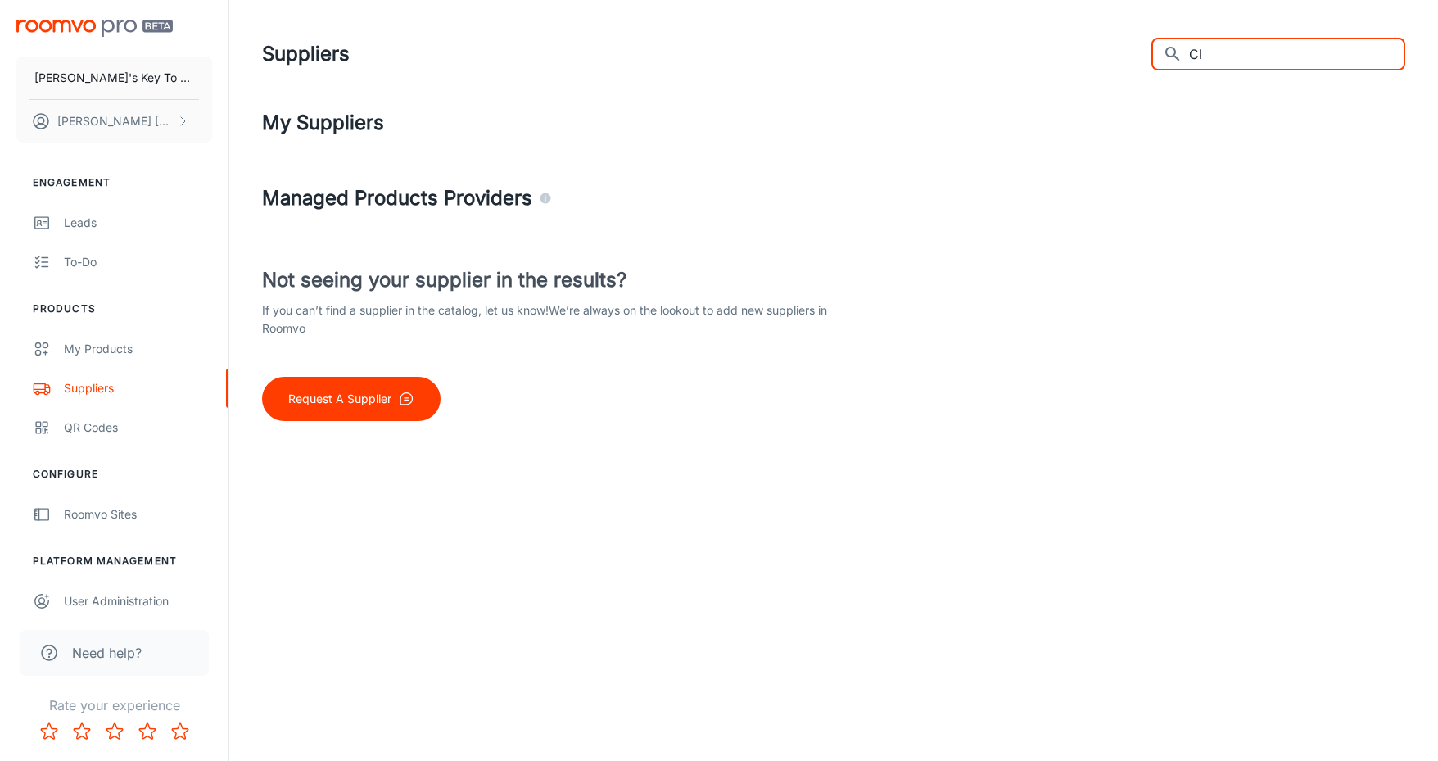
type input "C"
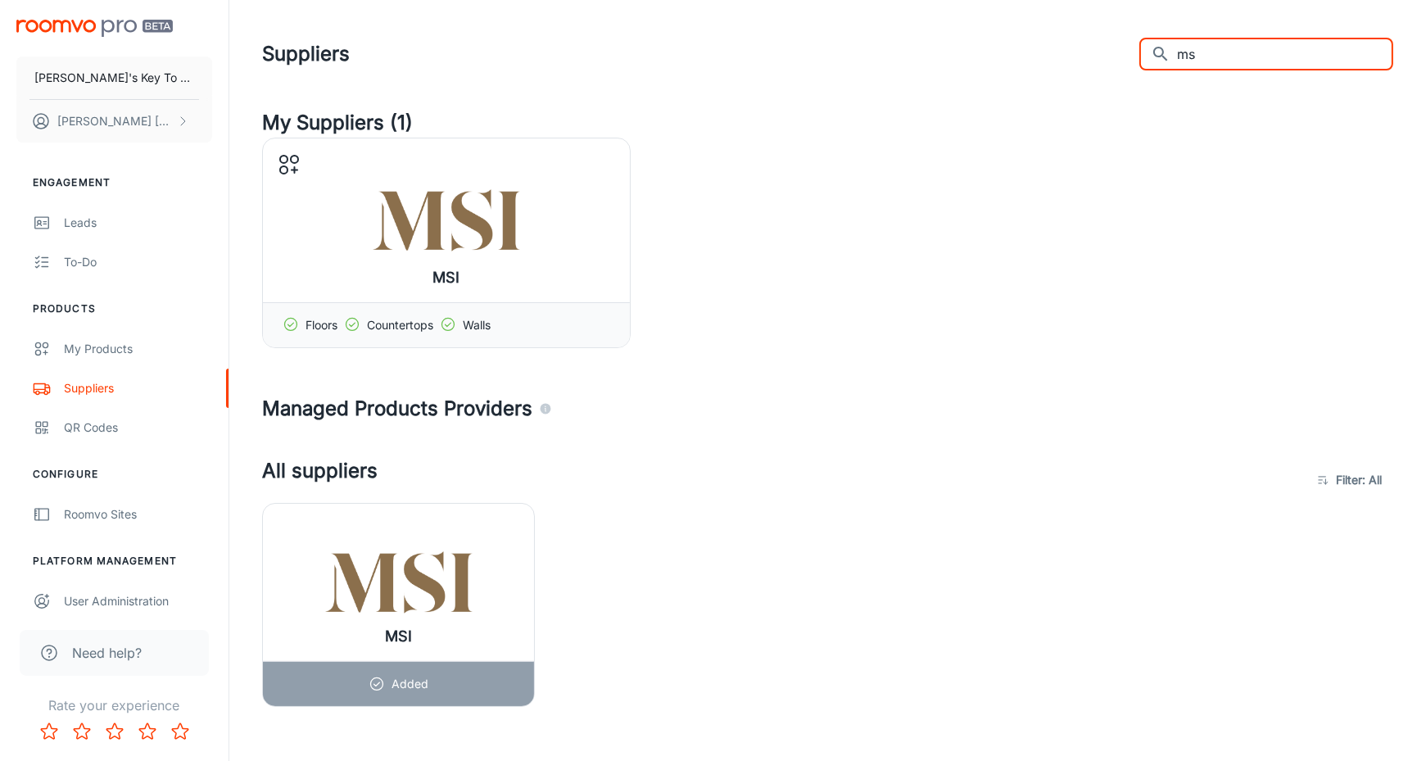
type input "m"
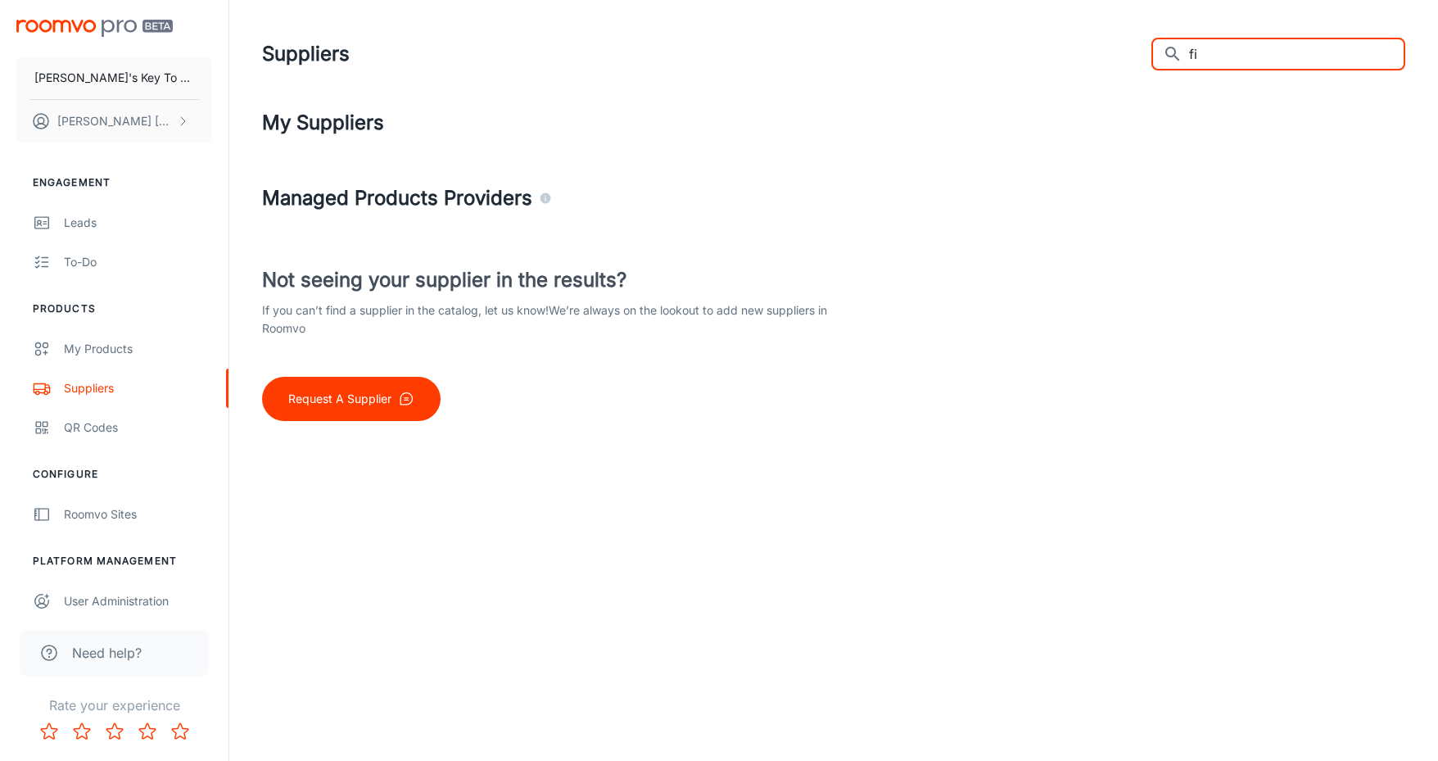
type input "f"
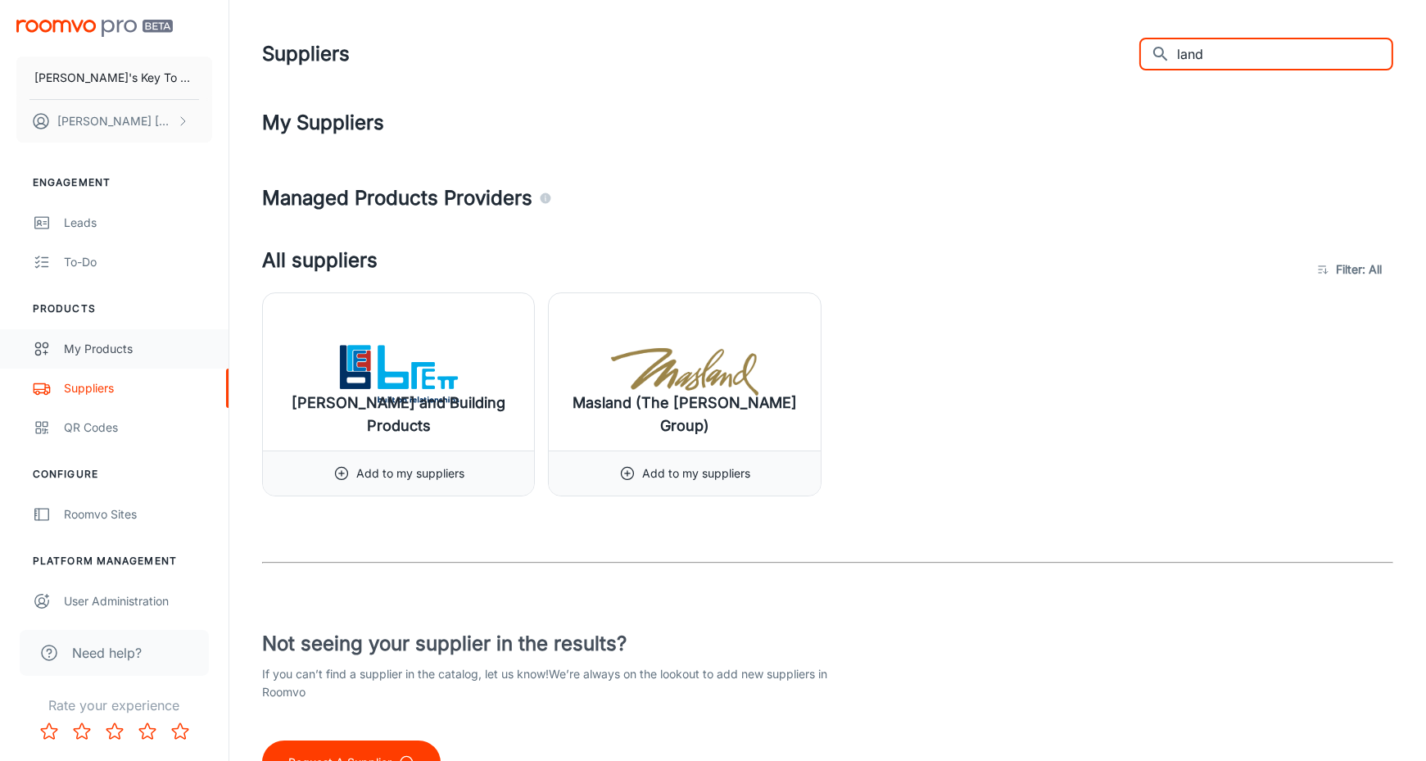
type input "land"
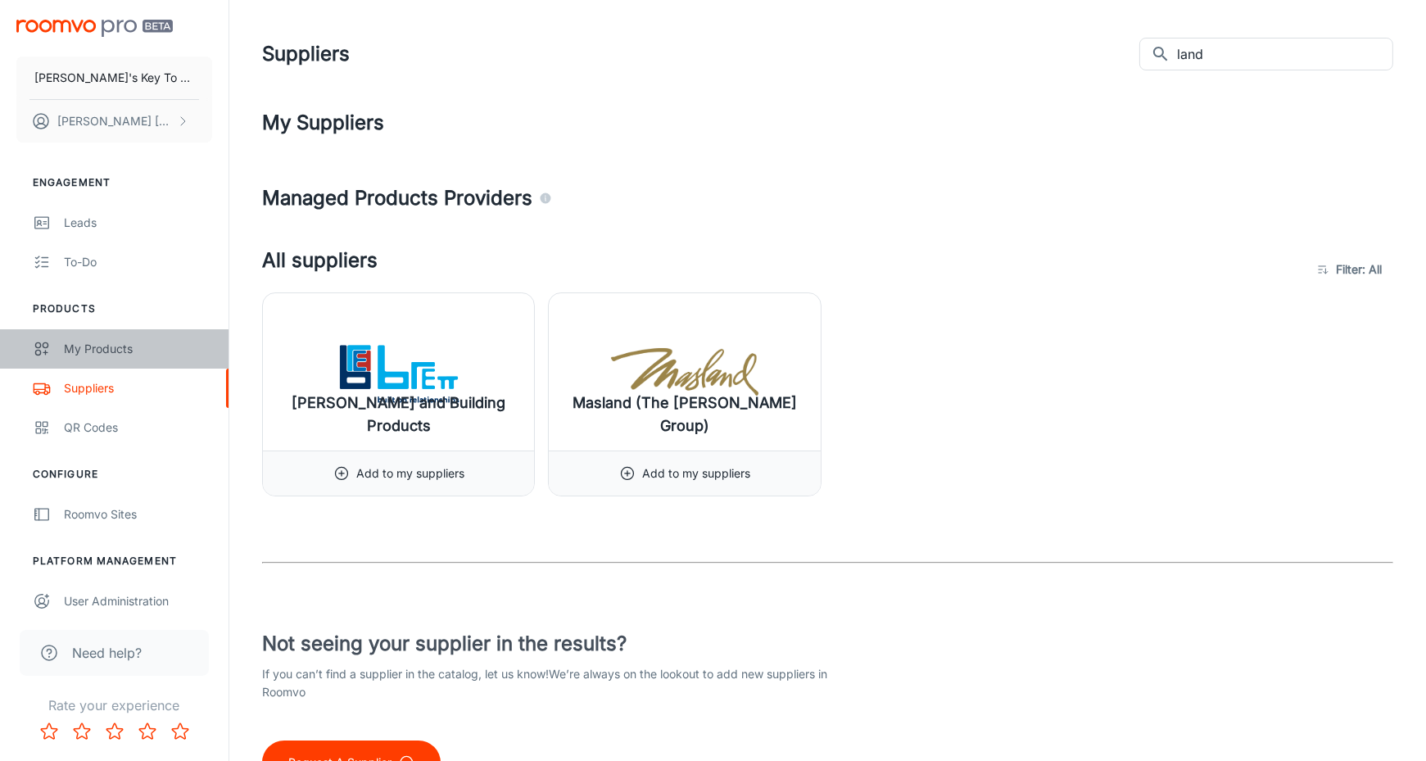
click at [109, 361] on link "My Products" at bounding box center [114, 348] width 229 height 39
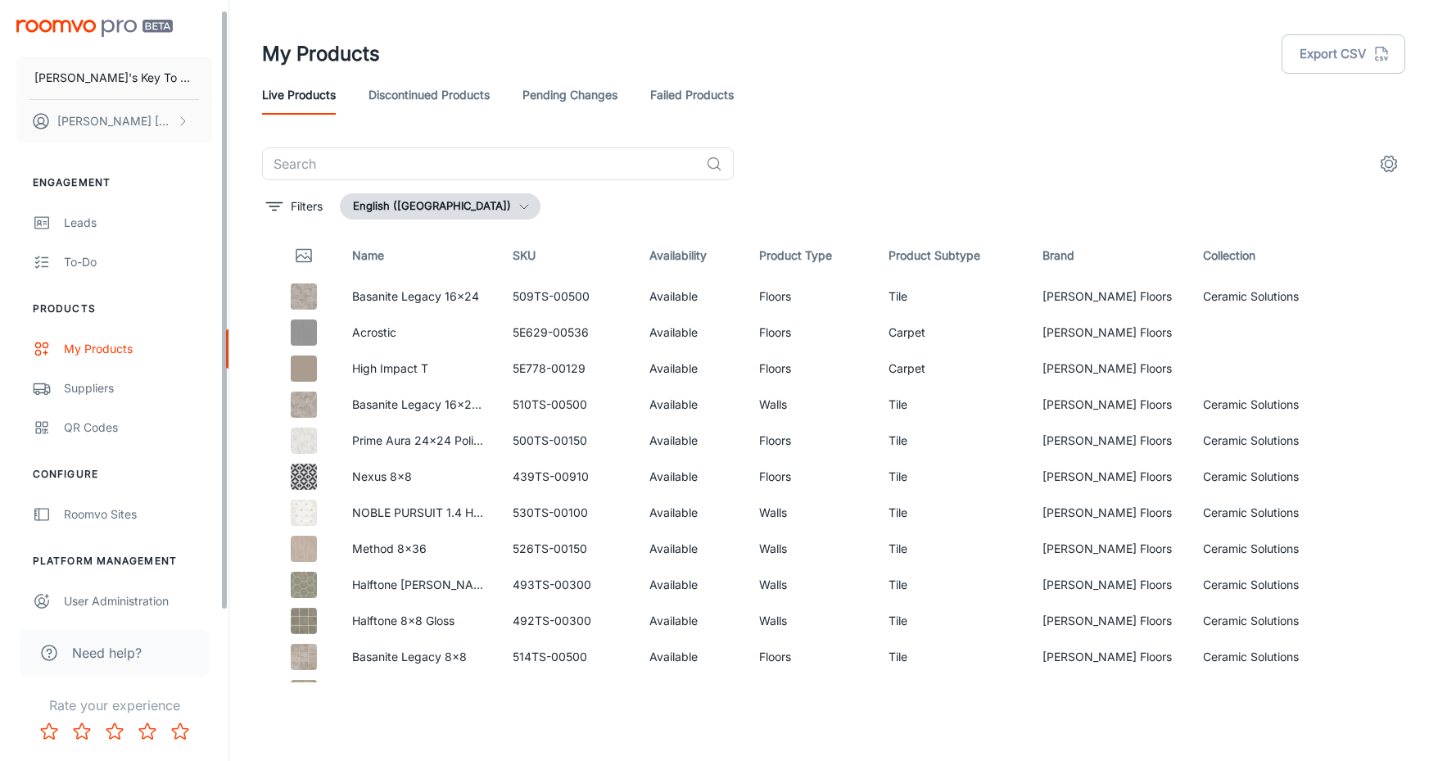
scroll to position [10, 0]
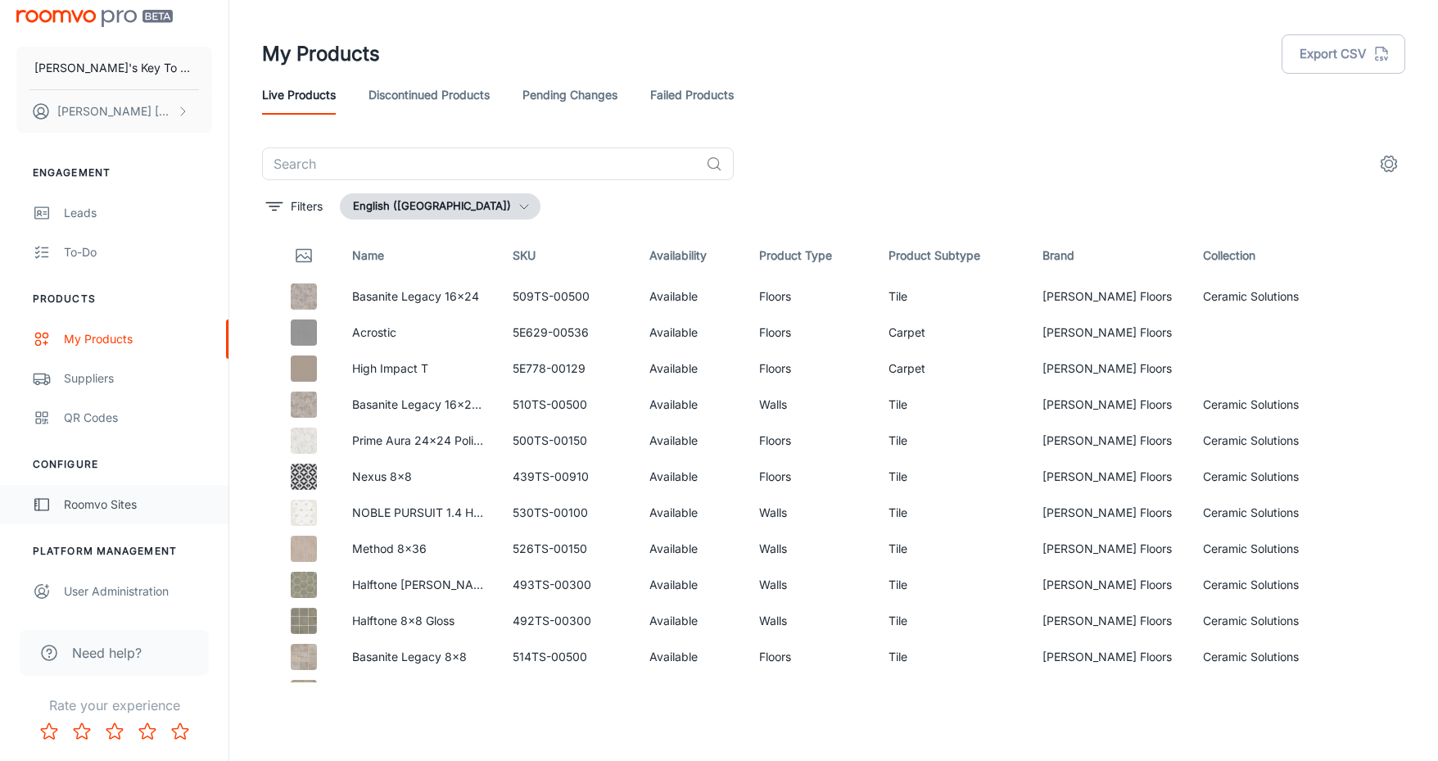
click at [79, 509] on div "Roomvo Sites" at bounding box center [138, 505] width 148 height 18
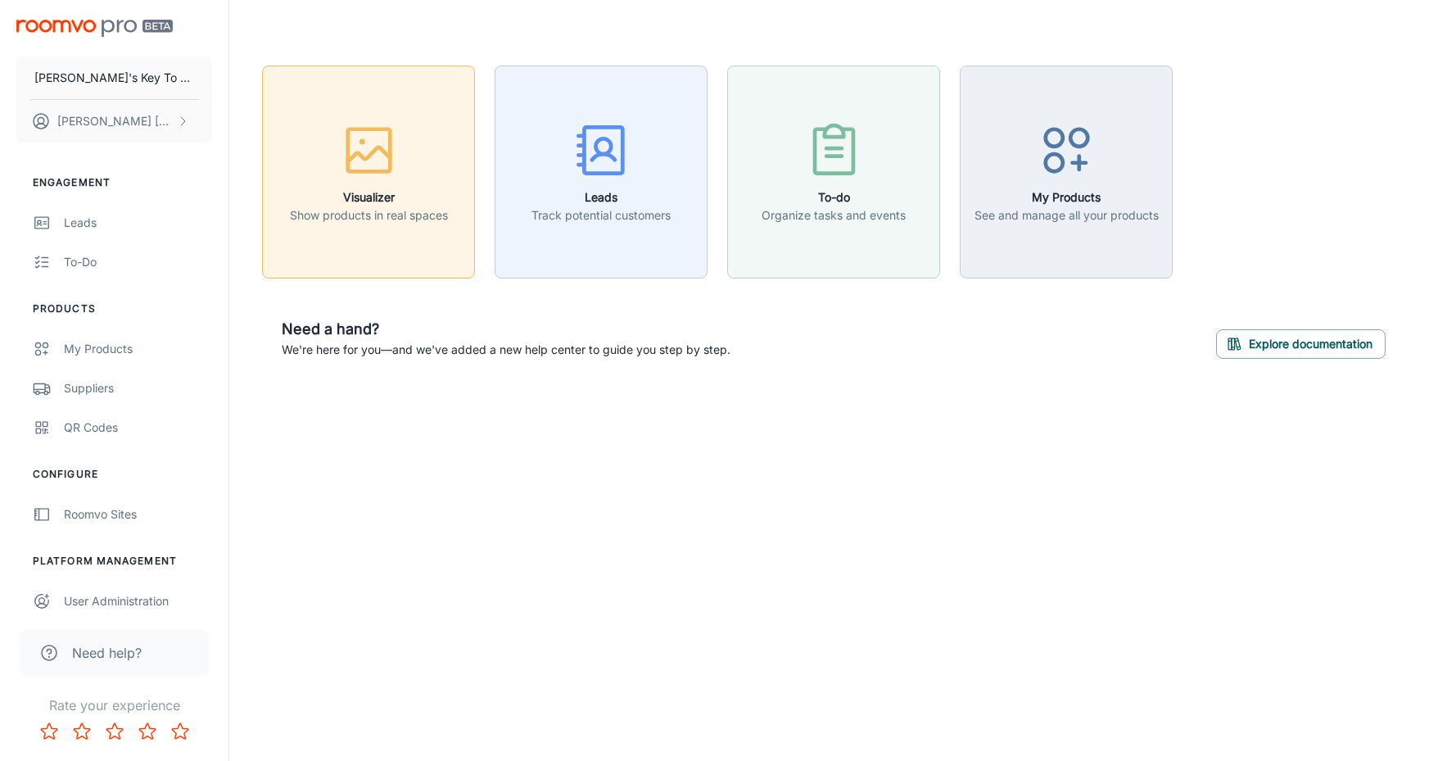
click at [335, 209] on p "Show products in real spaces" at bounding box center [369, 215] width 158 height 18
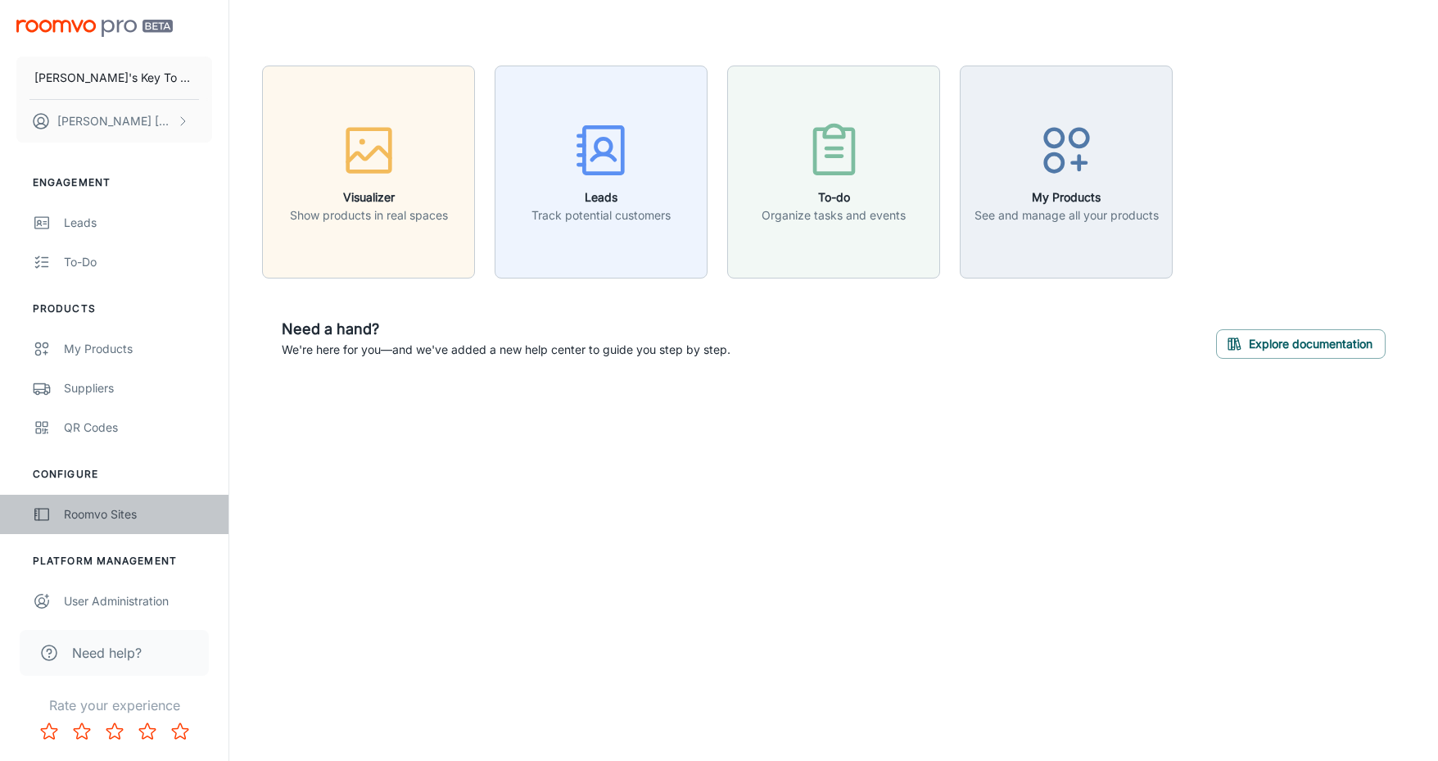
click at [111, 512] on div "Roomvo Sites" at bounding box center [138, 514] width 148 height 18
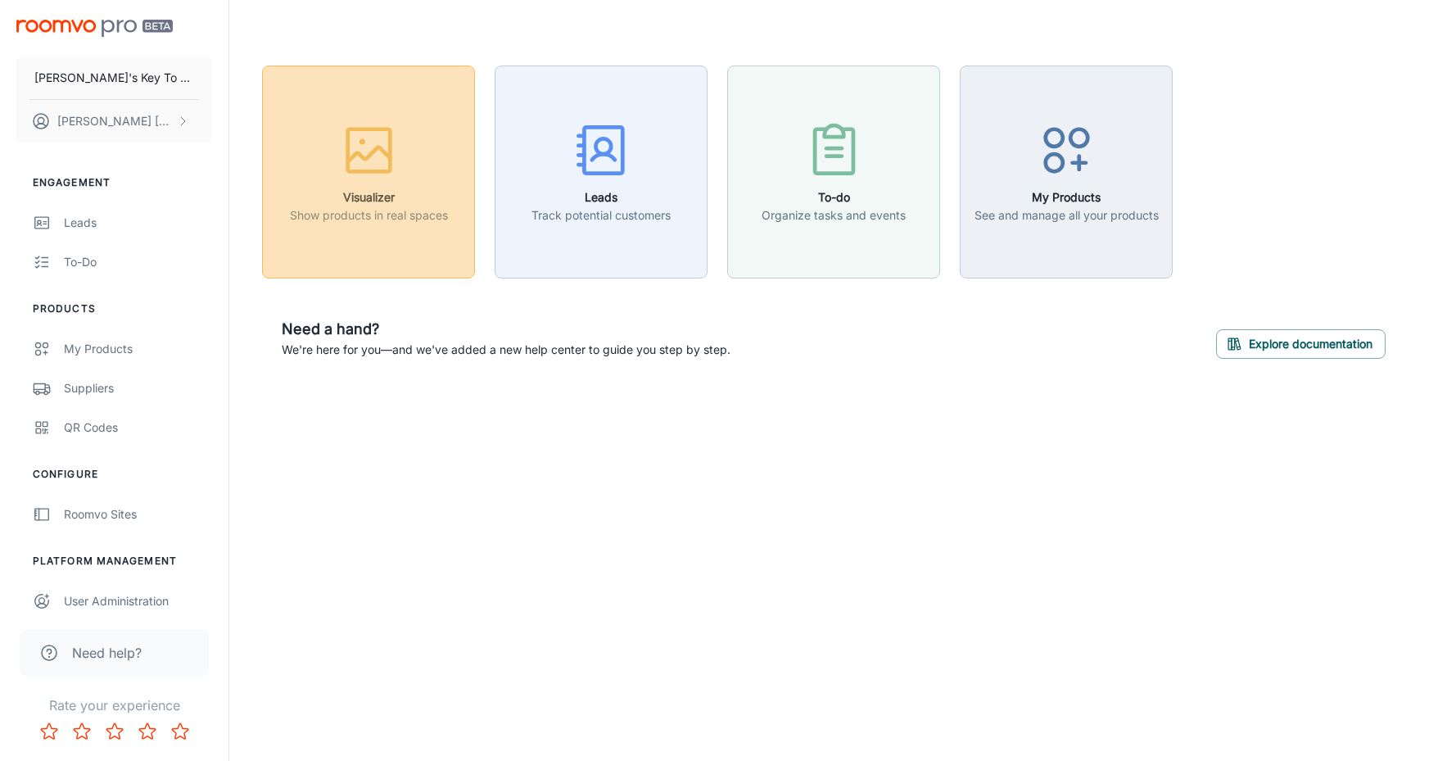
click at [355, 258] on button "Visualizer Show products in real spaces" at bounding box center [368, 172] width 213 height 213
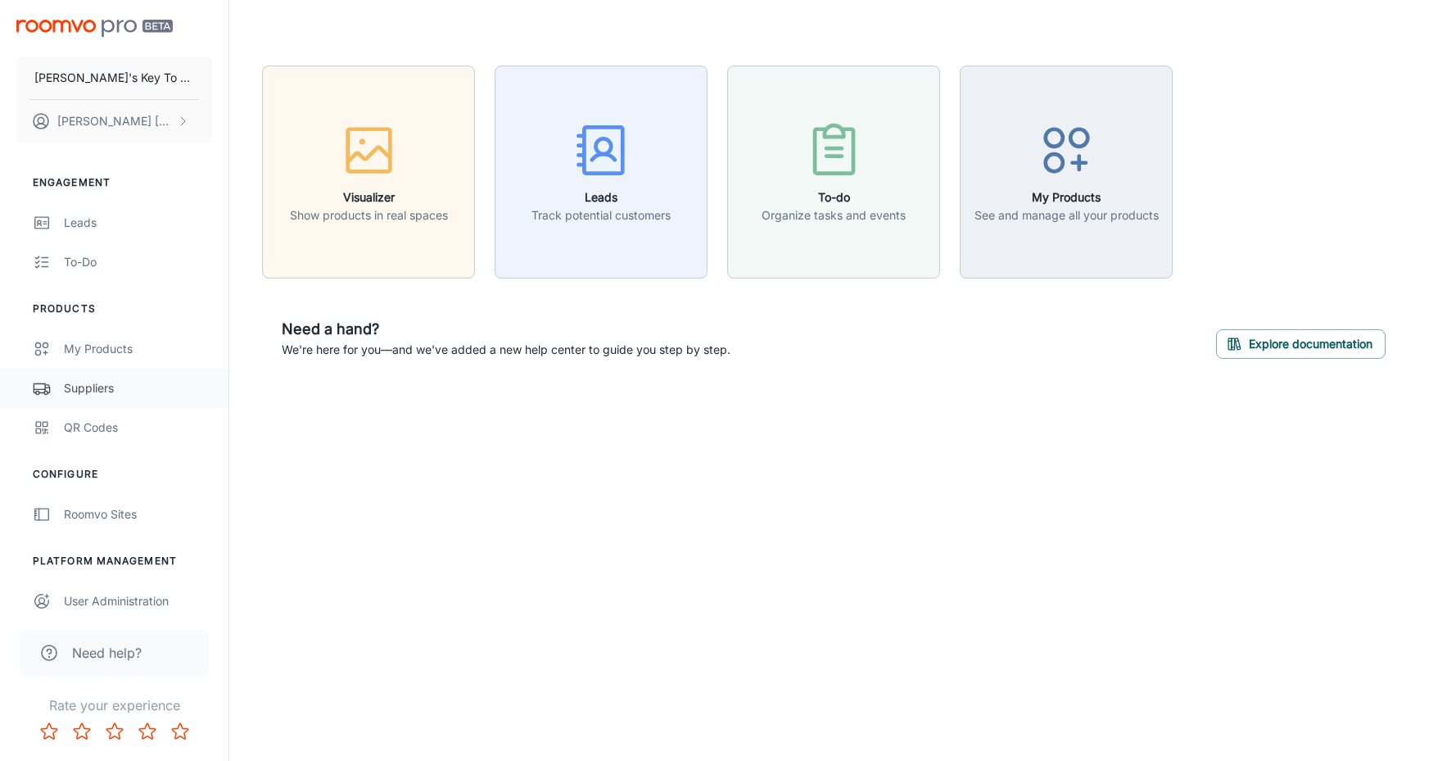
scroll to position [10, 0]
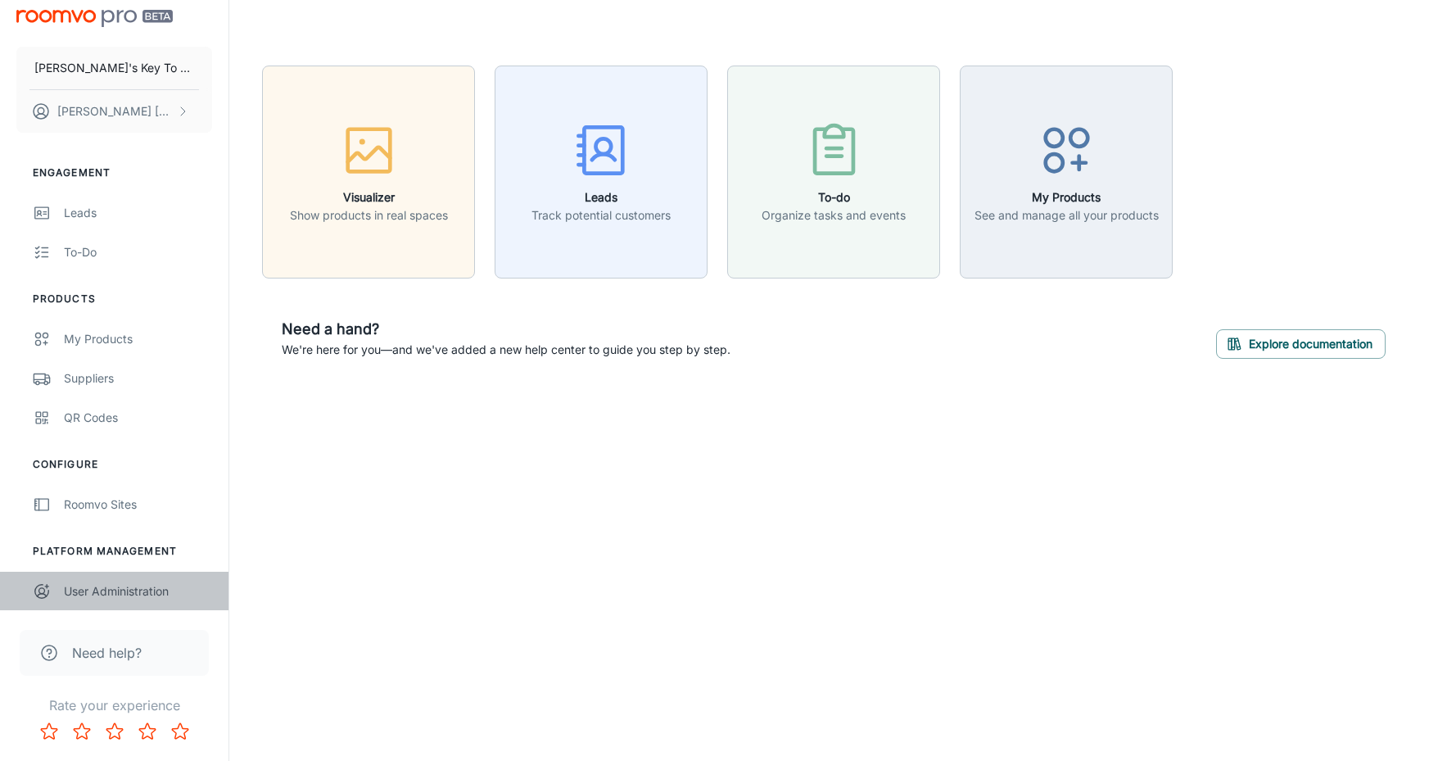
click at [83, 599] on div "User Administration" at bounding box center [138, 591] width 148 height 18
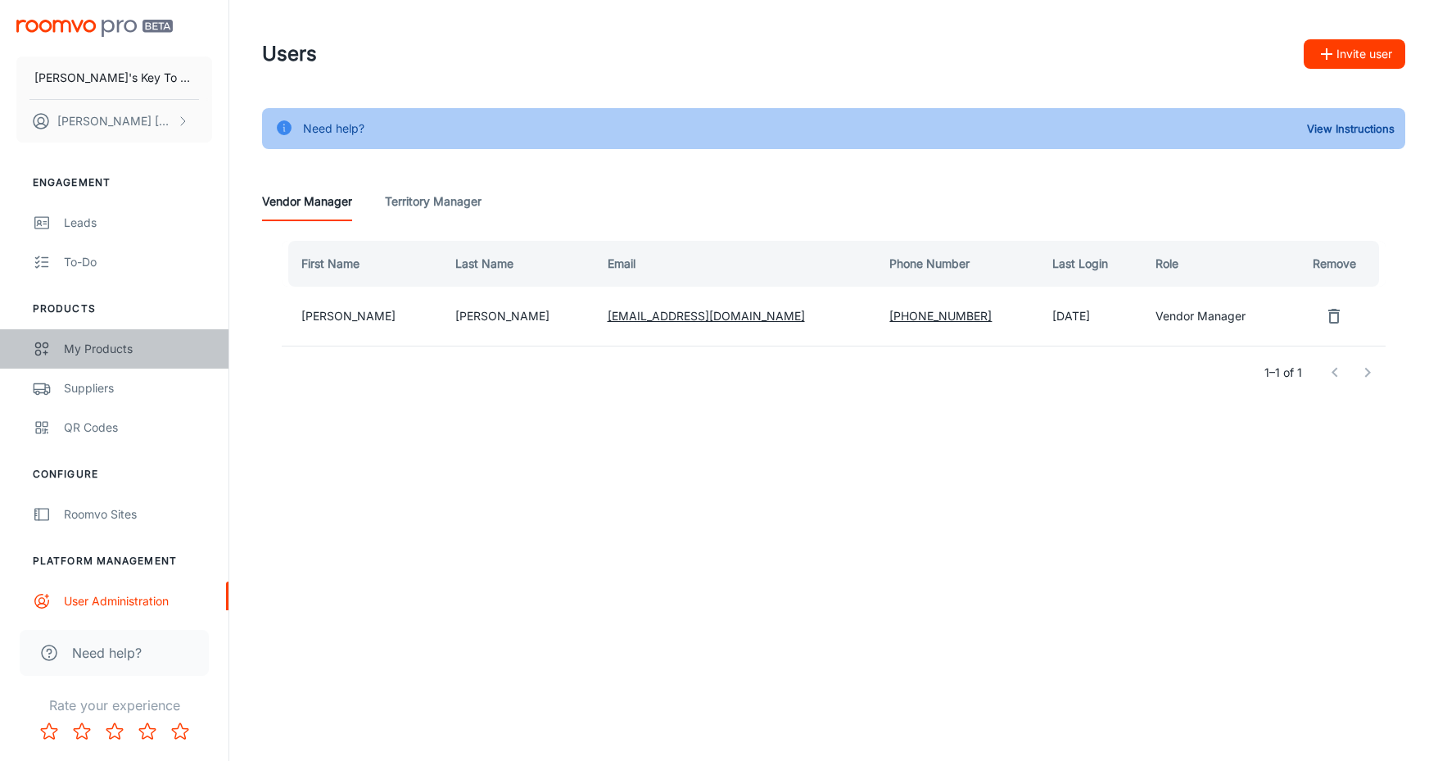
click at [92, 347] on div "My Products" at bounding box center [138, 349] width 148 height 18
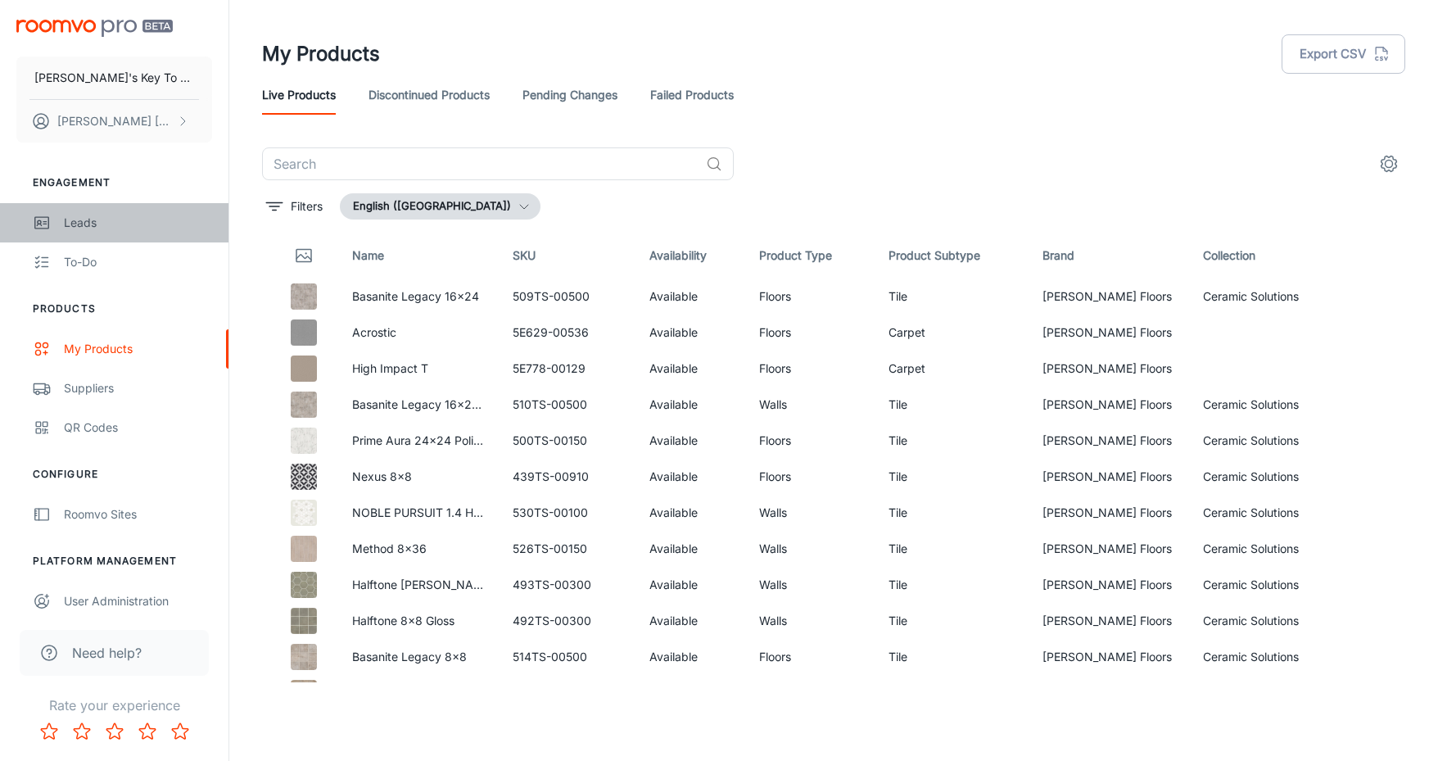
click at [88, 232] on link "Leads" at bounding box center [114, 222] width 229 height 39
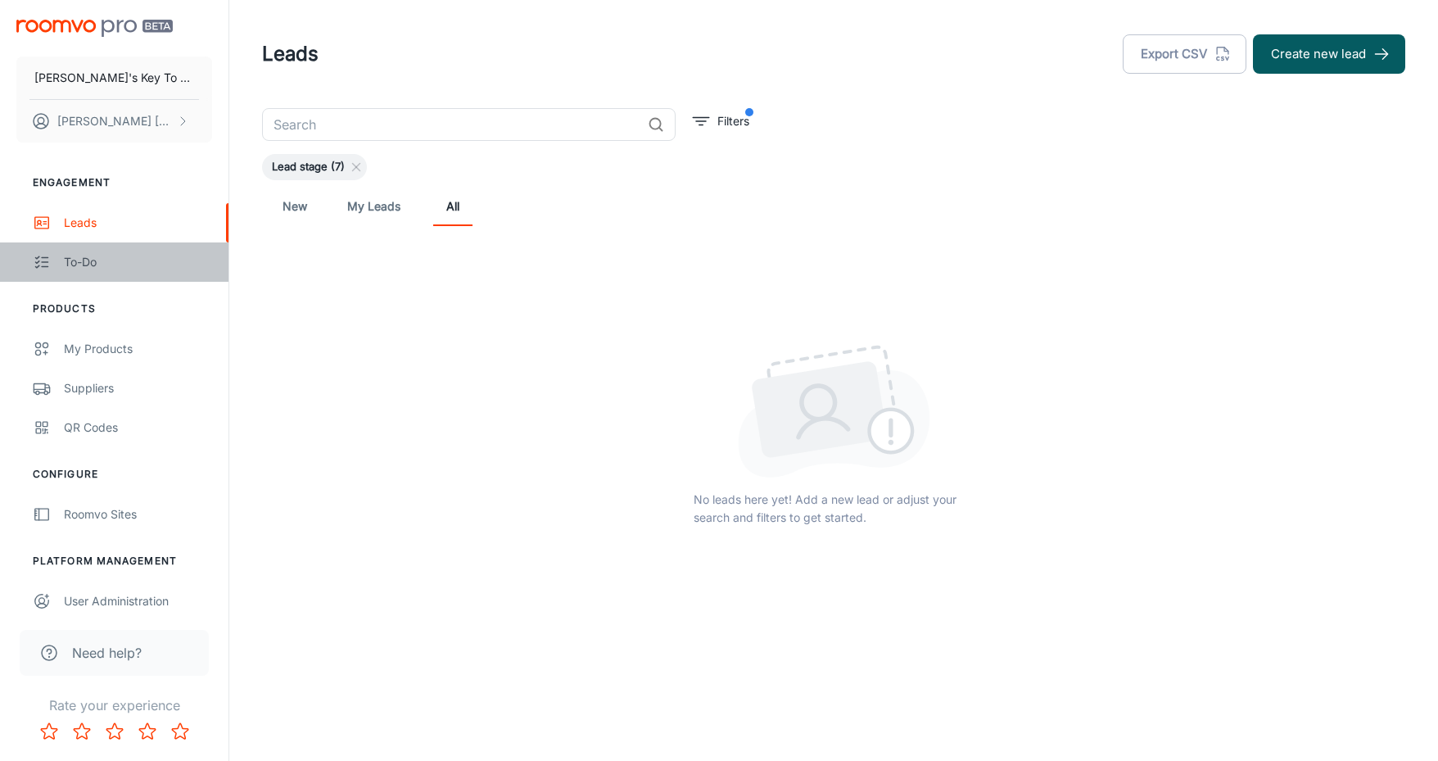
click at [76, 260] on div "To-do" at bounding box center [138, 262] width 148 height 18
